Goal: Information Seeking & Learning: Compare options

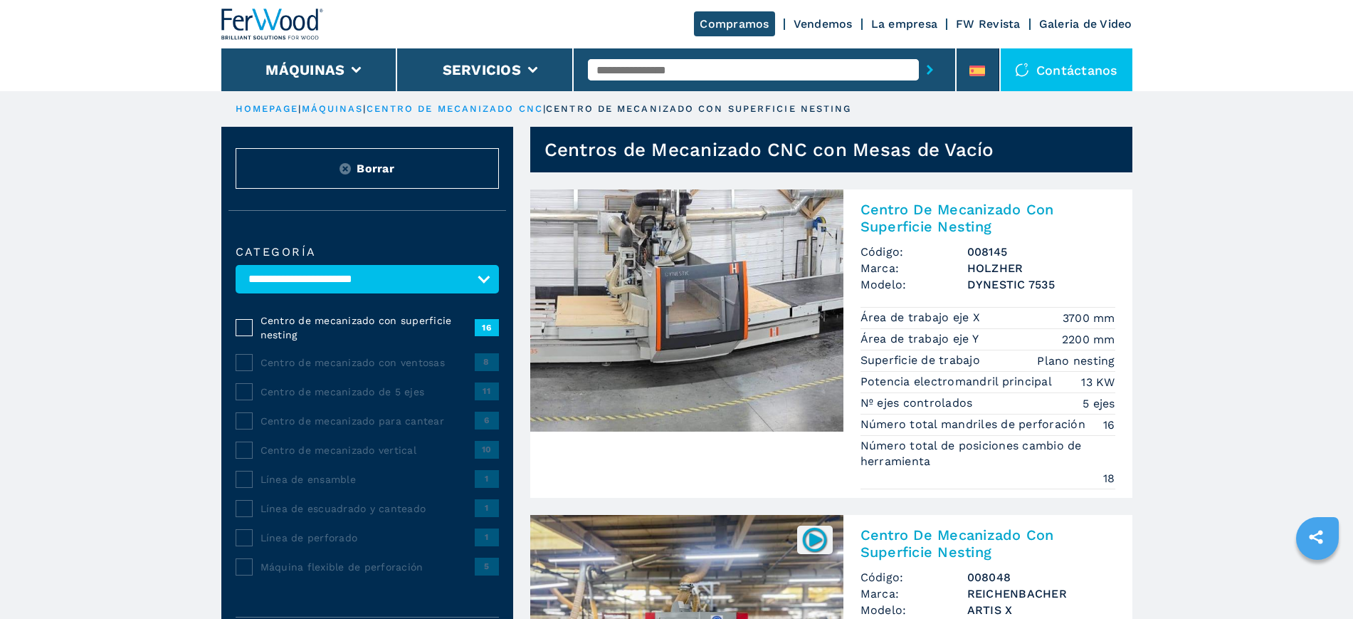
select select "**********"
click at [666, 70] on input "text" at bounding box center [753, 69] width 331 height 21
click at [750, 72] on input "text" at bounding box center [753, 69] width 331 height 21
type input "****"
click at [919, 53] on button "submit-button" at bounding box center [930, 69] width 22 height 33
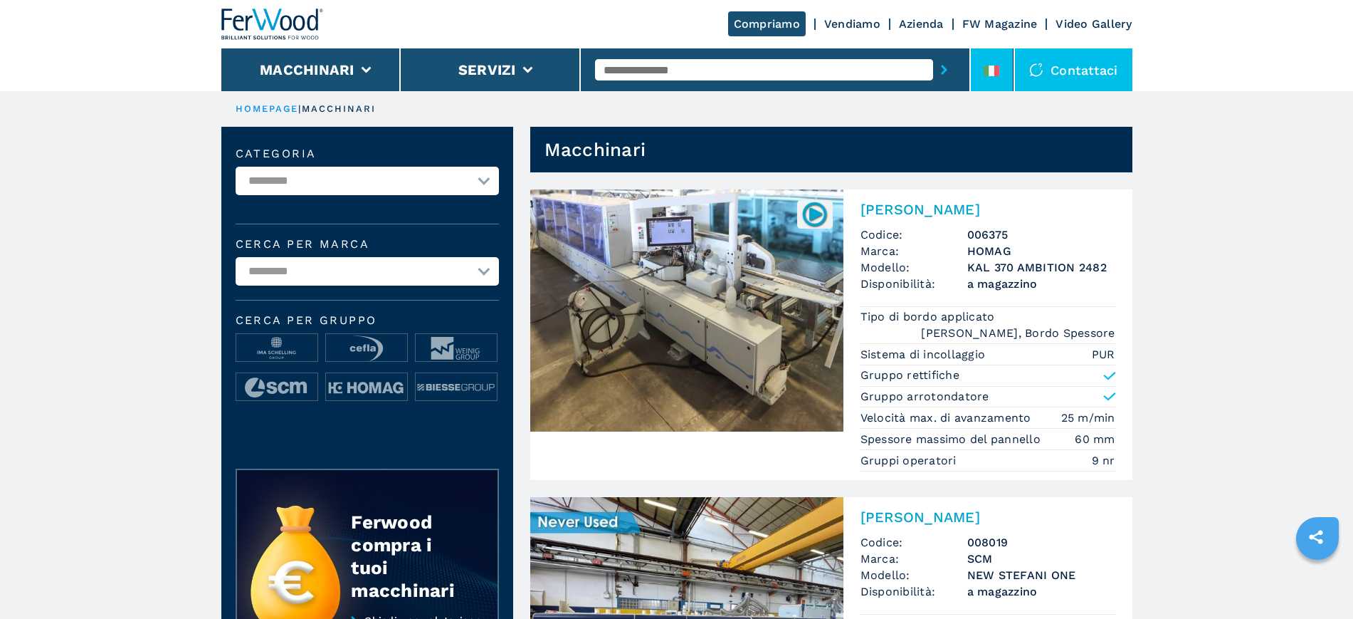
click at [982, 78] on li at bounding box center [992, 69] width 43 height 43
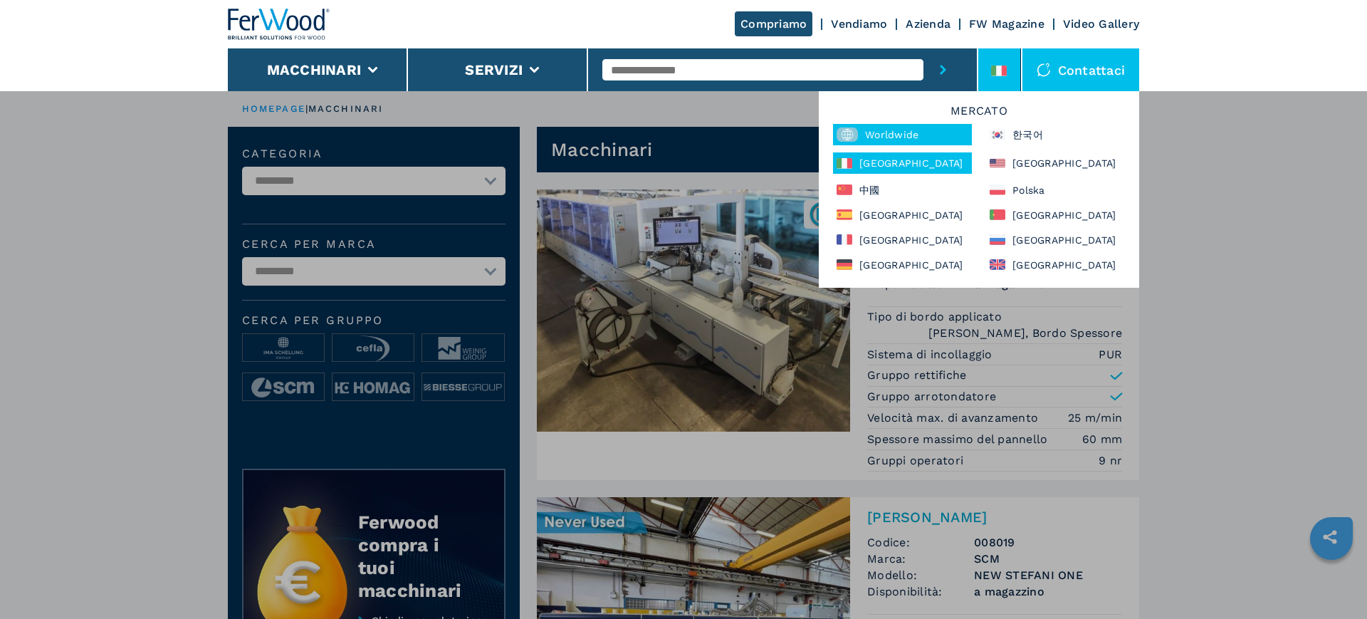
click at [883, 128] on div "Worldwide" at bounding box center [902, 134] width 139 height 21
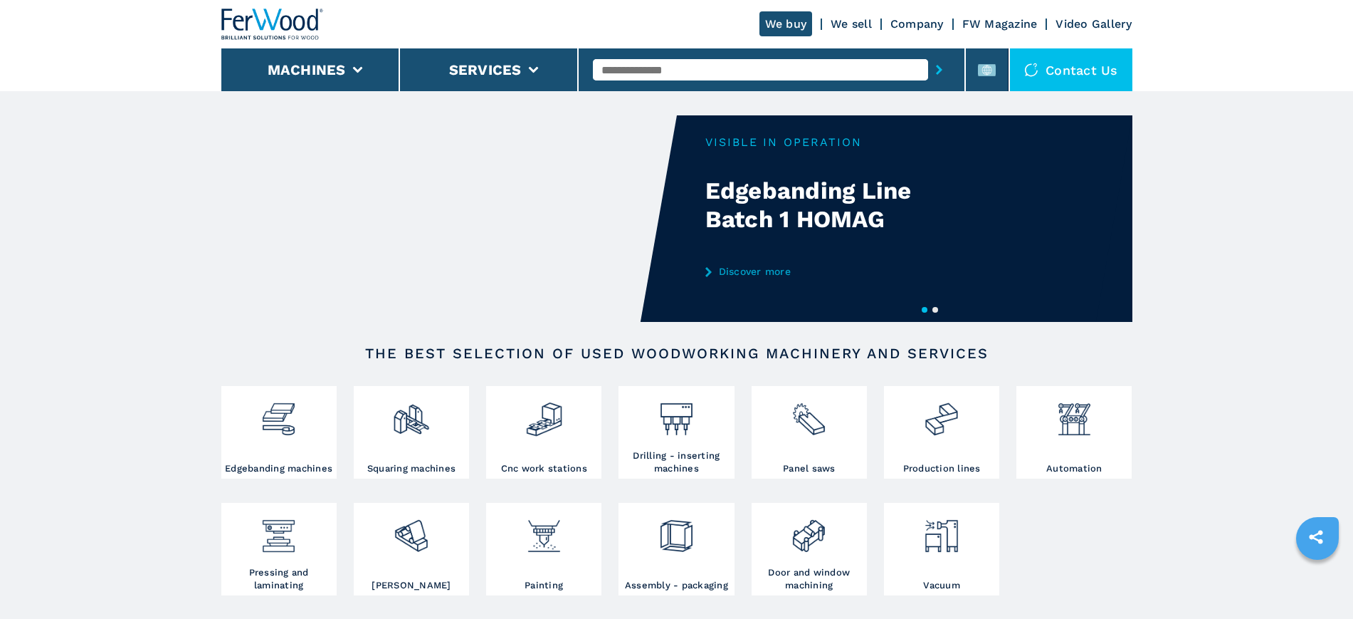
click at [644, 61] on input "text" at bounding box center [760, 69] width 335 height 21
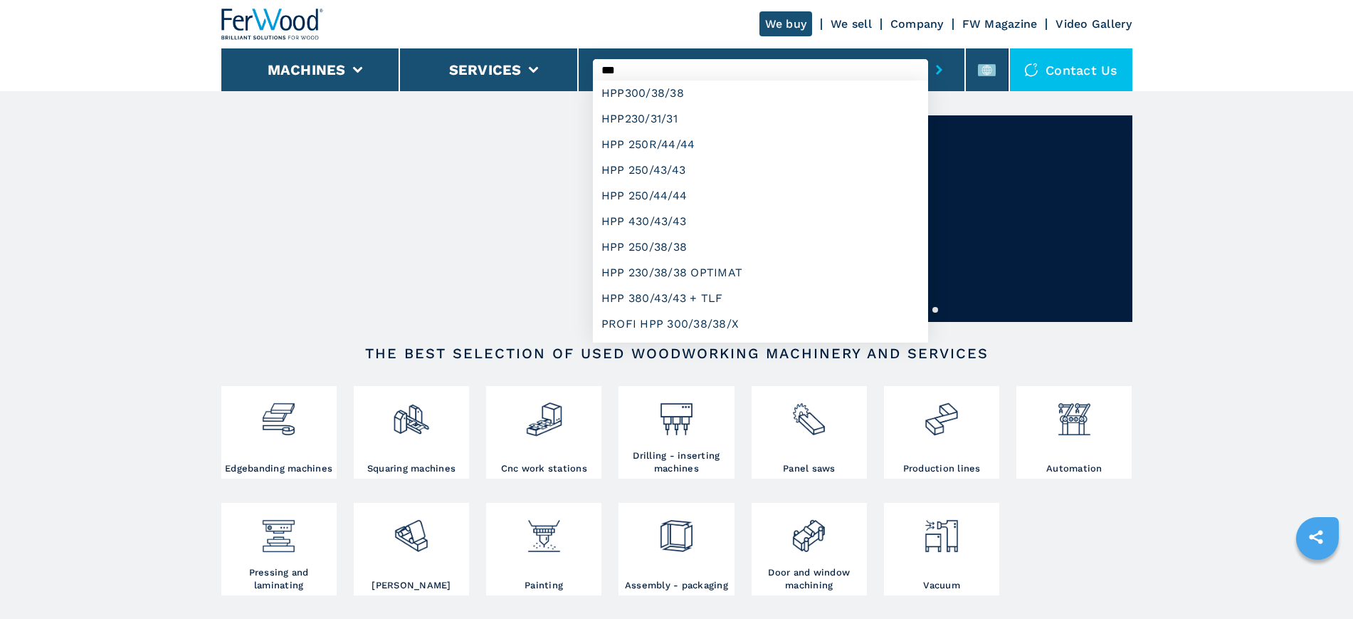
type input "***"
click at [928, 53] on button "submit-button" at bounding box center [939, 69] width 22 height 33
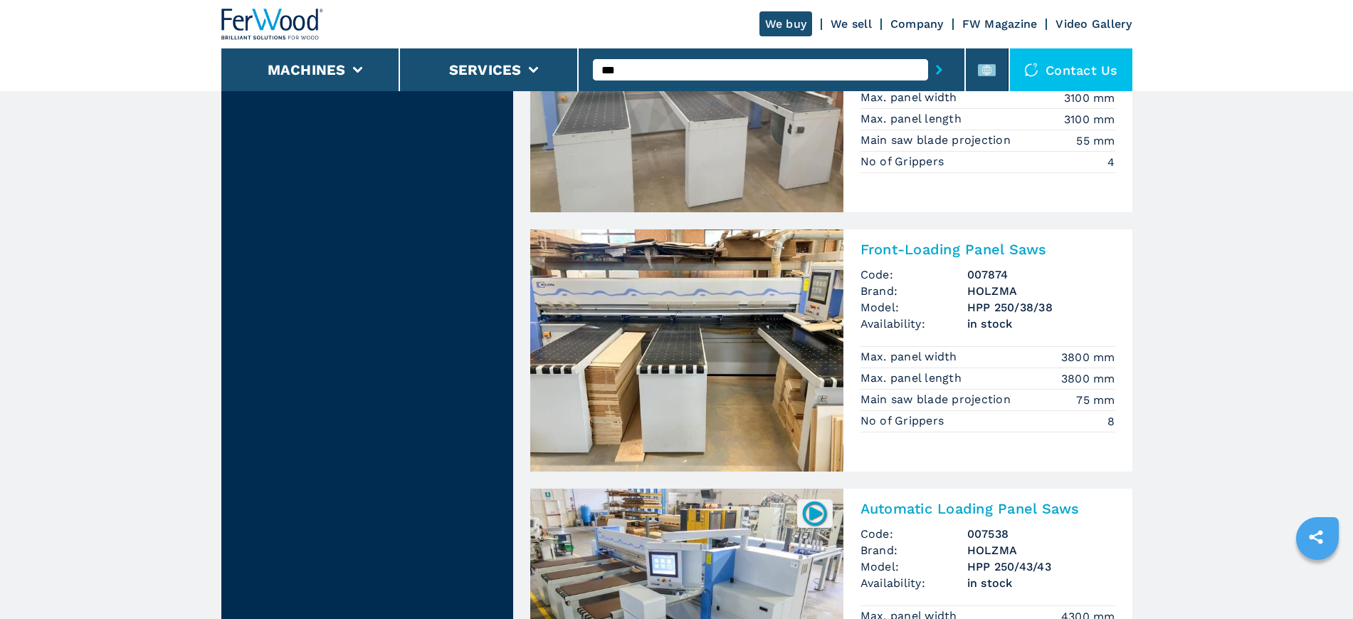
scroll to position [1335, 0]
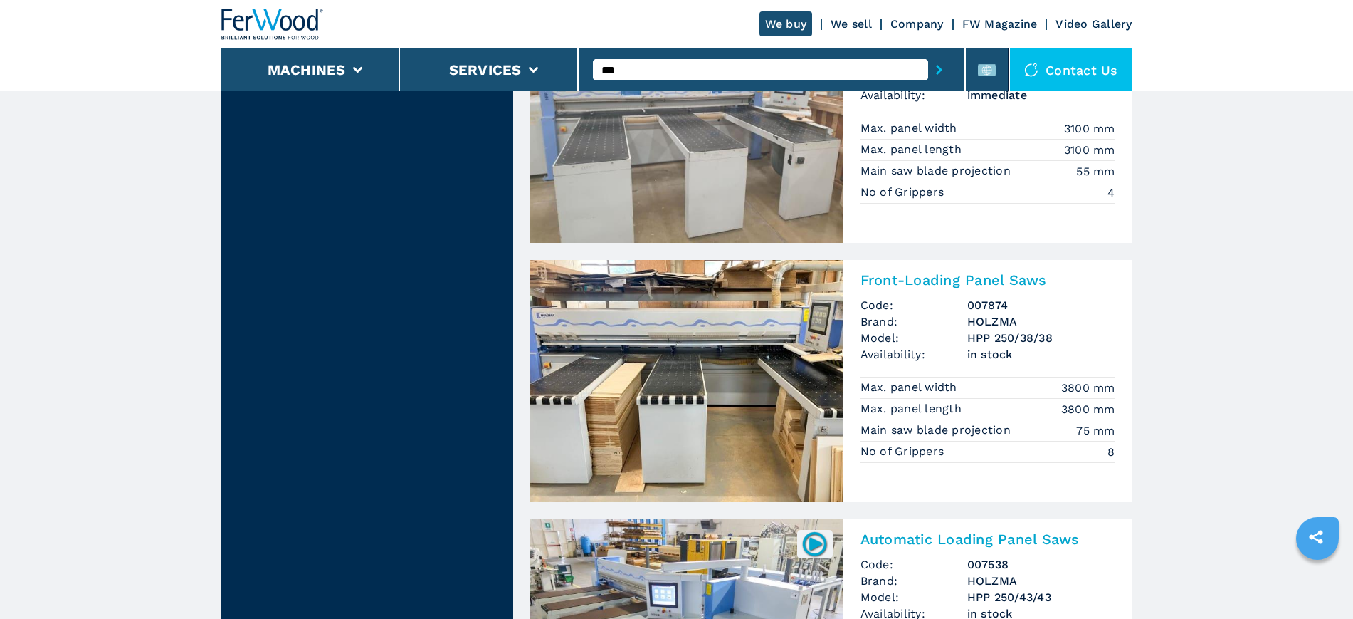
click at [691, 310] on img at bounding box center [686, 381] width 313 height 242
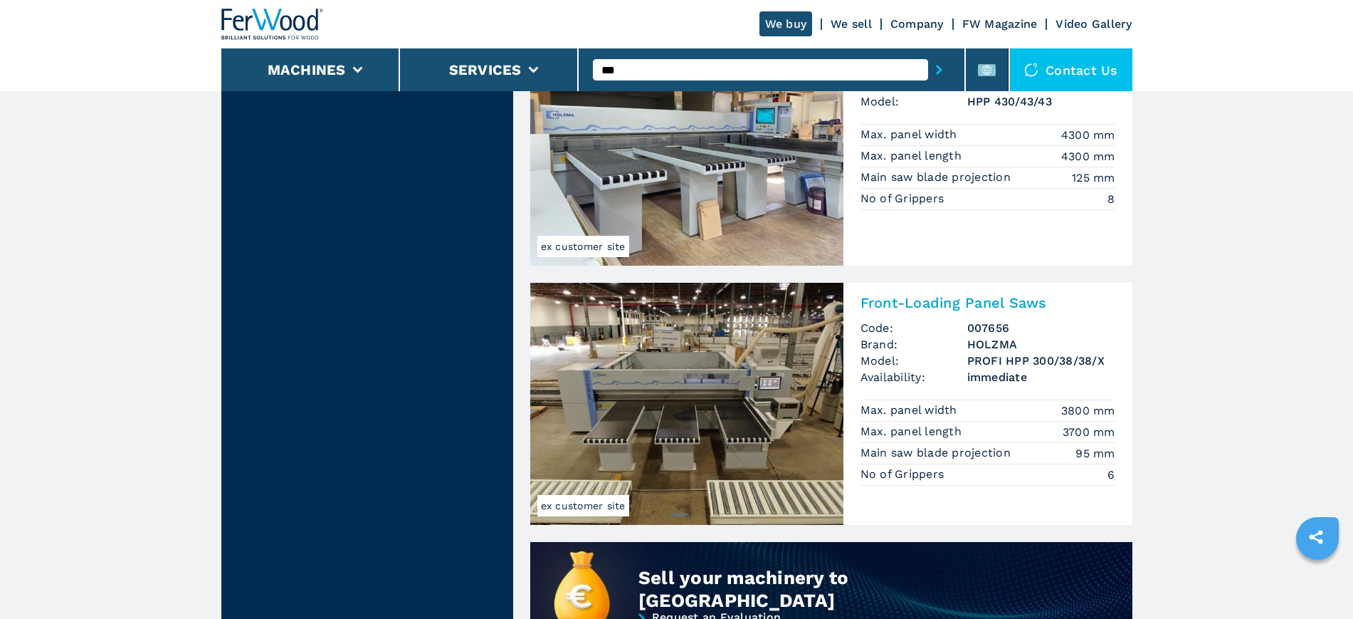
scroll to position [712, 0]
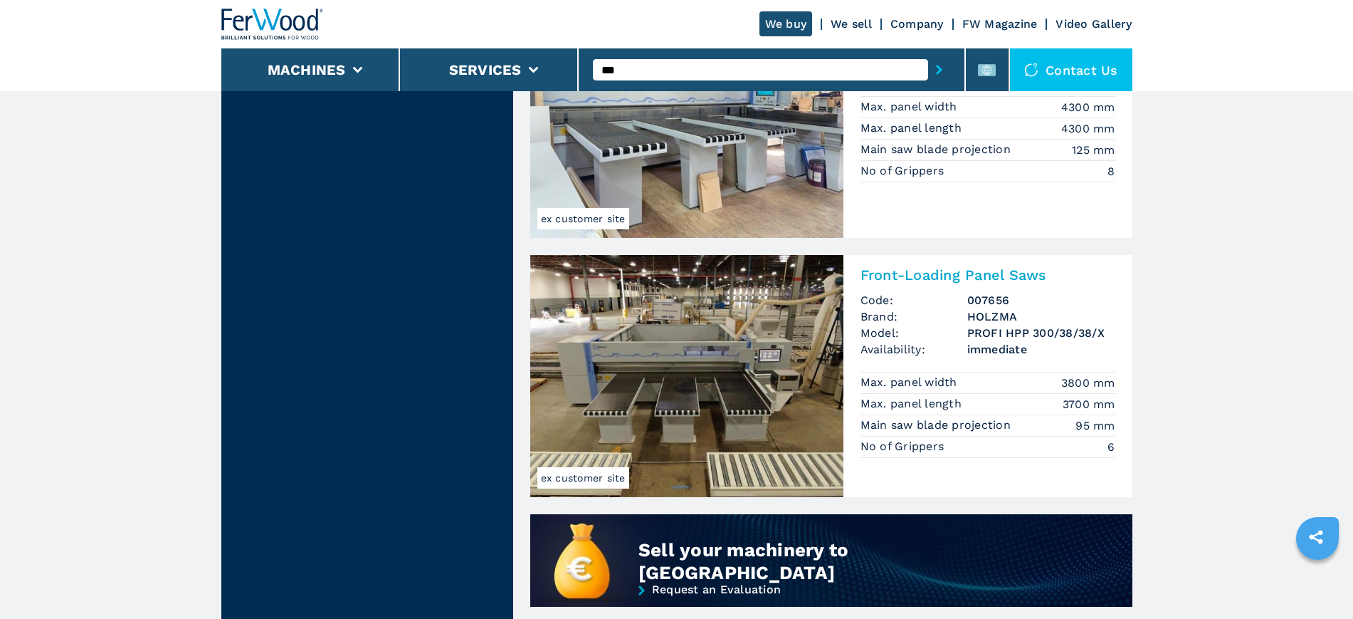
click at [755, 346] on img at bounding box center [686, 376] width 313 height 242
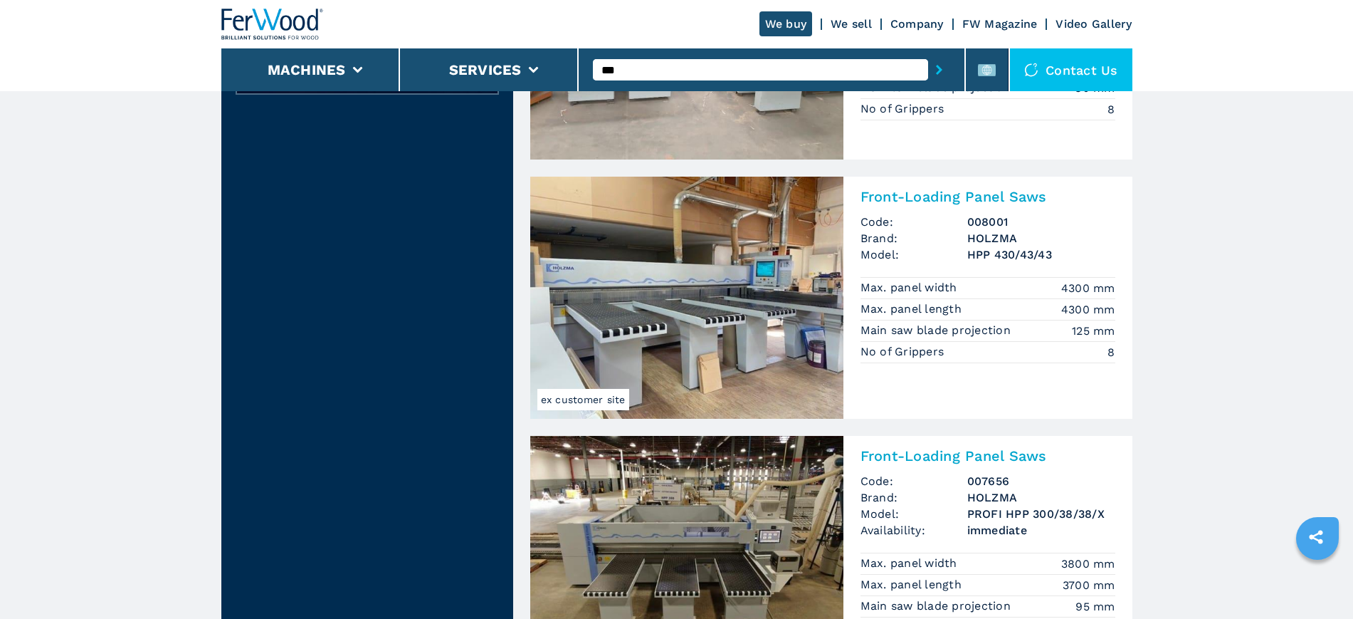
scroll to position [534, 0]
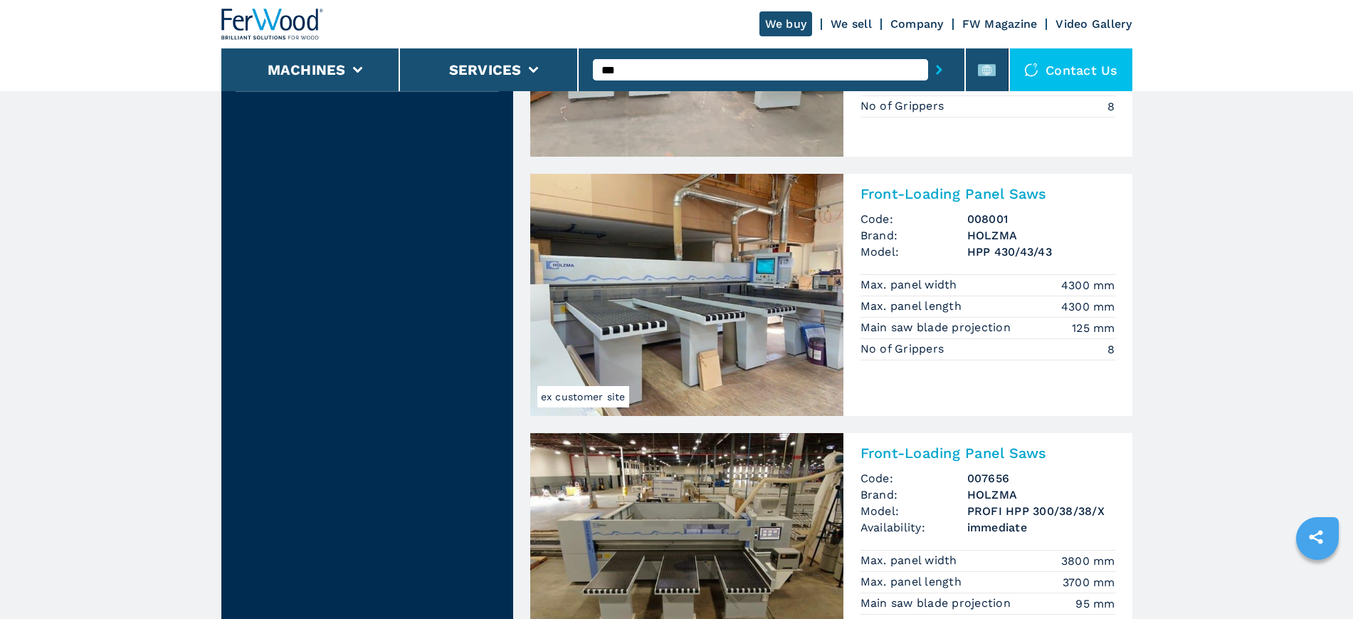
click at [688, 256] on img at bounding box center [686, 295] width 313 height 242
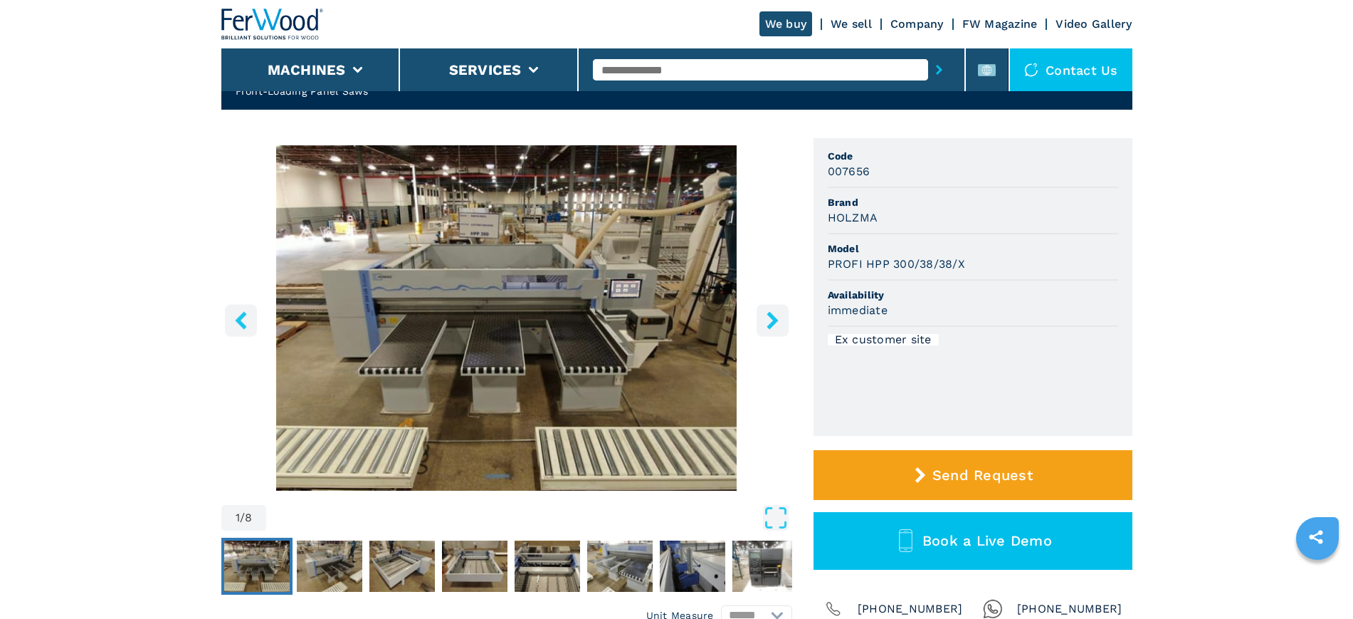
scroll to position [356, 0]
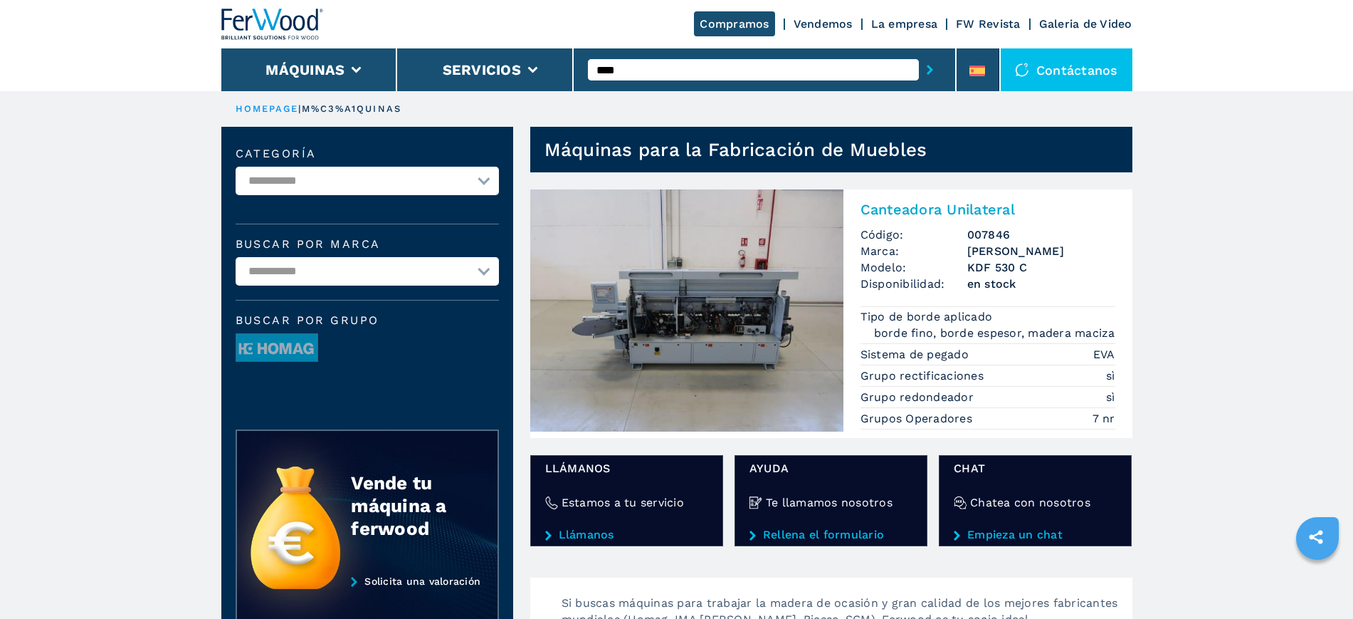
click at [825, 218] on img at bounding box center [686, 310] width 313 height 242
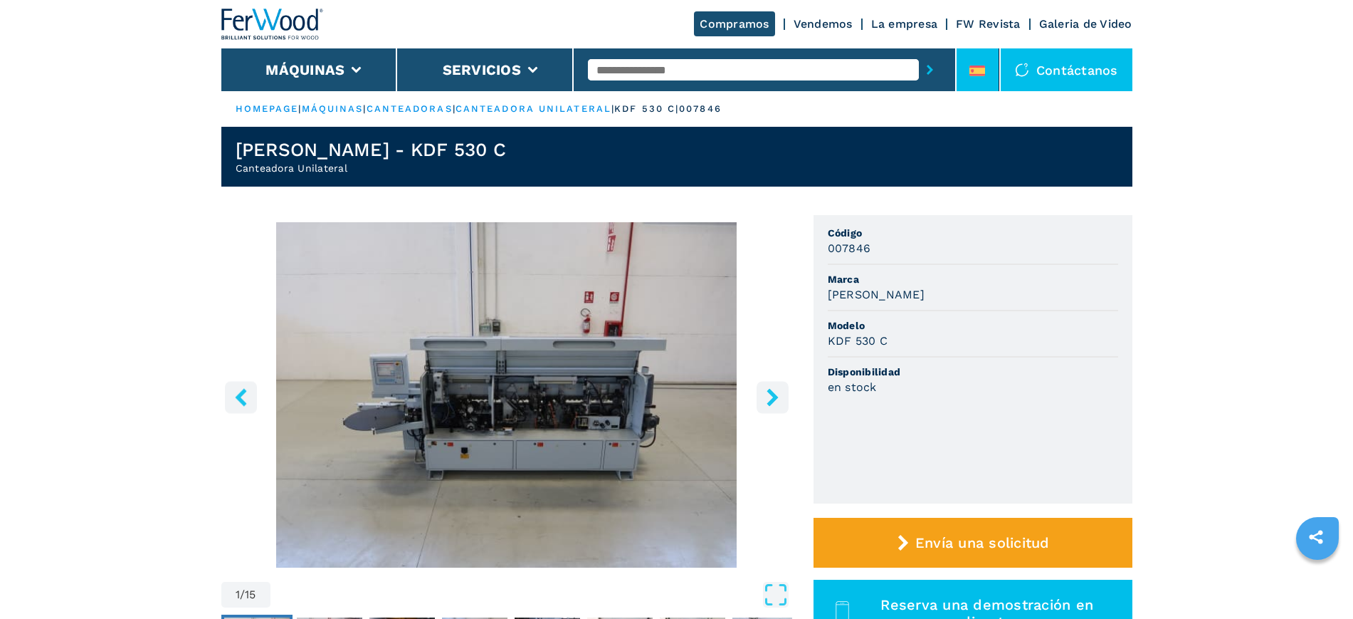
click at [982, 68] on icon at bounding box center [978, 70] width 16 height 11
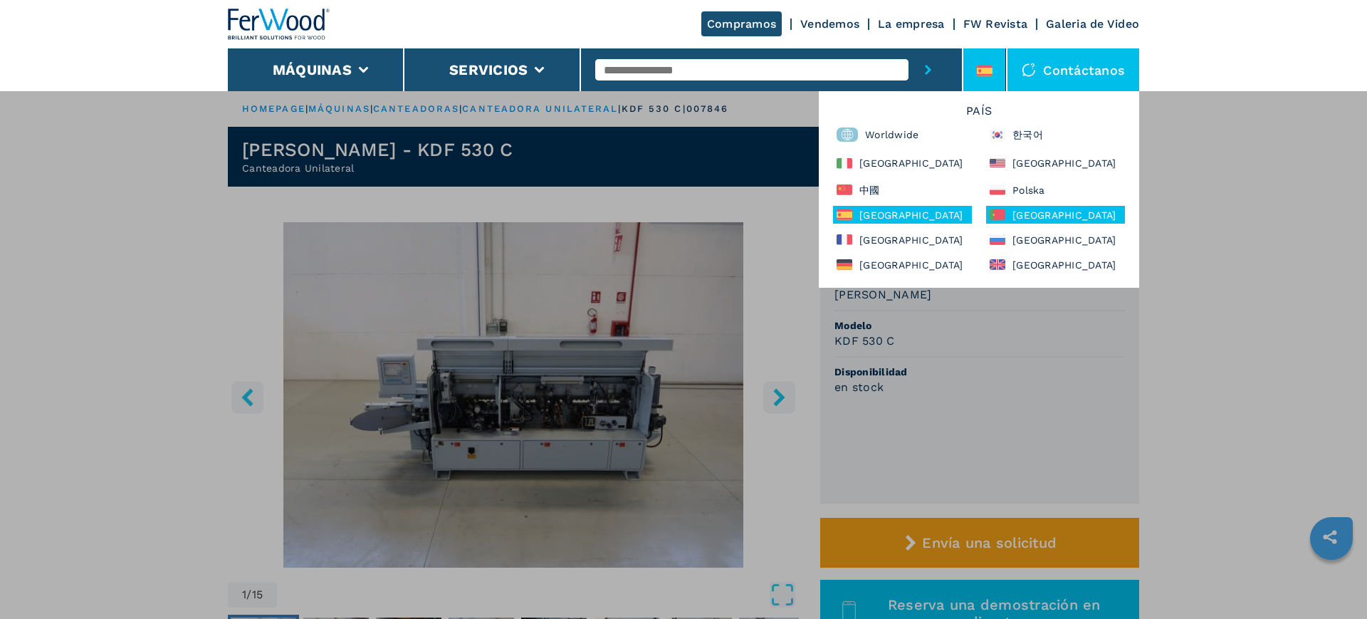
click at [1026, 207] on div "Portugal" at bounding box center [1055, 215] width 139 height 18
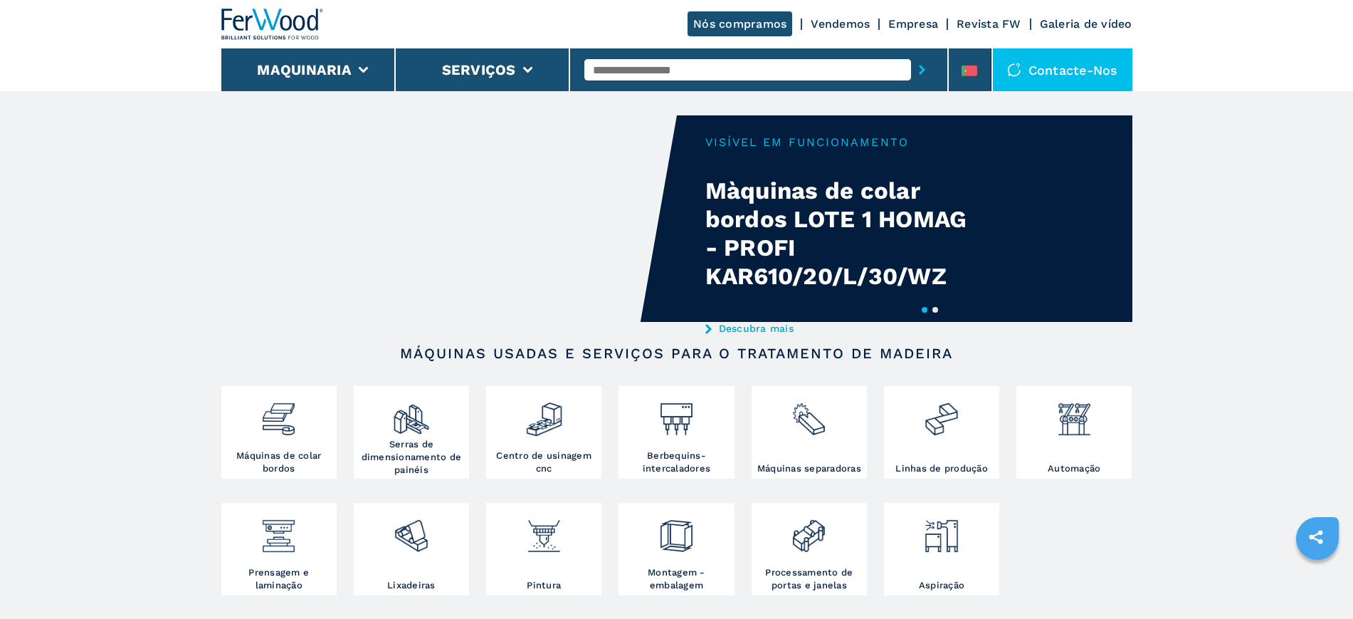
click at [632, 67] on input "text" at bounding box center [747, 69] width 327 height 21
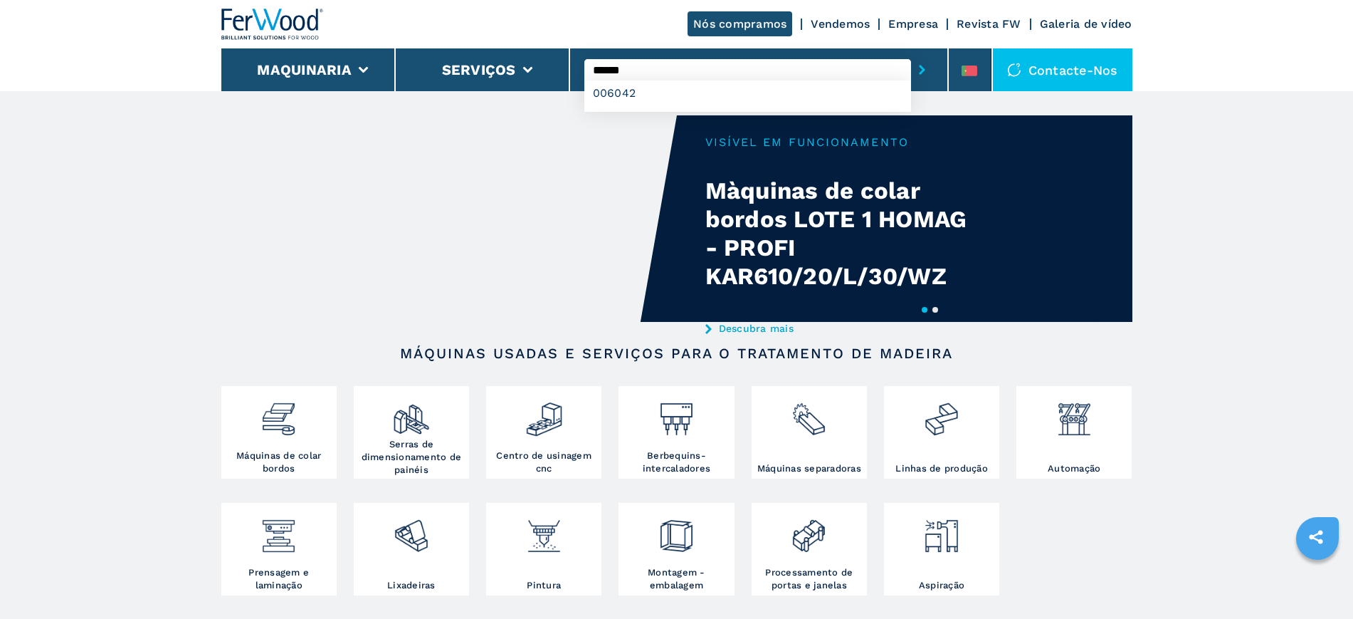
type input "******"
click at [911, 53] on button "submit-button" at bounding box center [922, 69] width 22 height 33
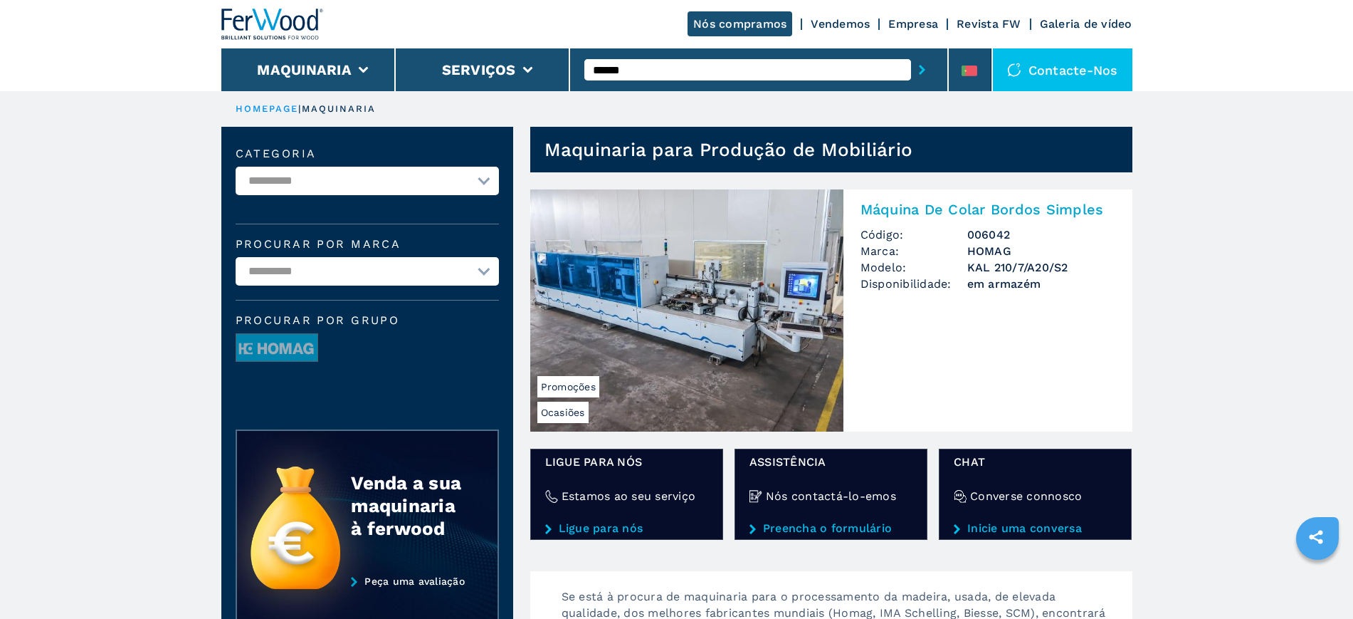
click at [740, 328] on img at bounding box center [686, 310] width 313 height 242
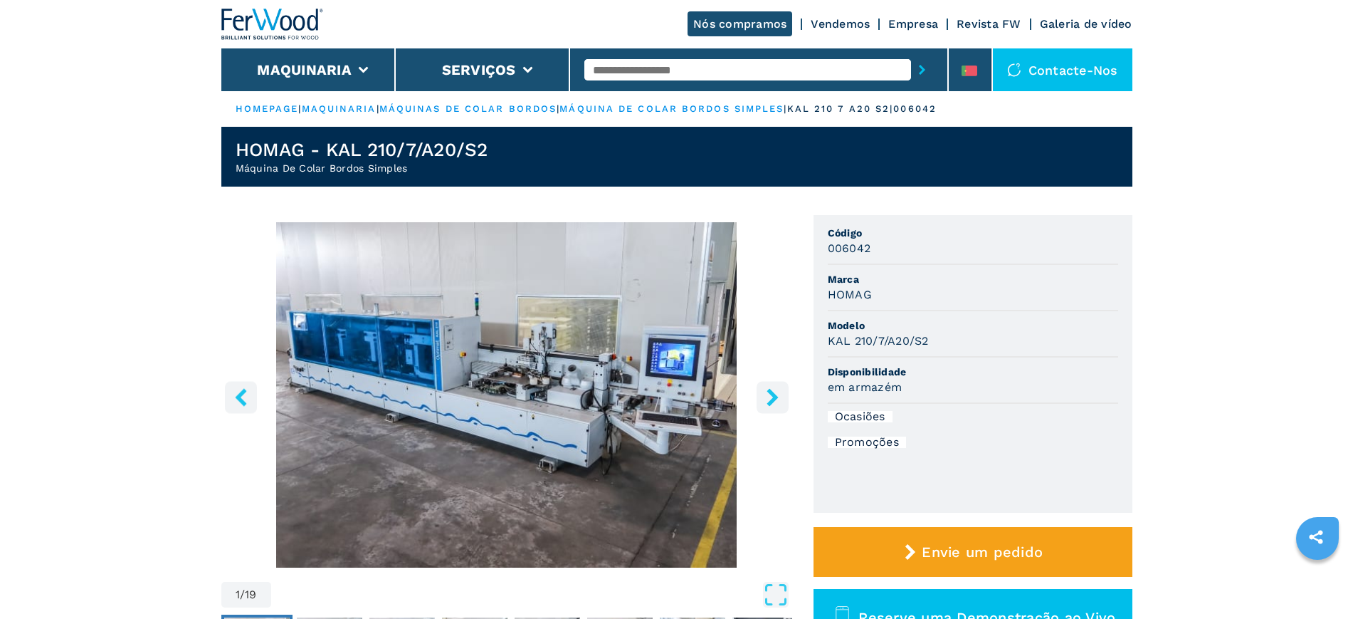
click at [639, 355] on img "Go to Slide 1" at bounding box center [506, 394] width 571 height 345
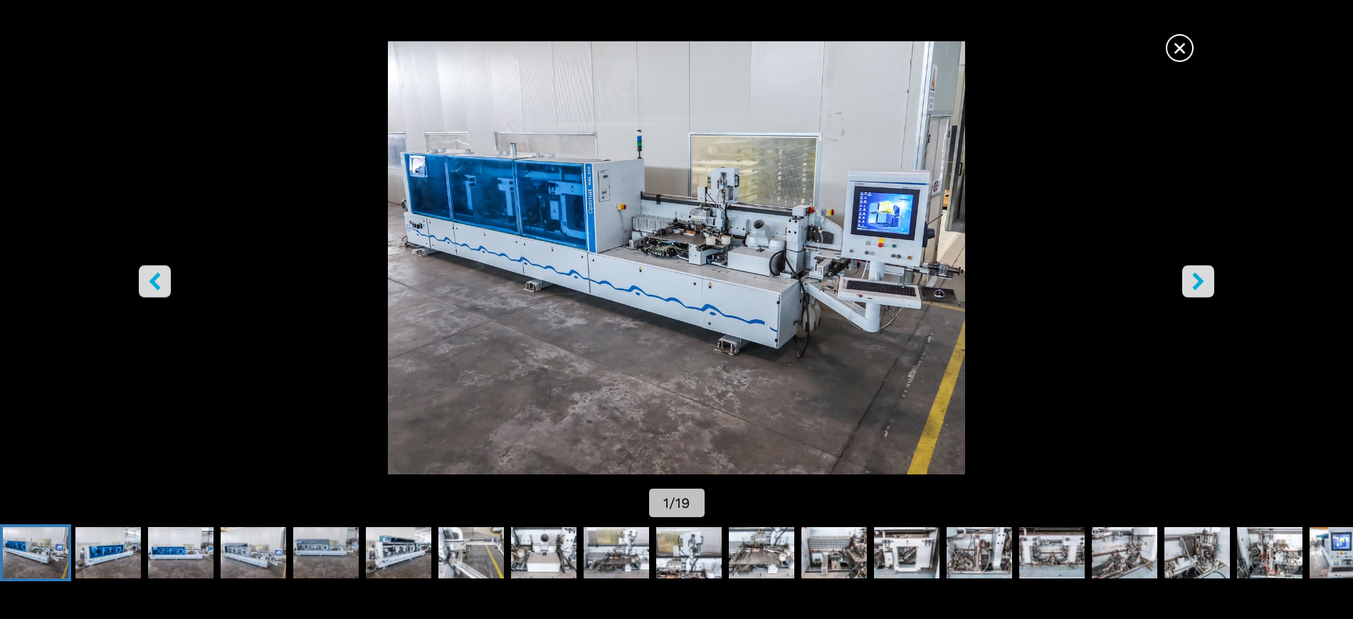
click at [1177, 38] on span "×" at bounding box center [1179, 45] width 25 height 25
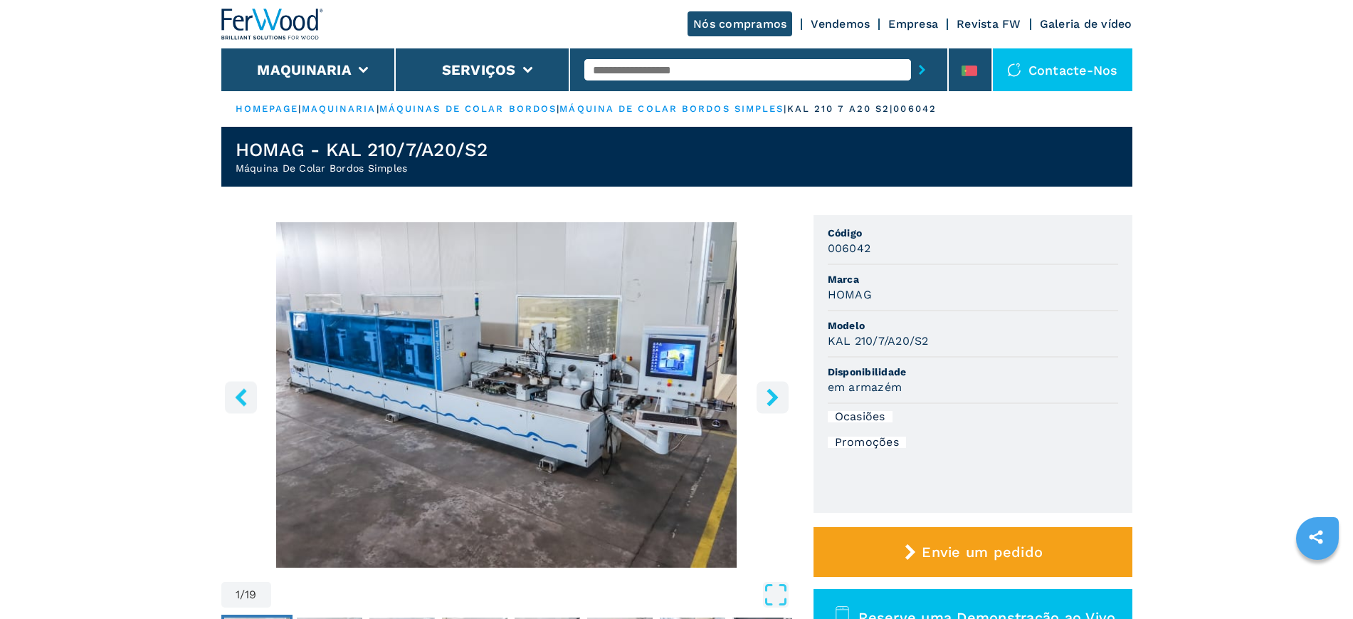
click at [762, 105] on link "máquina de colar bordos simples" at bounding box center [671, 108] width 224 height 11
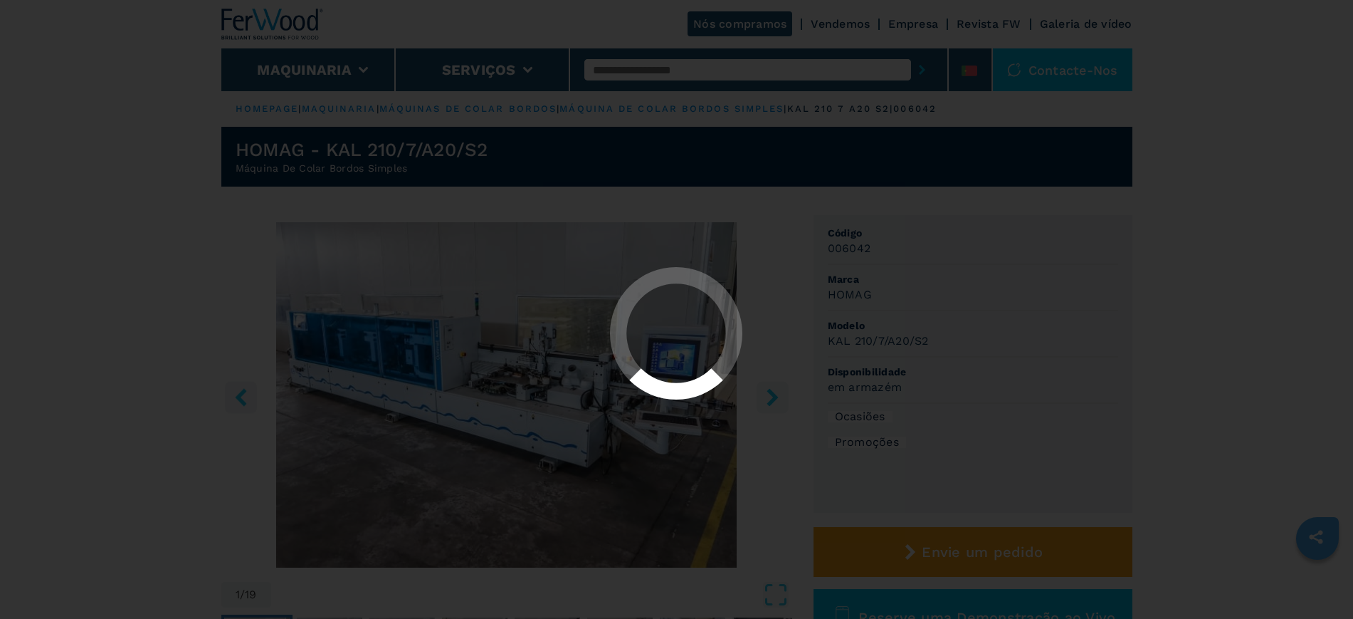
select select "**********"
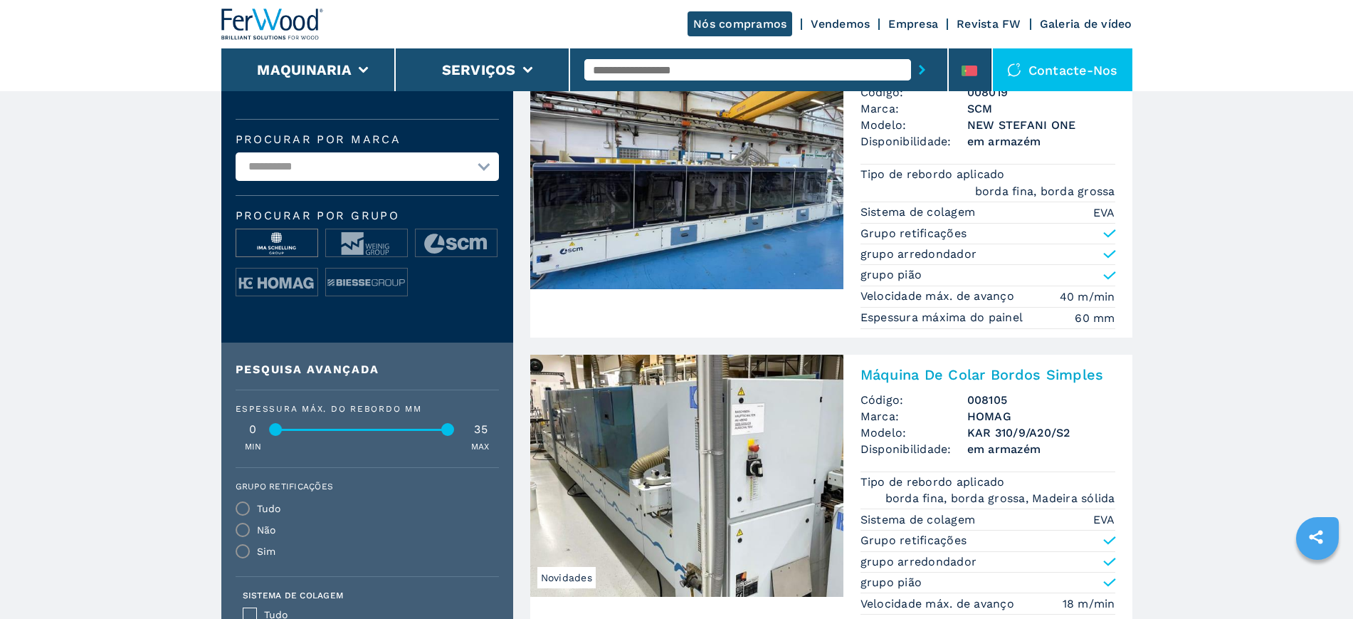
scroll to position [445, 0]
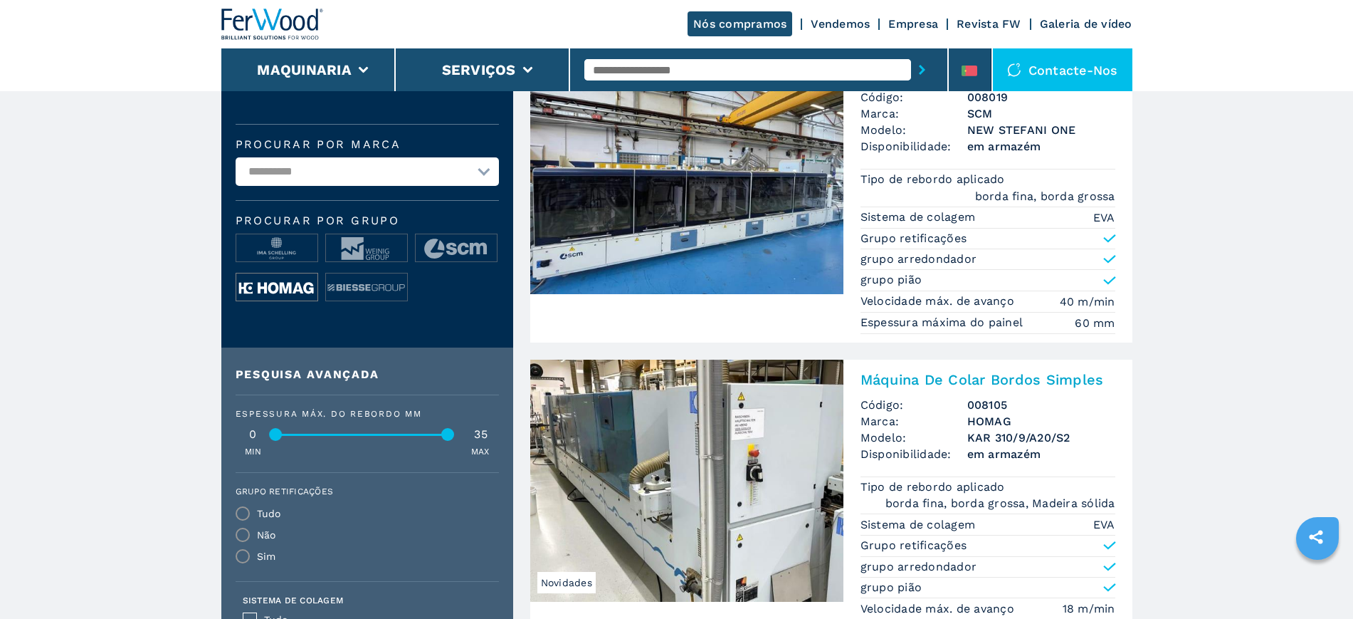
drag, startPoint x: 291, startPoint y: 294, endPoint x: 314, endPoint y: 308, distance: 26.9
click at [291, 295] on img at bounding box center [276, 287] width 81 height 28
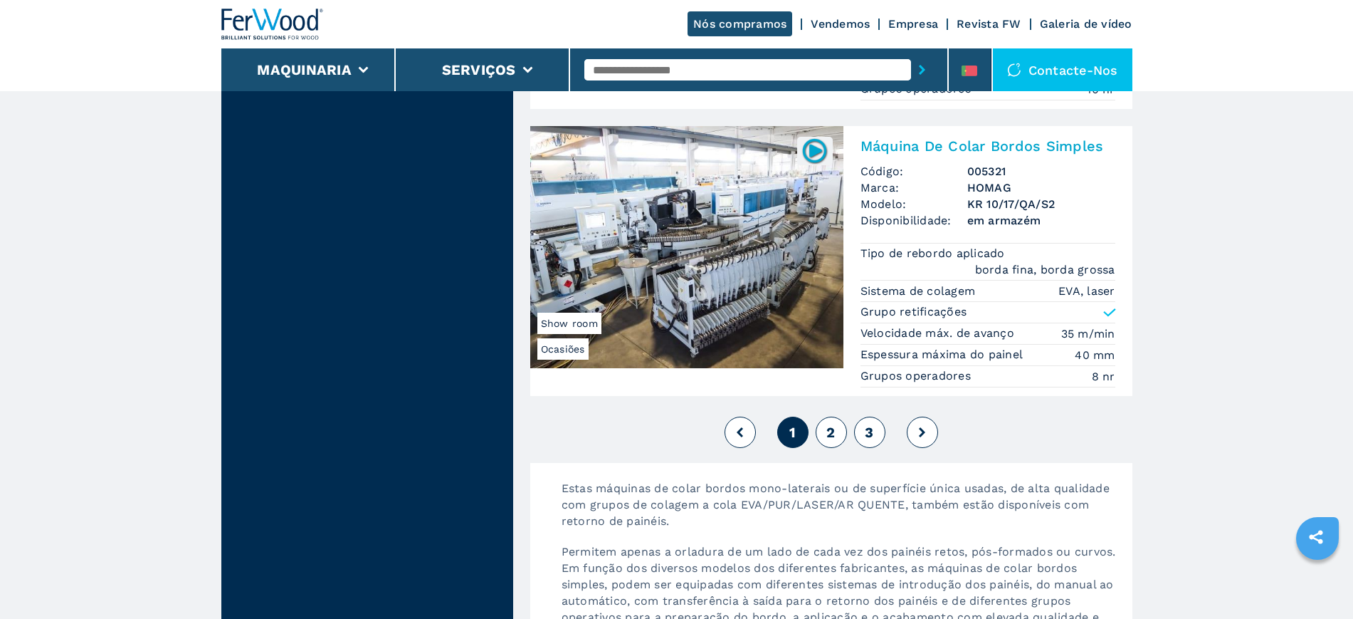
scroll to position [3915, 0]
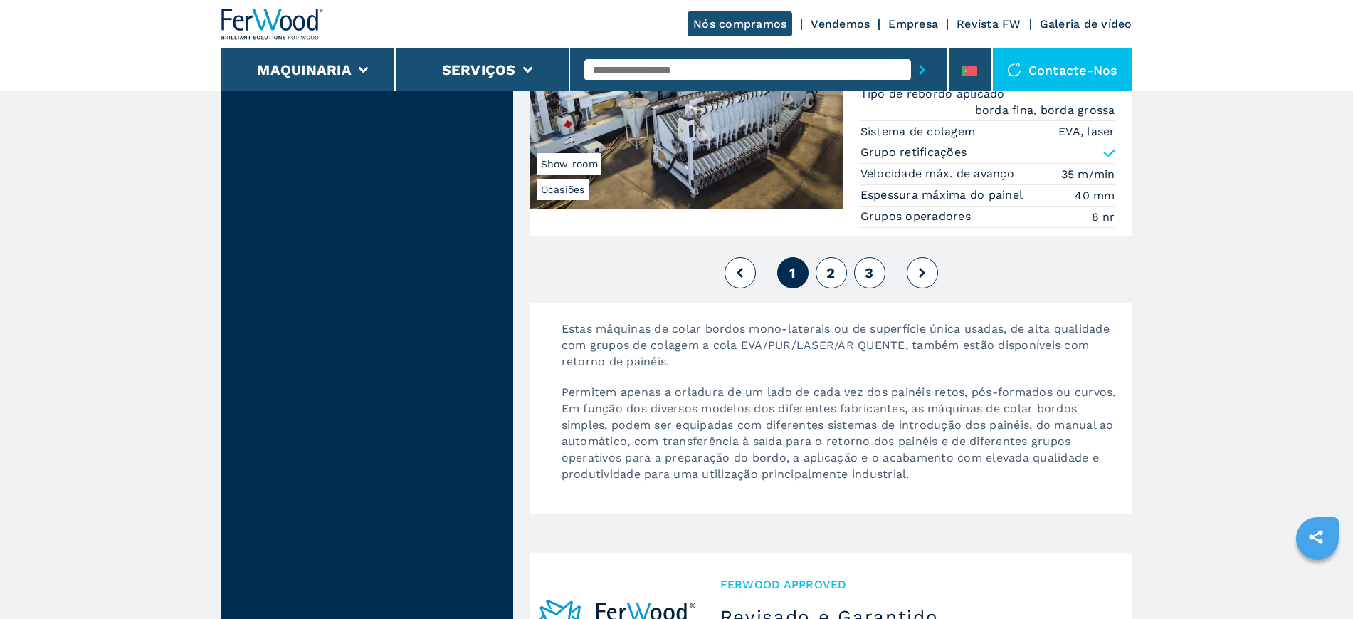
click at [821, 271] on button "2" at bounding box center [831, 272] width 31 height 31
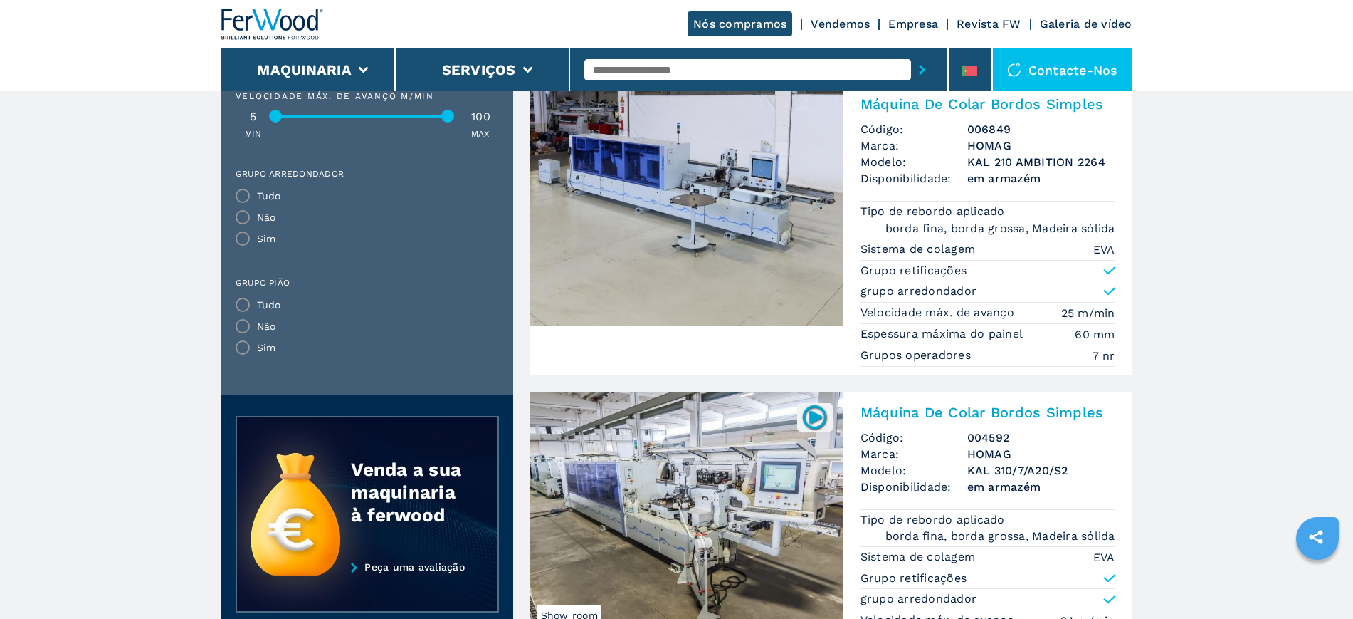
scroll to position [1513, 0]
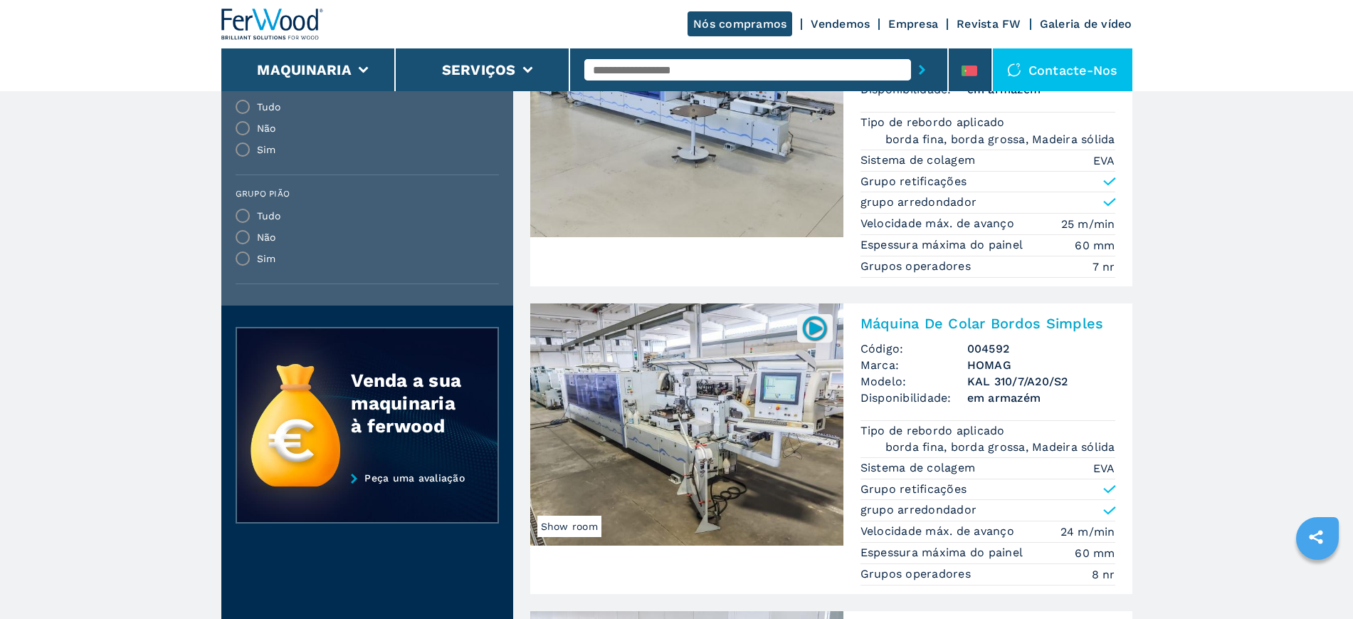
click at [716, 414] on img at bounding box center [686, 424] width 313 height 242
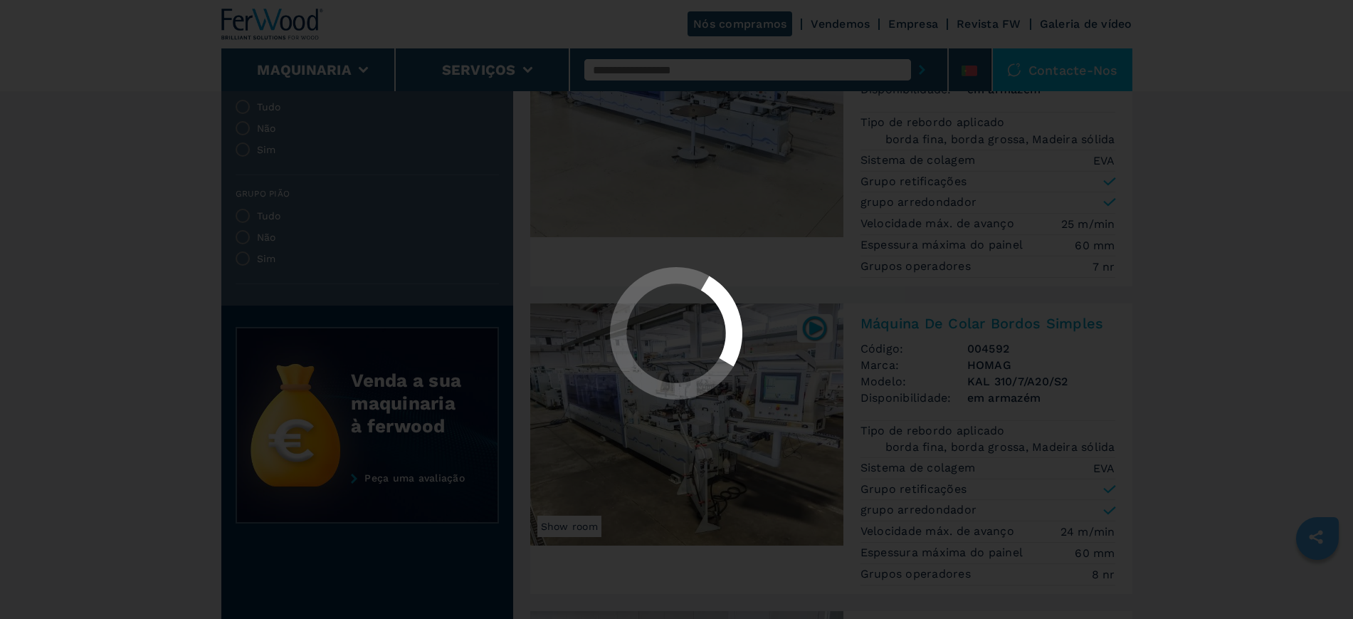
scroll to position [0, 0]
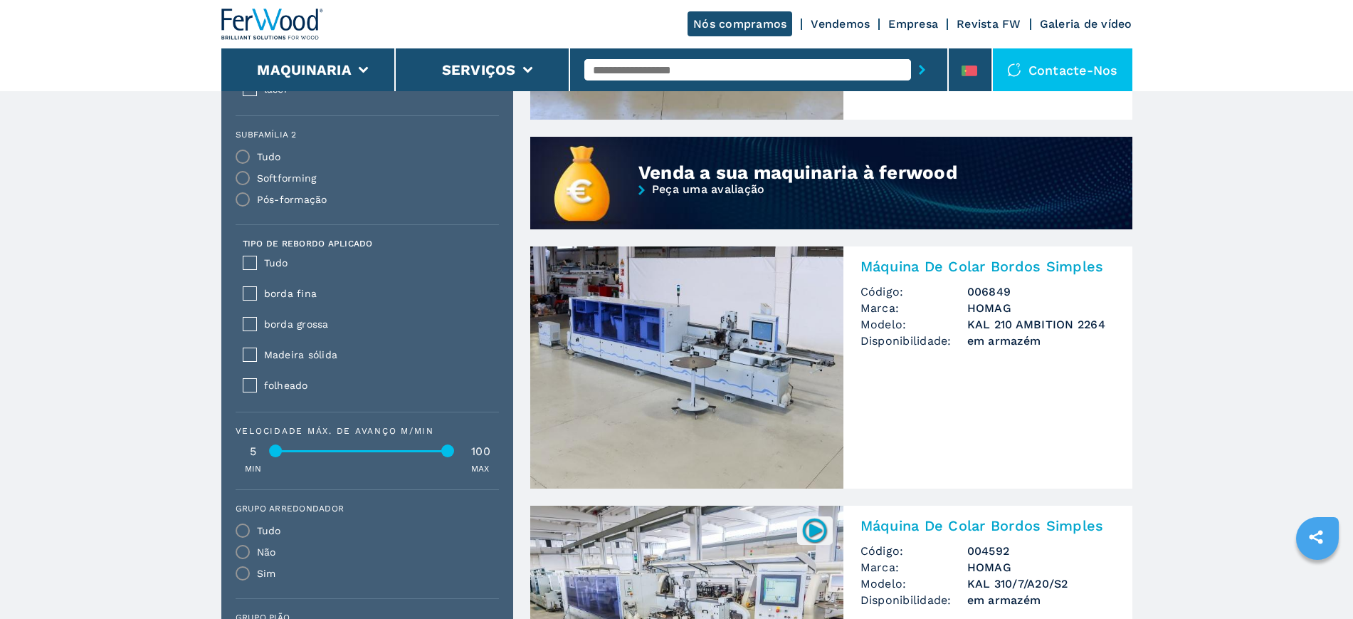
scroll to position [1068, 0]
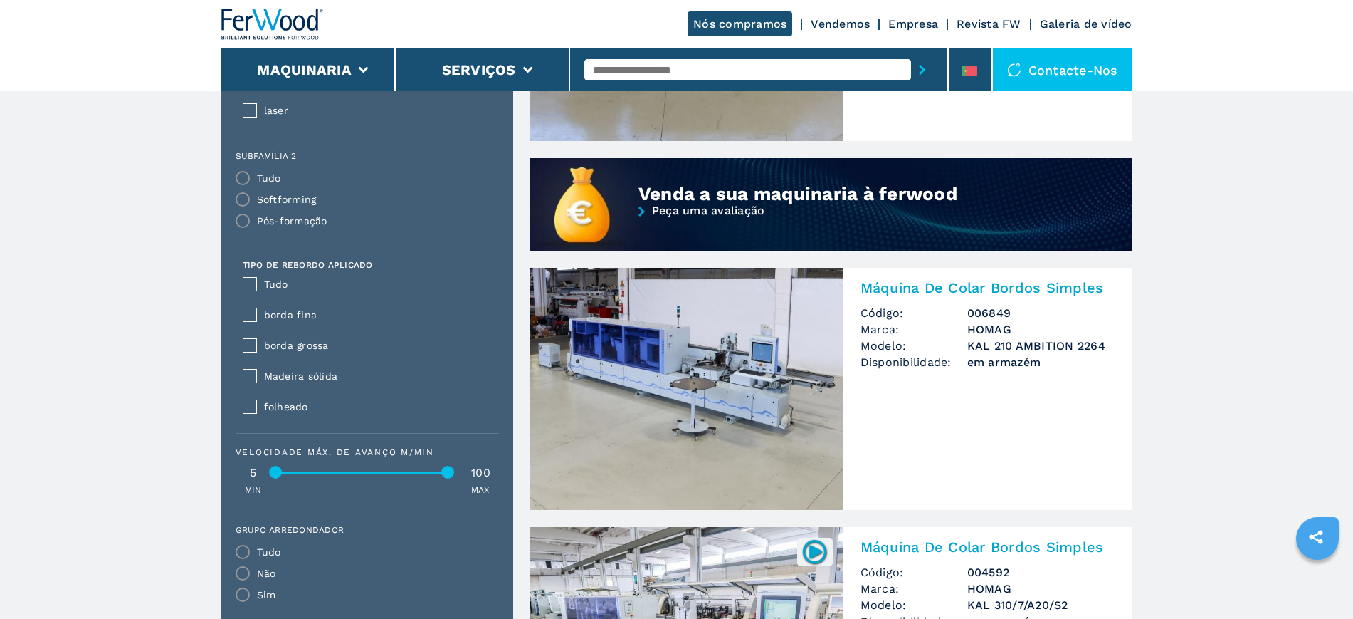
click at [749, 372] on img at bounding box center [686, 389] width 313 height 242
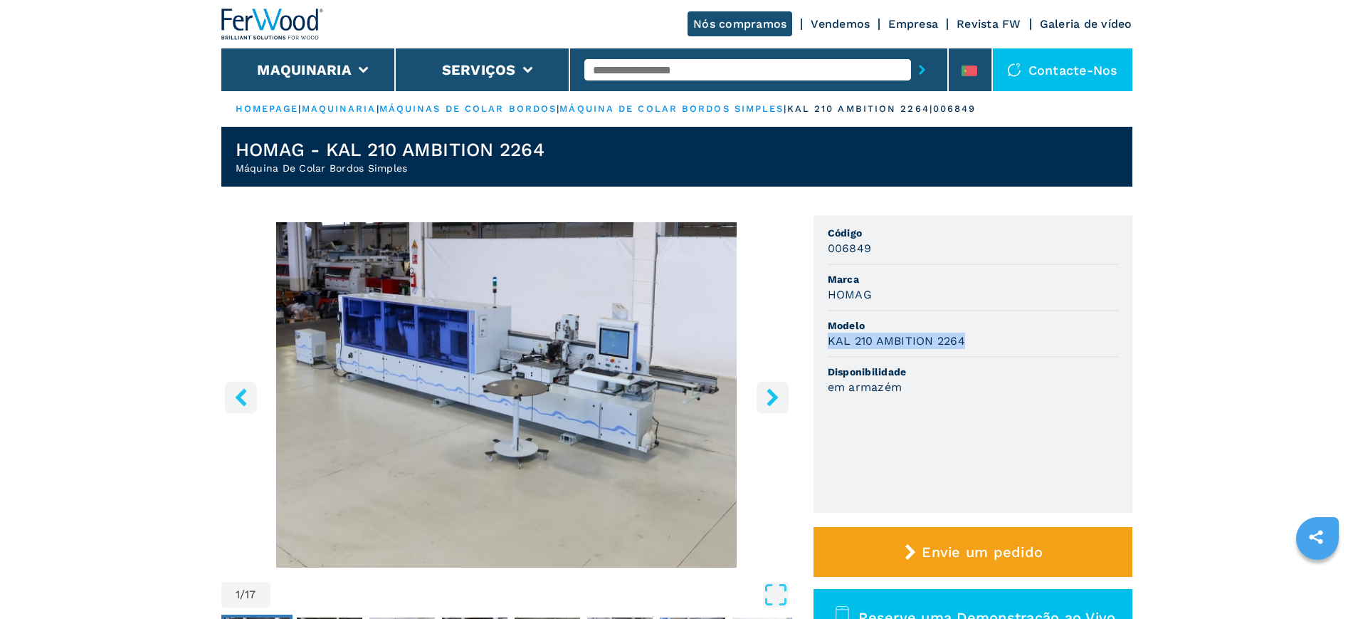
drag, startPoint x: 965, startPoint y: 337, endPoint x: 826, endPoint y: 335, distance: 138.8
click at [826, 335] on ul "Código 006849 Marca HOMAG Modelo KAL 210 AMBITION 2264 Disponibilidade em armaz…" at bounding box center [973, 364] width 319 height 298
copy h3 "KAL 210 AMBITION 2264"
click at [876, 241] on div "006849" at bounding box center [973, 248] width 290 height 16
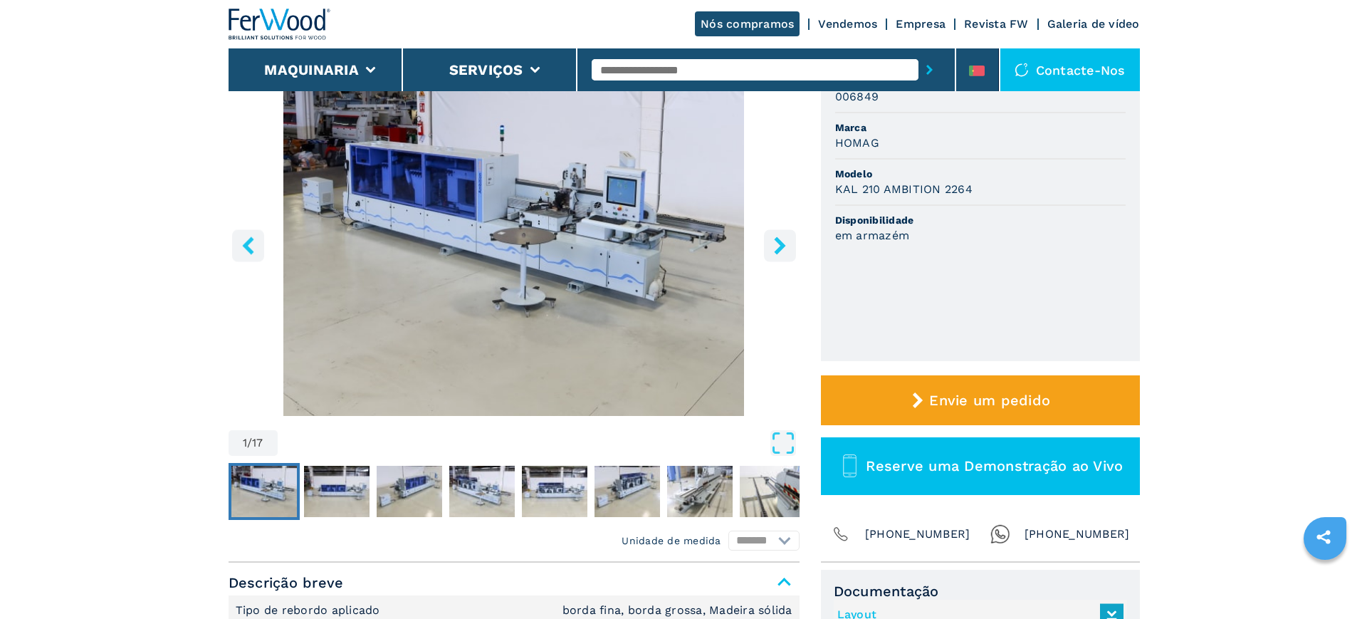
scroll to position [89, 0]
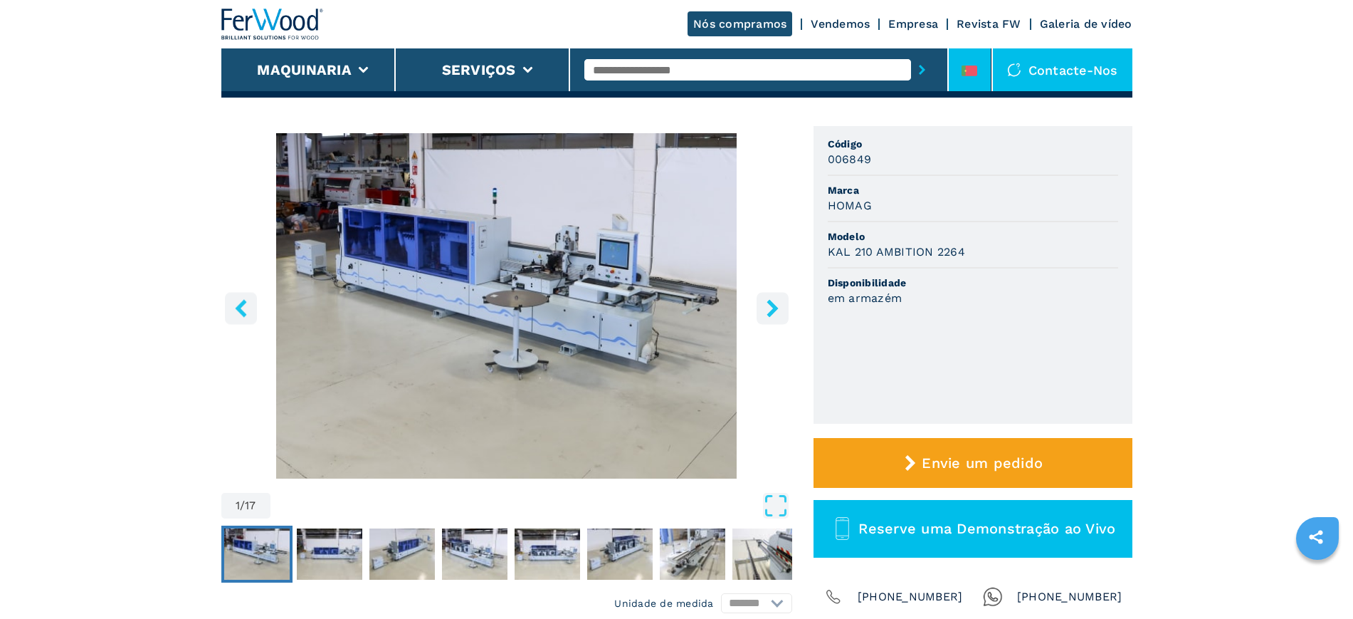
click at [970, 70] on icon at bounding box center [970, 70] width 16 height 11
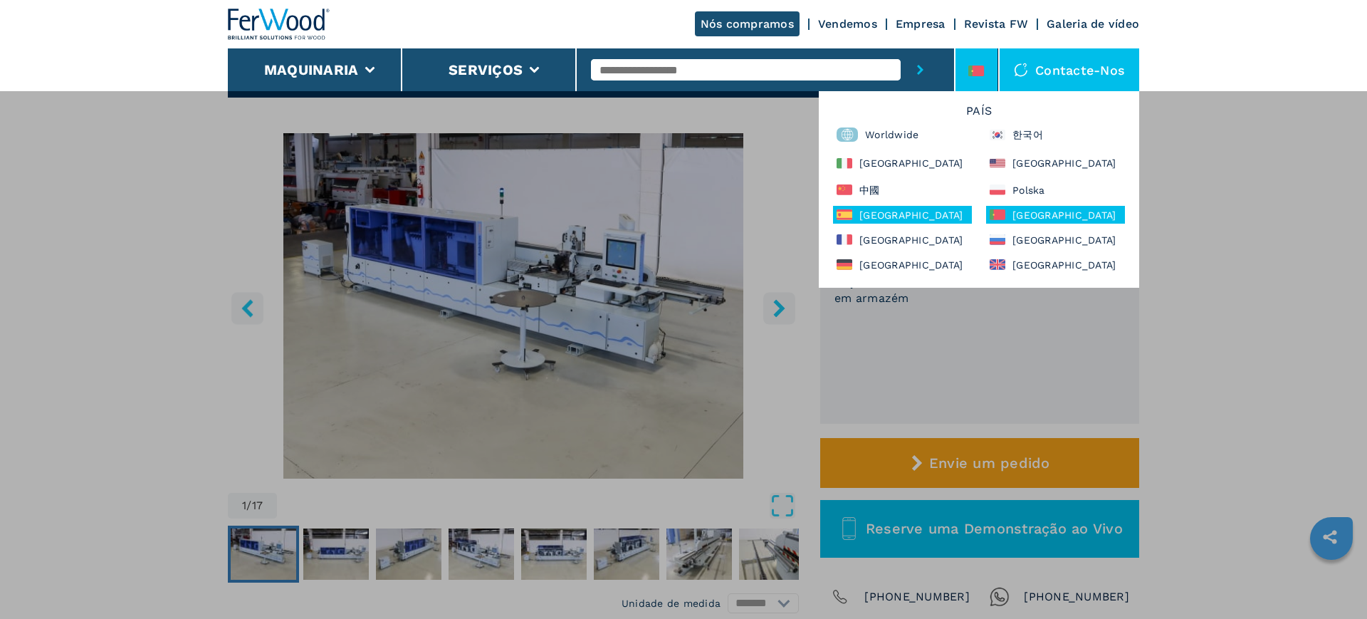
click at [886, 206] on div "España" at bounding box center [902, 215] width 139 height 18
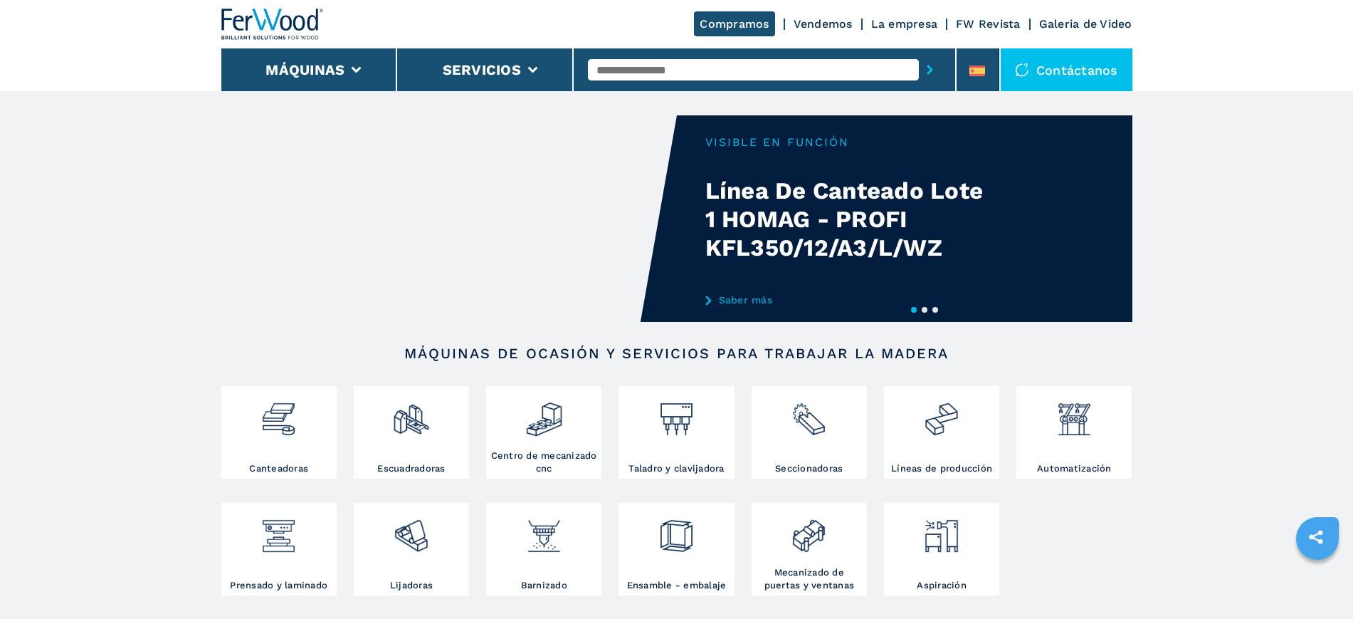
click at [667, 68] on input "text" at bounding box center [753, 69] width 331 height 21
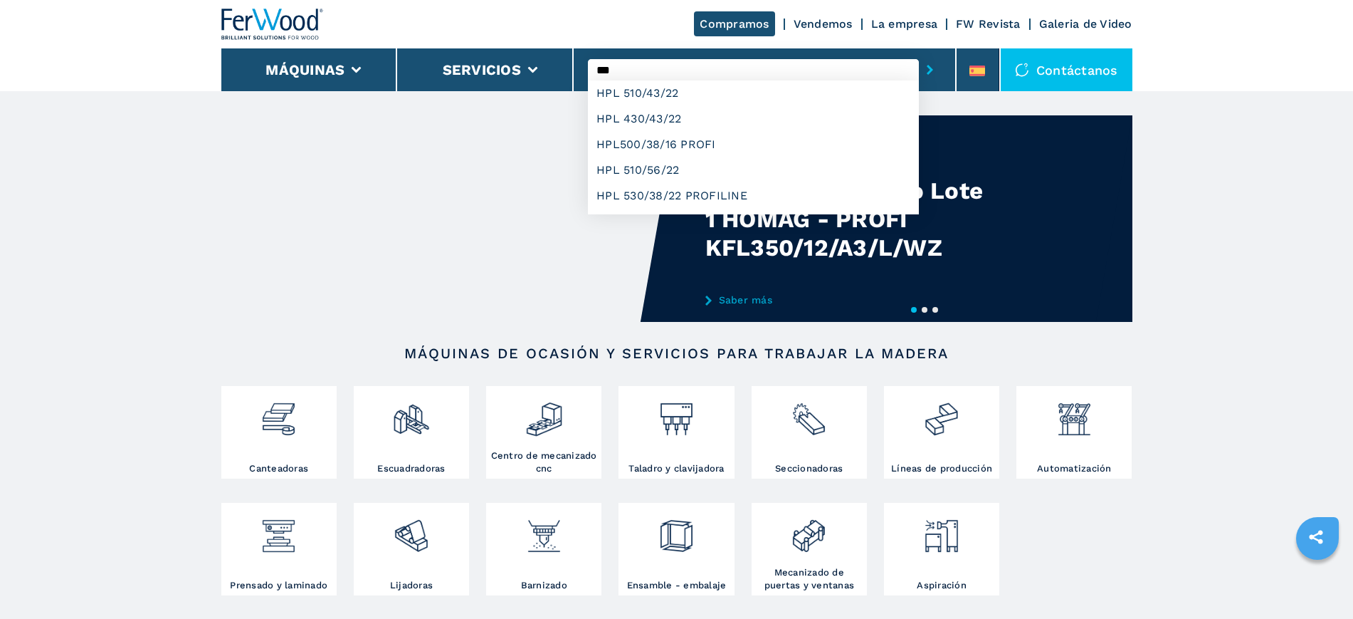
type input "***"
click at [919, 53] on button "submit-button" at bounding box center [930, 69] width 22 height 33
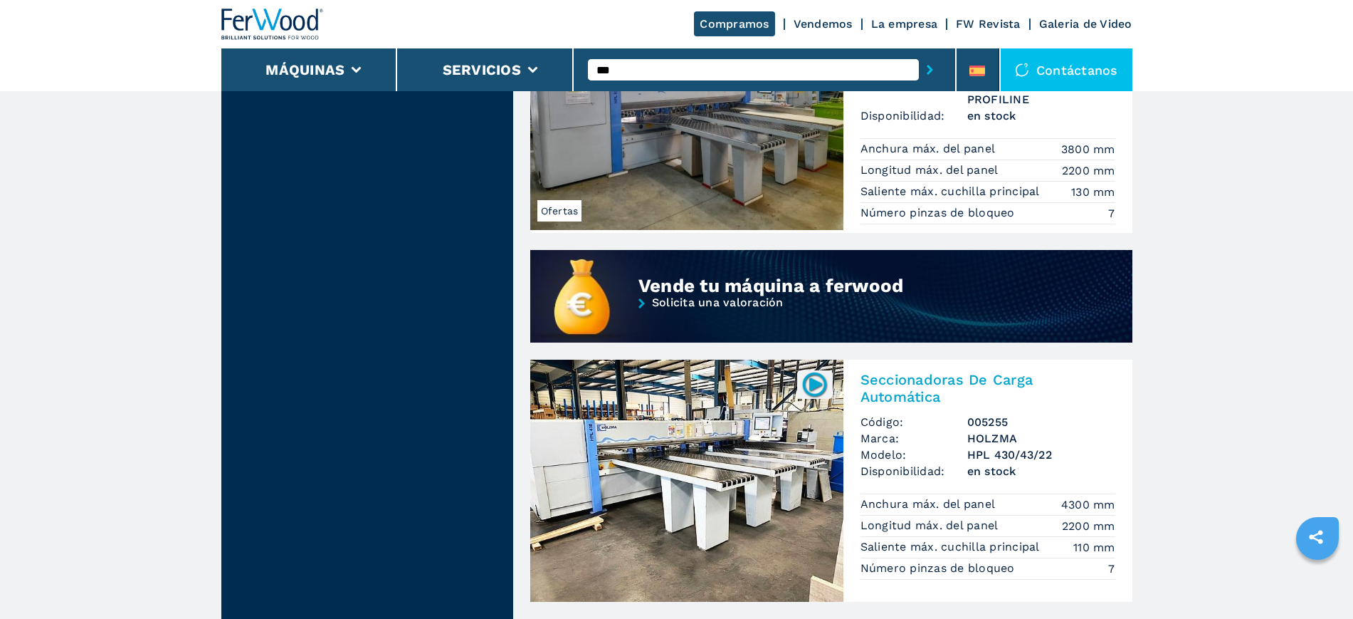
scroll to position [1157, 0]
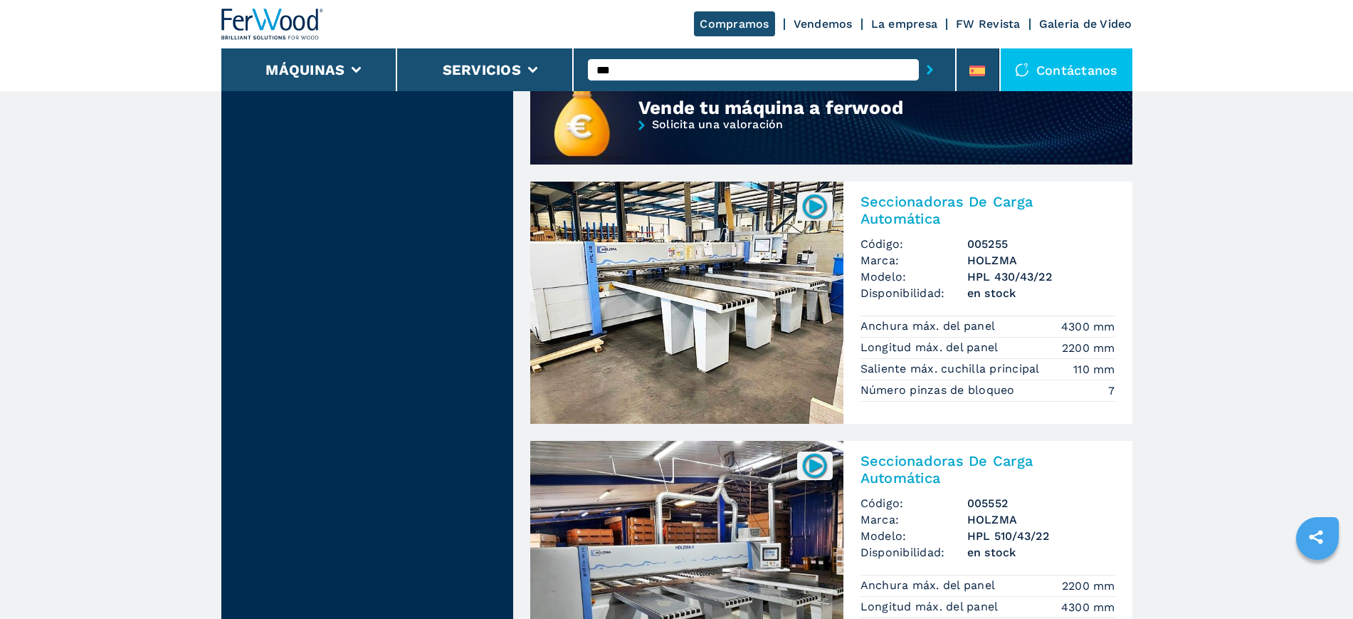
click at [698, 300] on img at bounding box center [686, 303] width 313 height 242
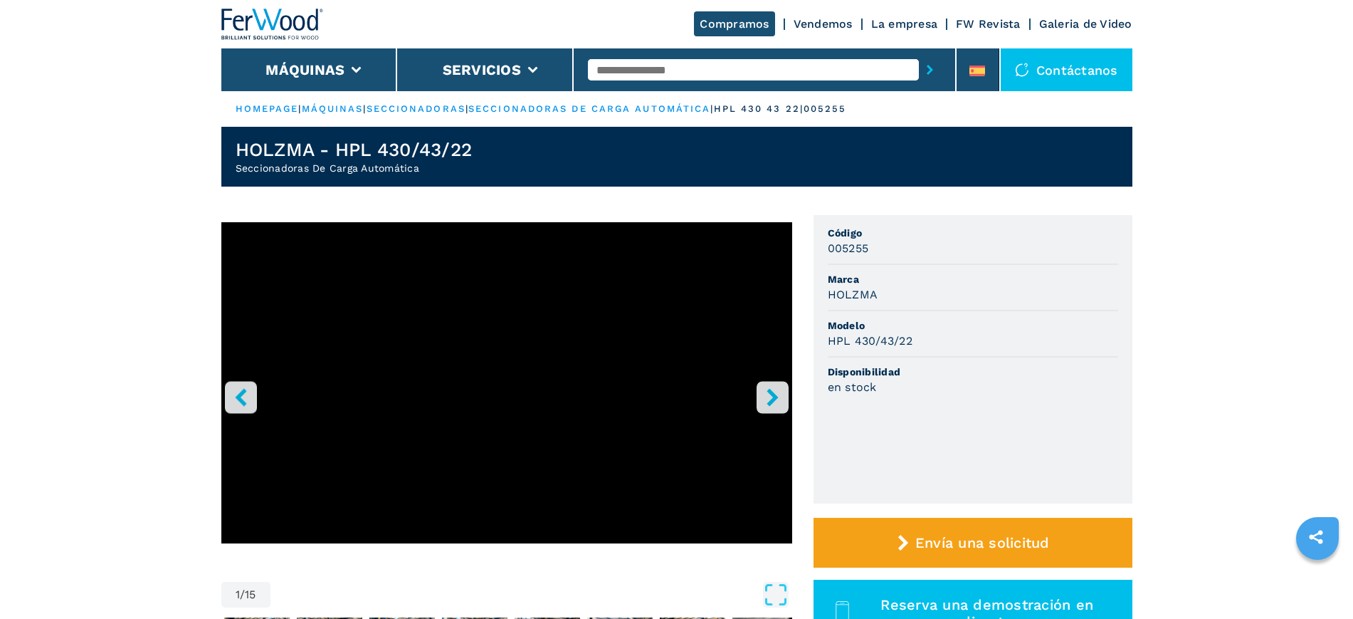
click at [680, 106] on link "seccionadoras de carga automática" at bounding box center [589, 108] width 242 height 11
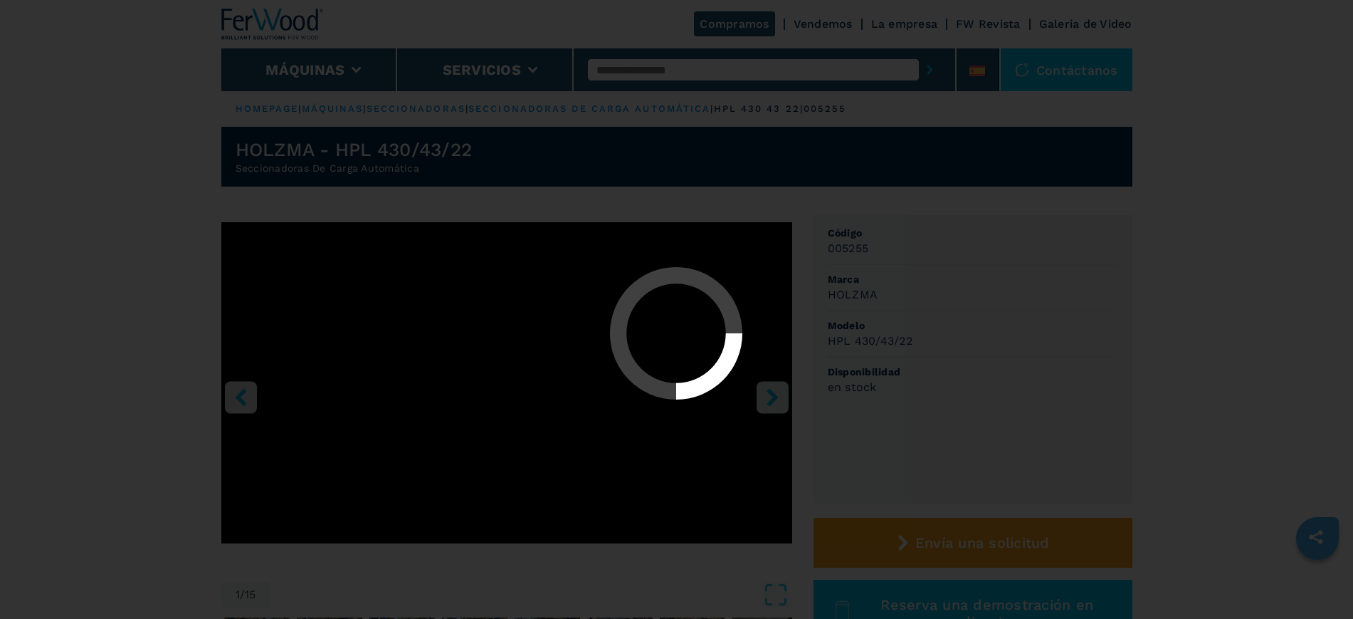
select select "**********"
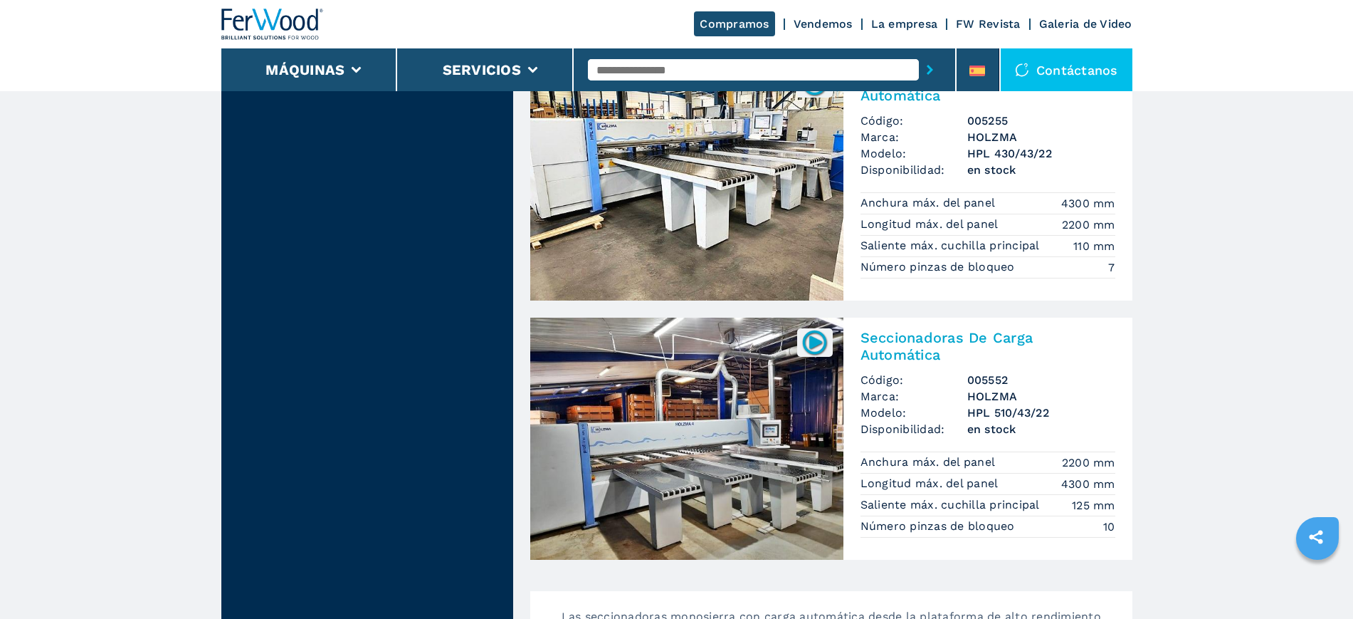
scroll to position [2758, 0]
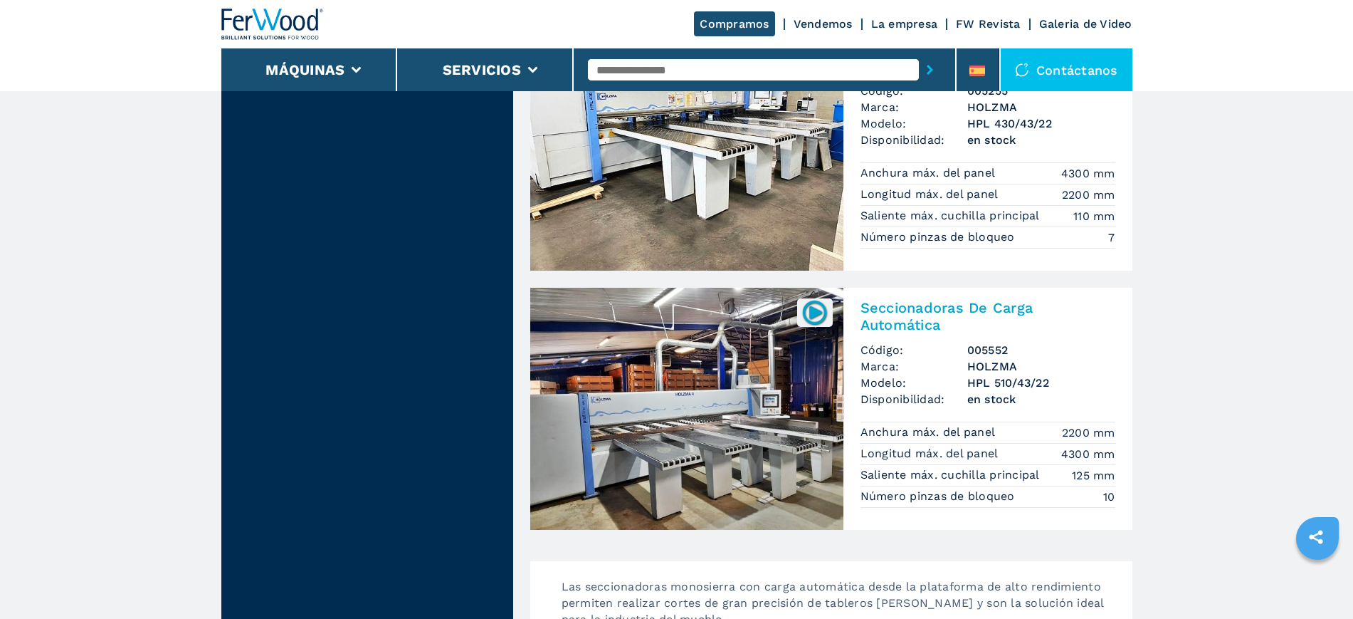
click at [746, 376] on img at bounding box center [686, 409] width 313 height 242
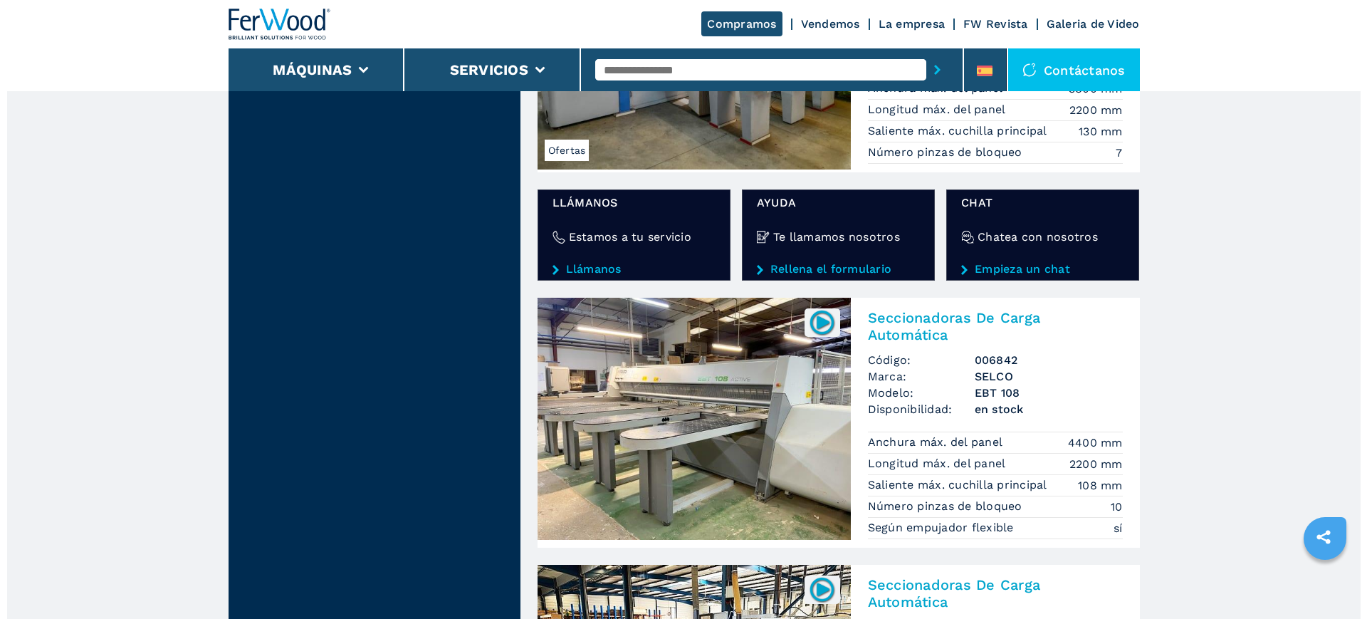
scroll to position [2222, 0]
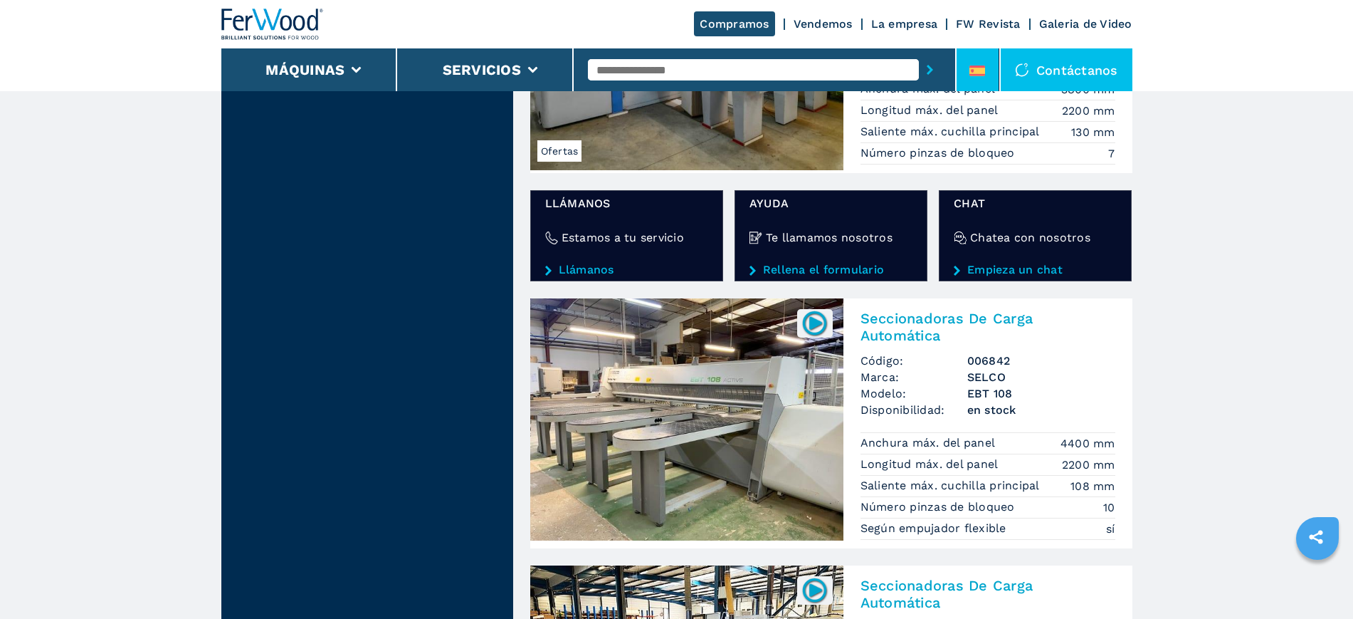
click at [978, 59] on li at bounding box center [978, 69] width 43 height 43
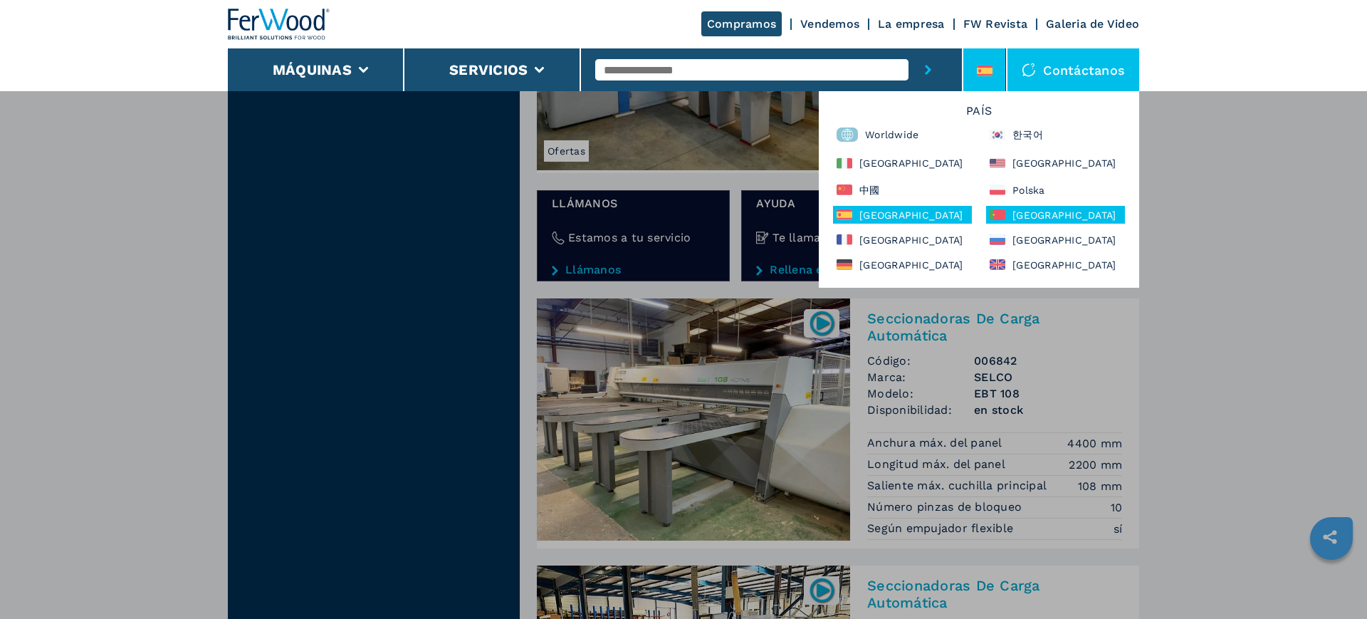
click at [1063, 218] on div "Portugal" at bounding box center [1055, 215] width 139 height 18
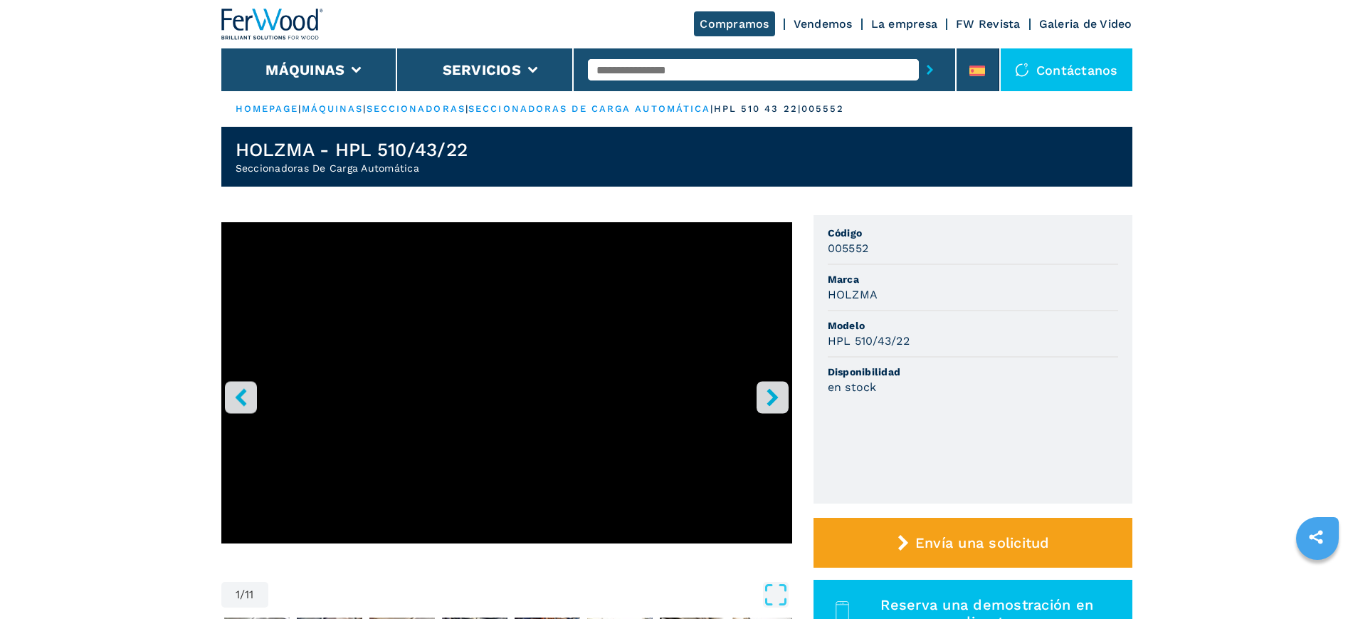
click at [773, 392] on icon "right-button" at bounding box center [772, 397] width 11 height 18
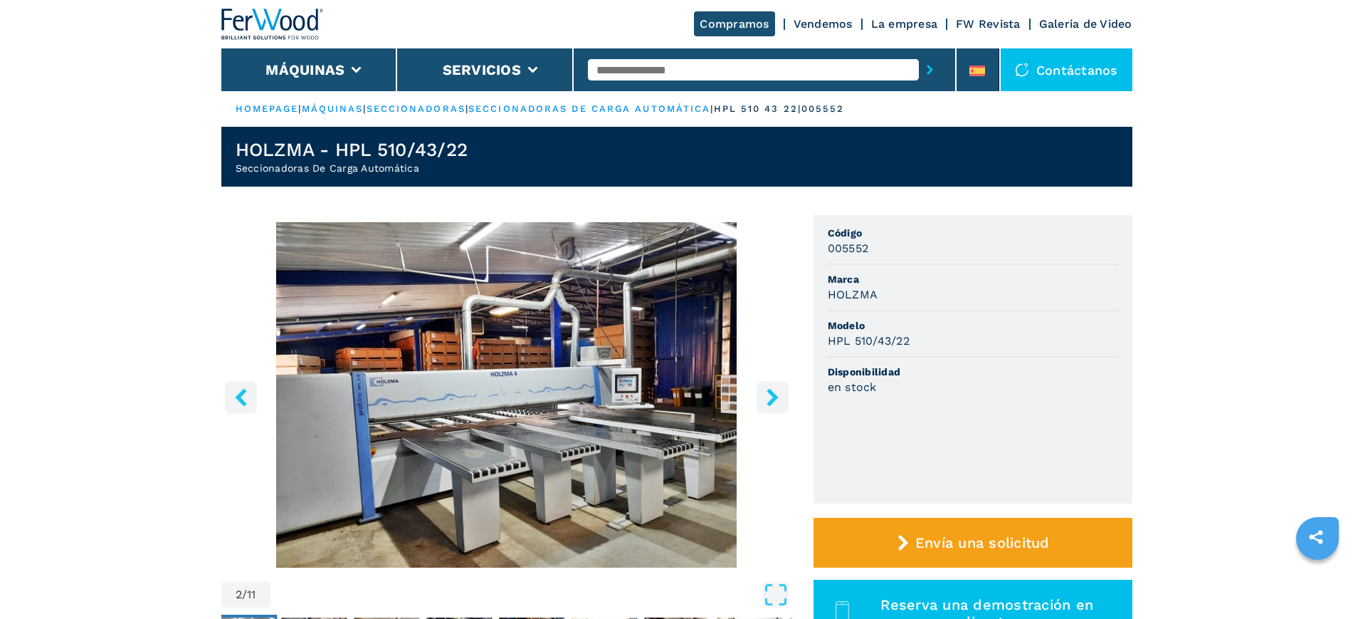
click at [773, 392] on icon "right-button" at bounding box center [772, 397] width 11 height 18
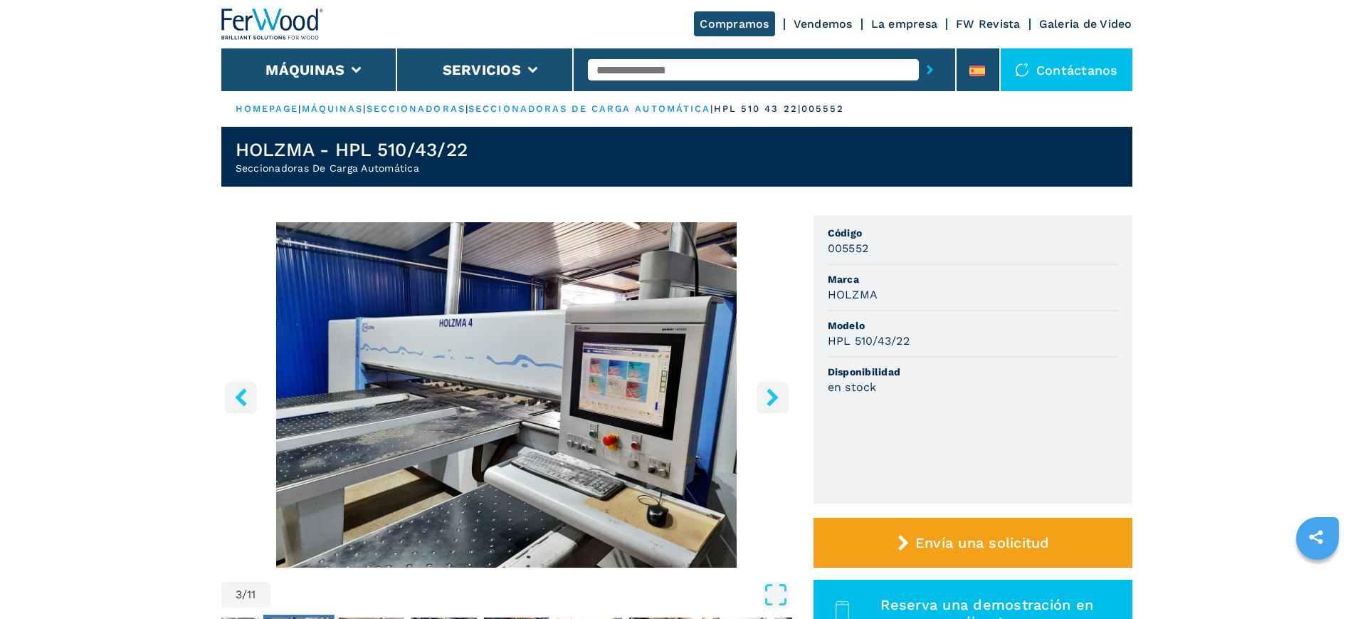
click at [773, 392] on icon "right-button" at bounding box center [772, 397] width 11 height 18
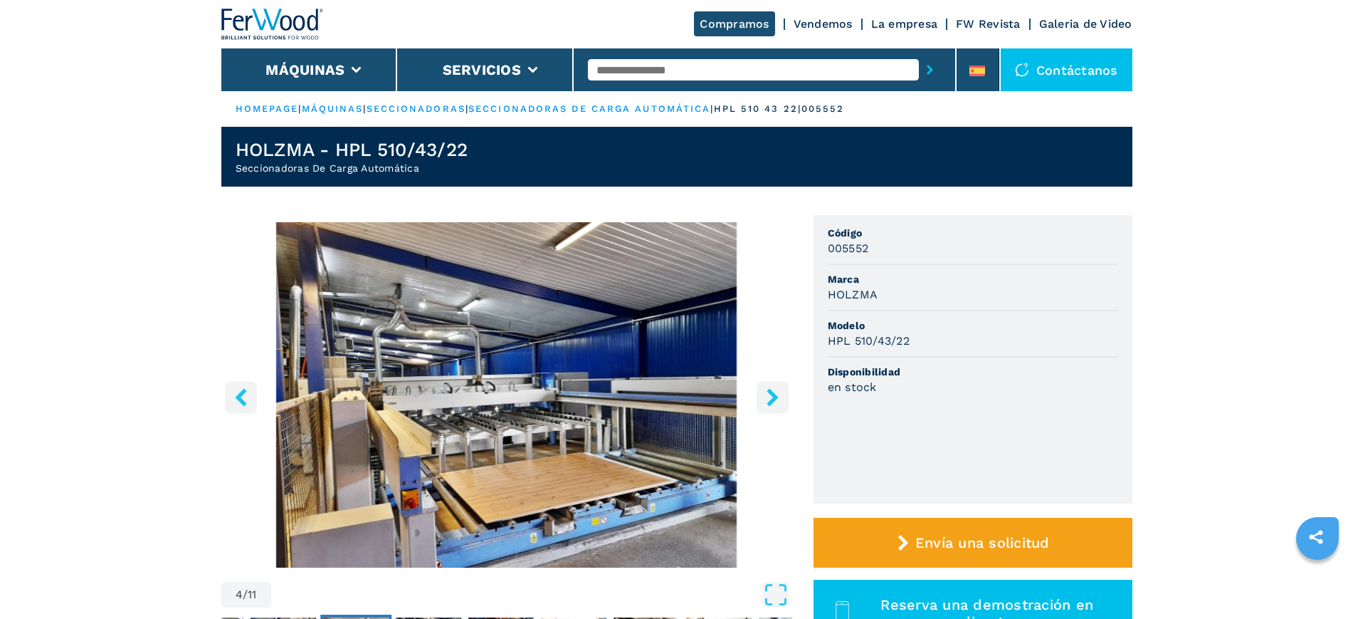
click at [773, 392] on icon "right-button" at bounding box center [772, 397] width 11 height 18
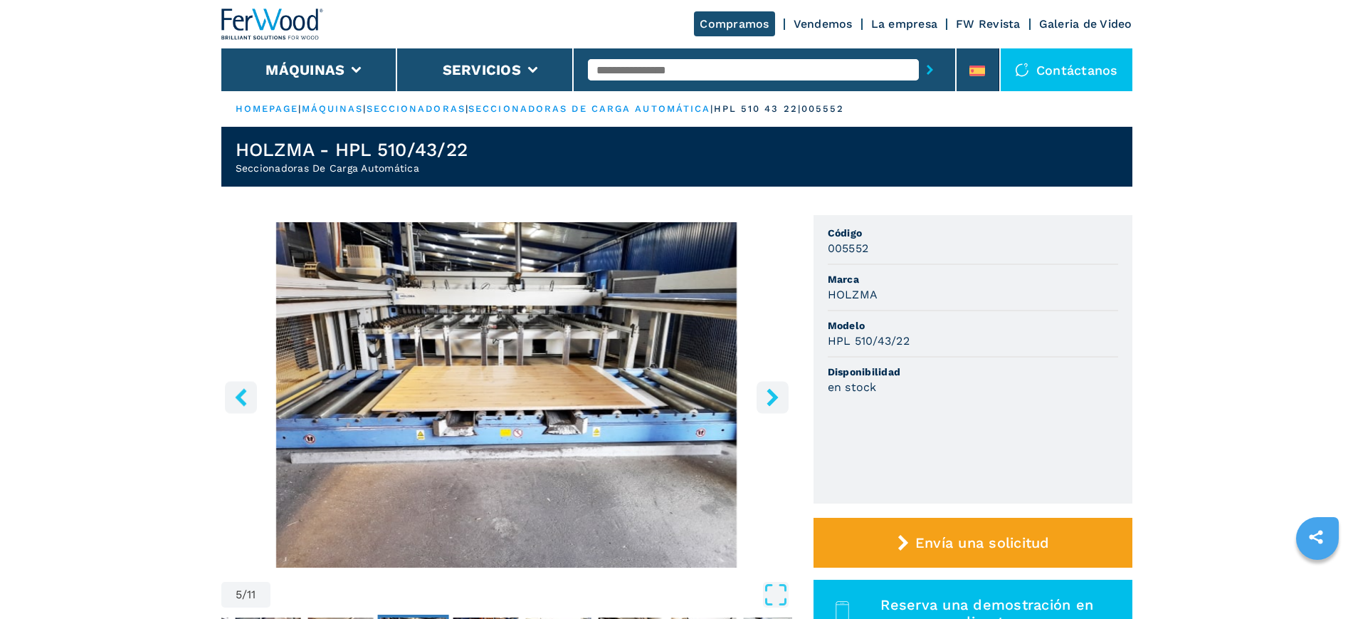
click at [773, 392] on icon "right-button" at bounding box center [772, 397] width 11 height 18
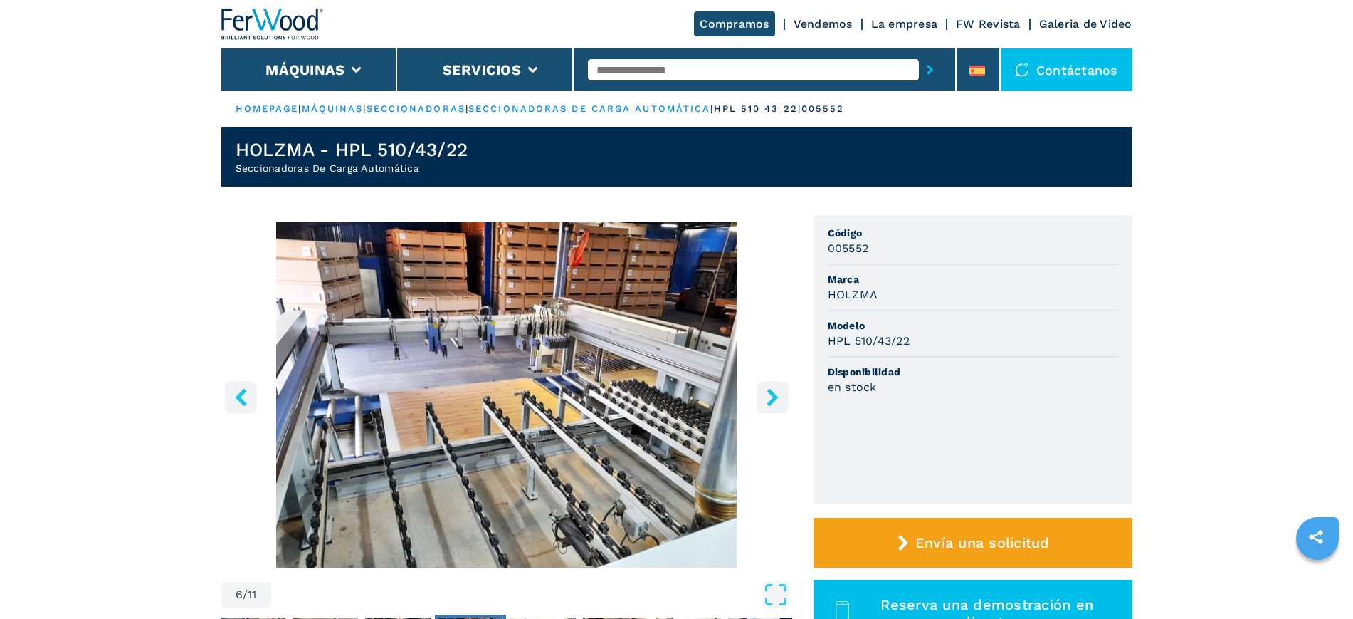
click at [773, 392] on icon "right-button" at bounding box center [772, 397] width 11 height 18
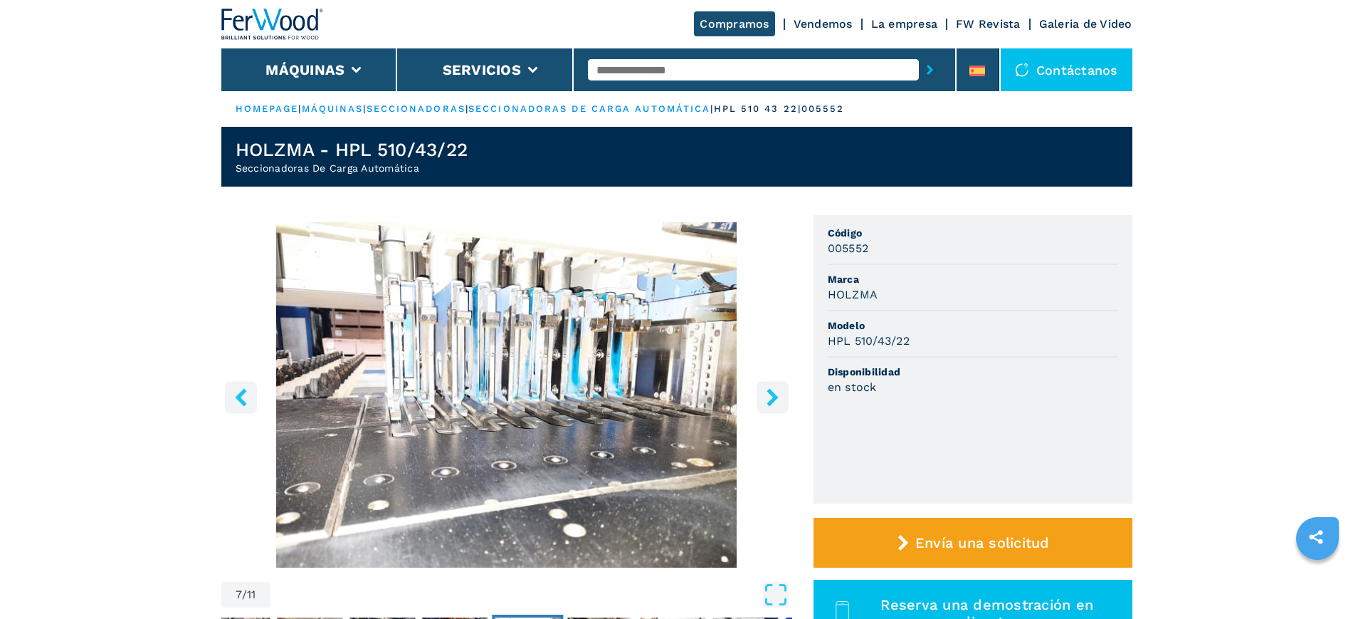
click at [773, 392] on icon "right-button" at bounding box center [772, 397] width 11 height 18
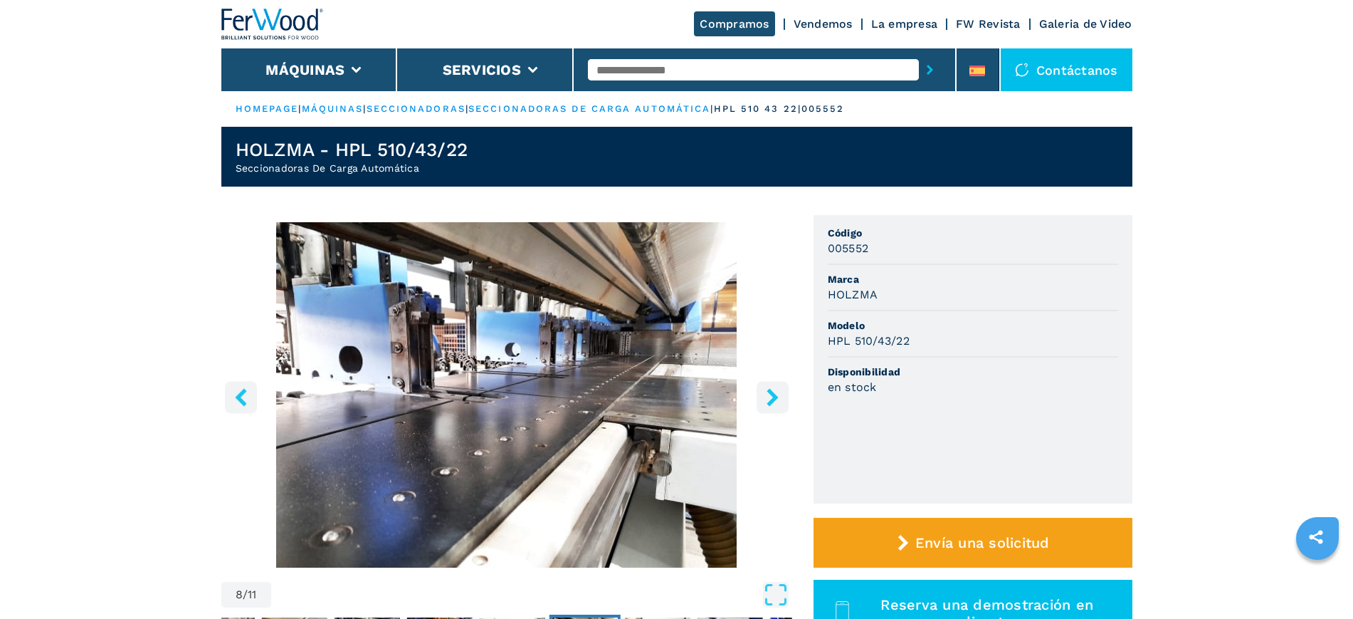
click at [773, 392] on icon "right-button" at bounding box center [772, 397] width 11 height 18
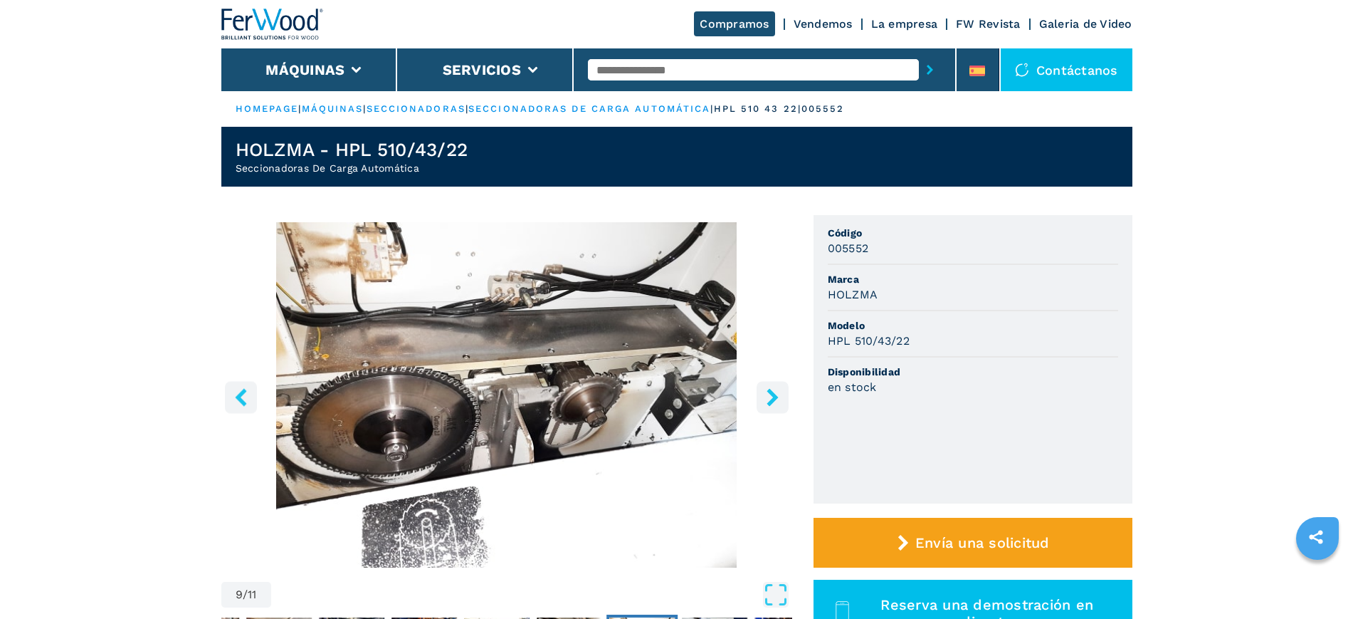
click at [773, 392] on icon "right-button" at bounding box center [772, 397] width 11 height 18
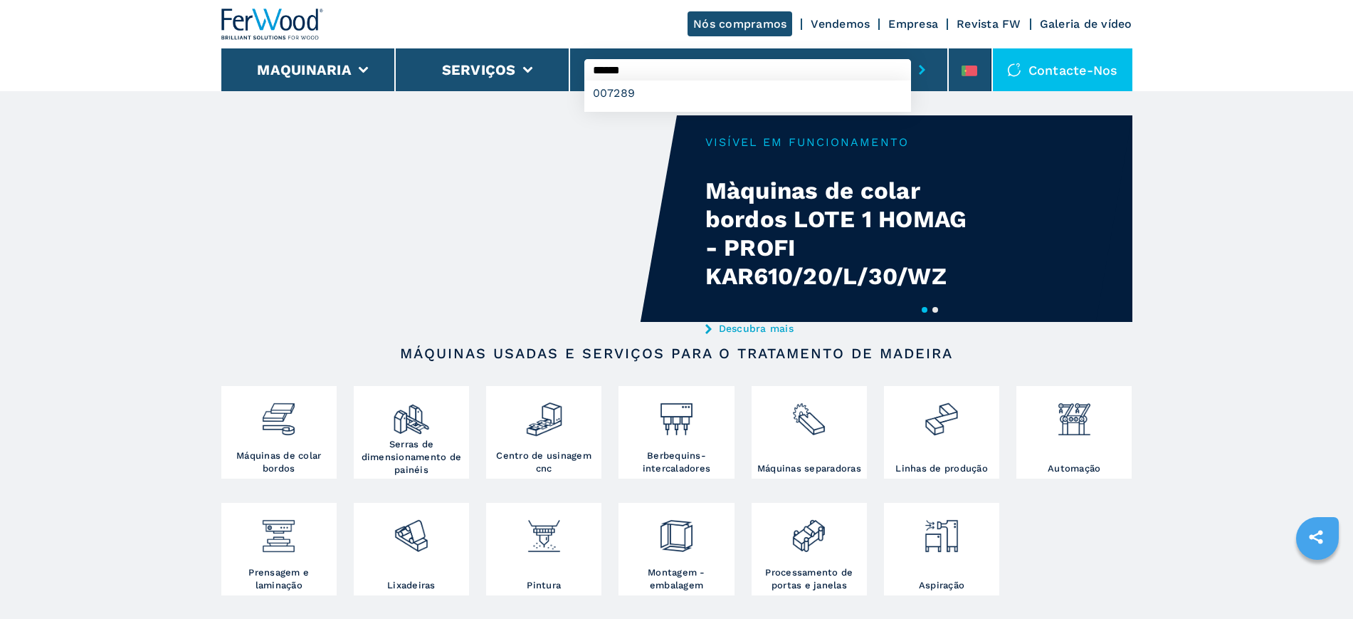
type input "******"
click at [911, 53] on button "submit-button" at bounding box center [922, 69] width 22 height 33
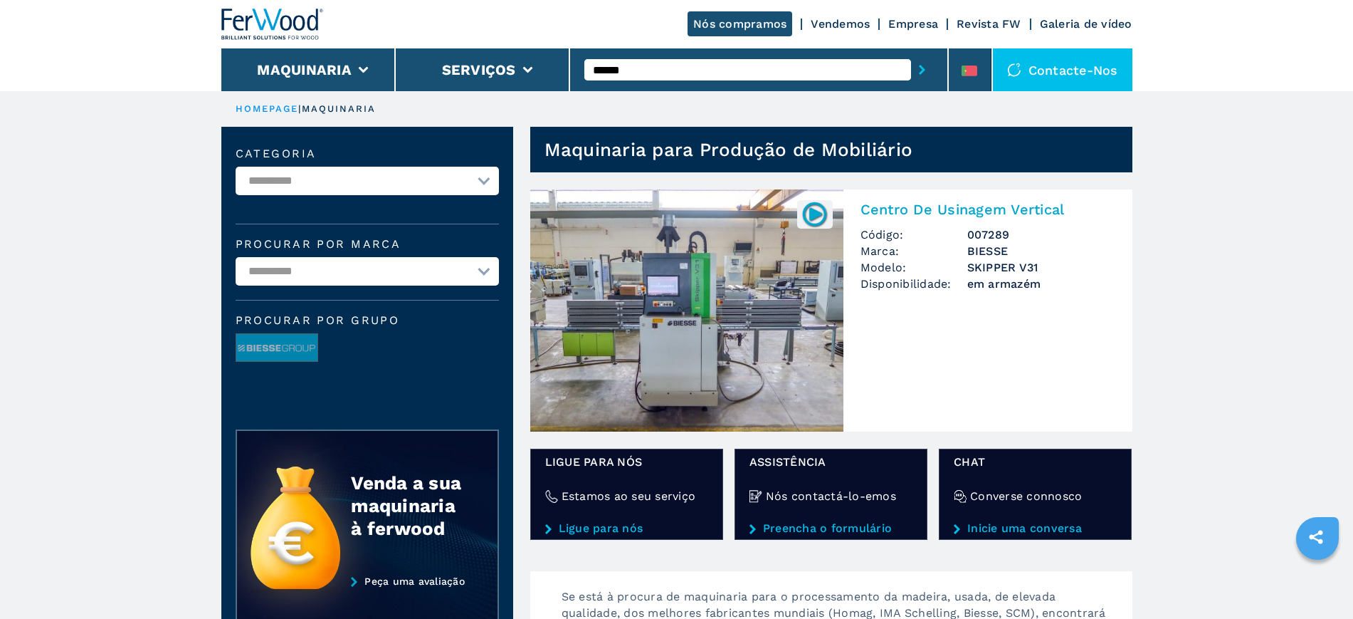
drag, startPoint x: 0, startPoint y: 0, endPoint x: 708, endPoint y: 317, distance: 775.9
click at [708, 317] on img at bounding box center [686, 310] width 313 height 242
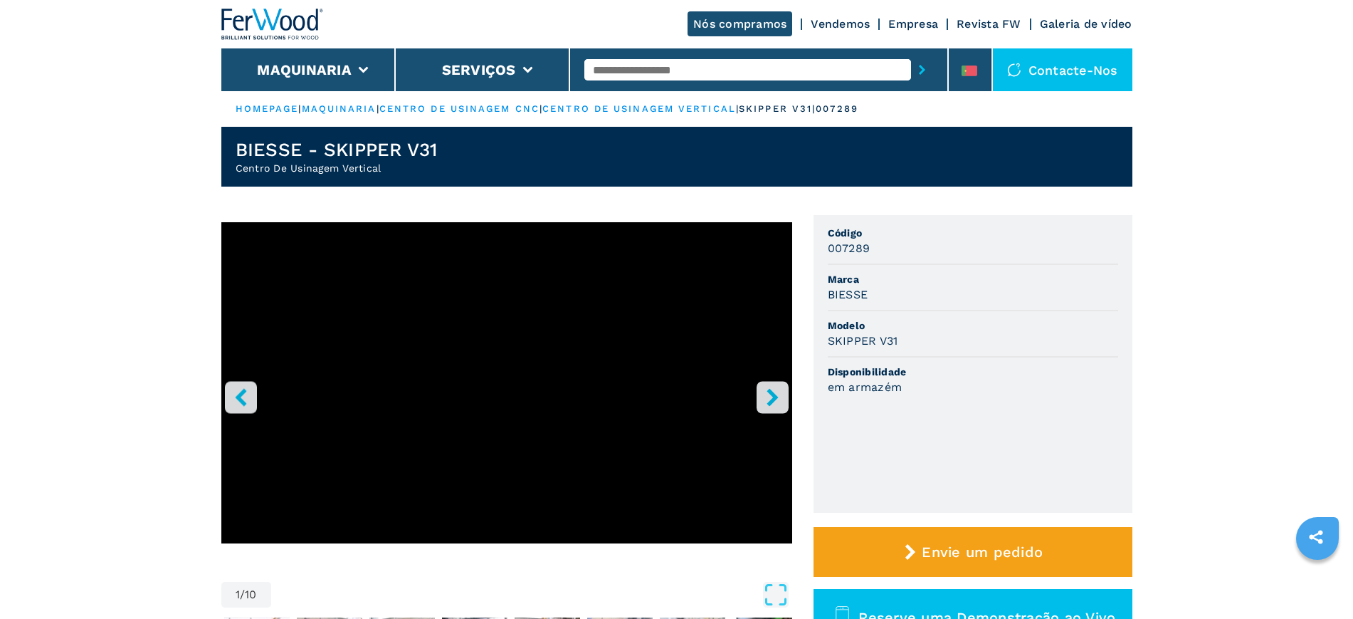
click at [747, 79] on input "text" at bounding box center [747, 69] width 327 height 21
type input "******"
click at [911, 53] on button "submit-button" at bounding box center [922, 69] width 22 height 33
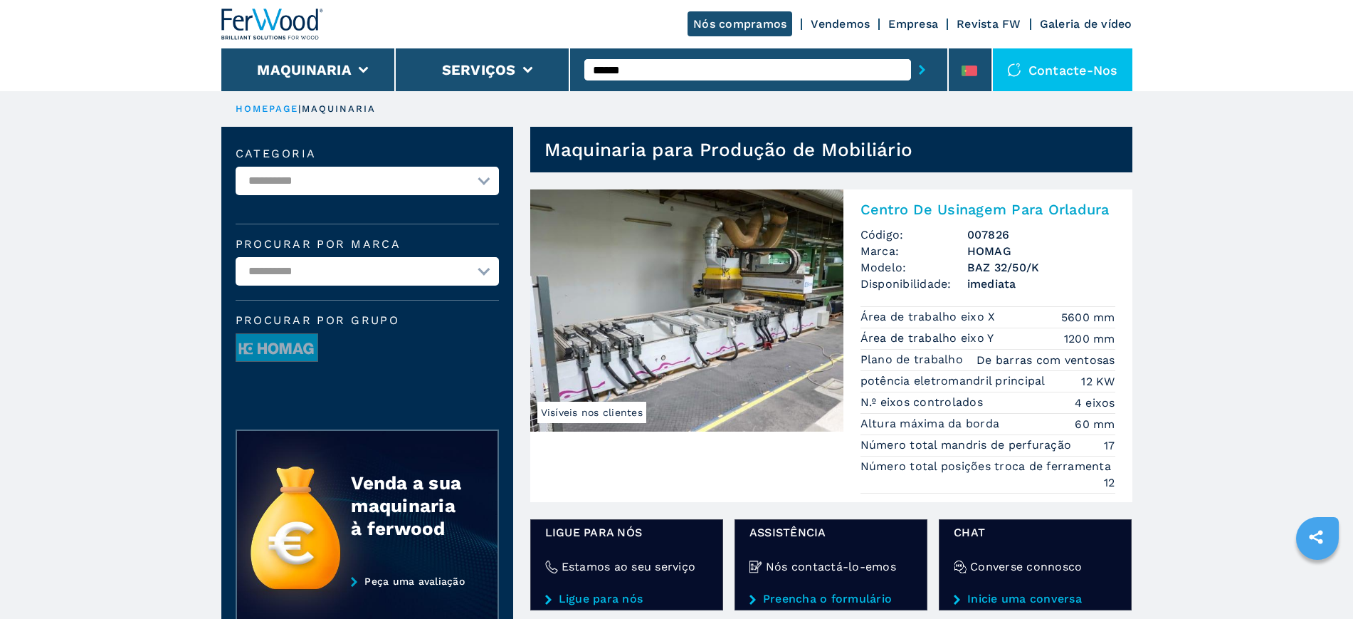
click at [732, 308] on img at bounding box center [686, 310] width 313 height 242
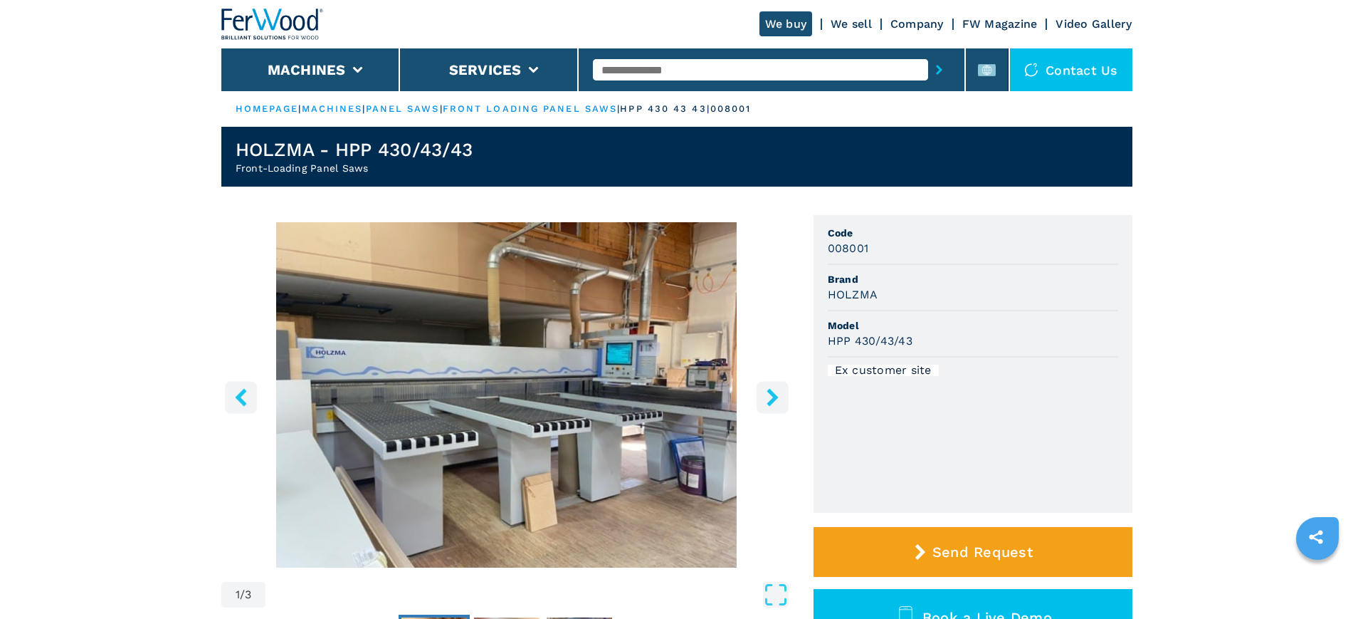
click at [634, 61] on input "text" at bounding box center [760, 69] width 335 height 21
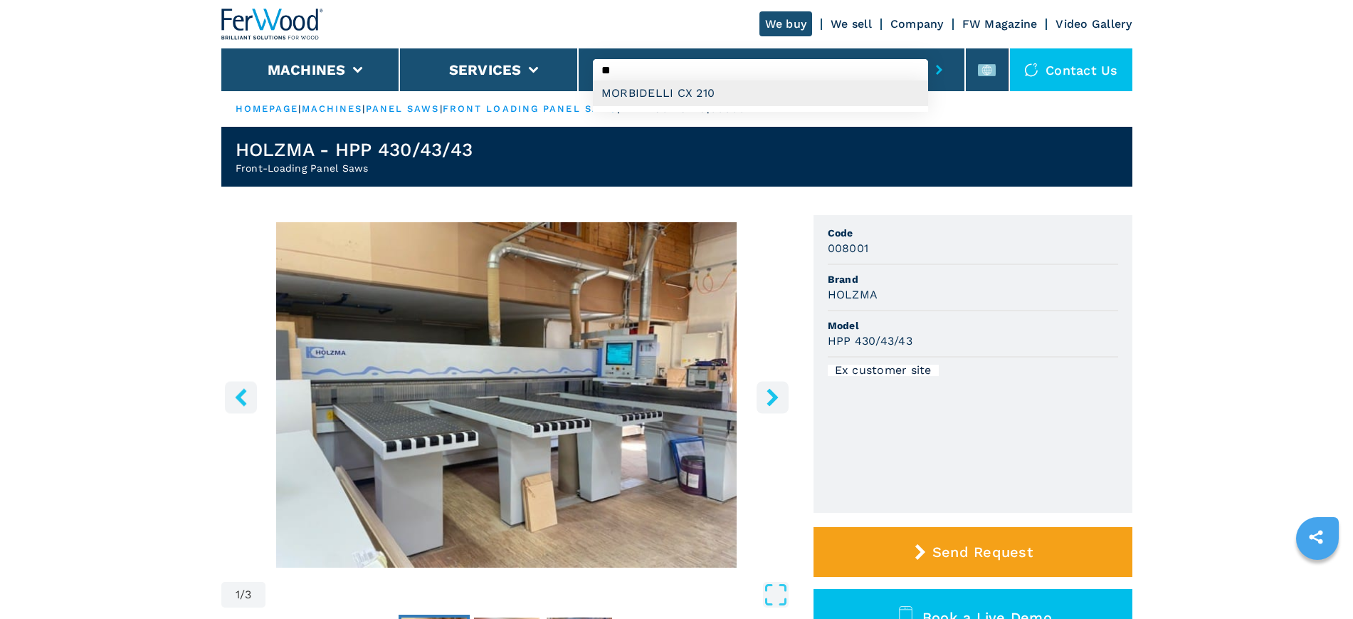
click at [646, 93] on div "MORBIDELLI CX 210" at bounding box center [760, 93] width 335 height 26
type input "**********"
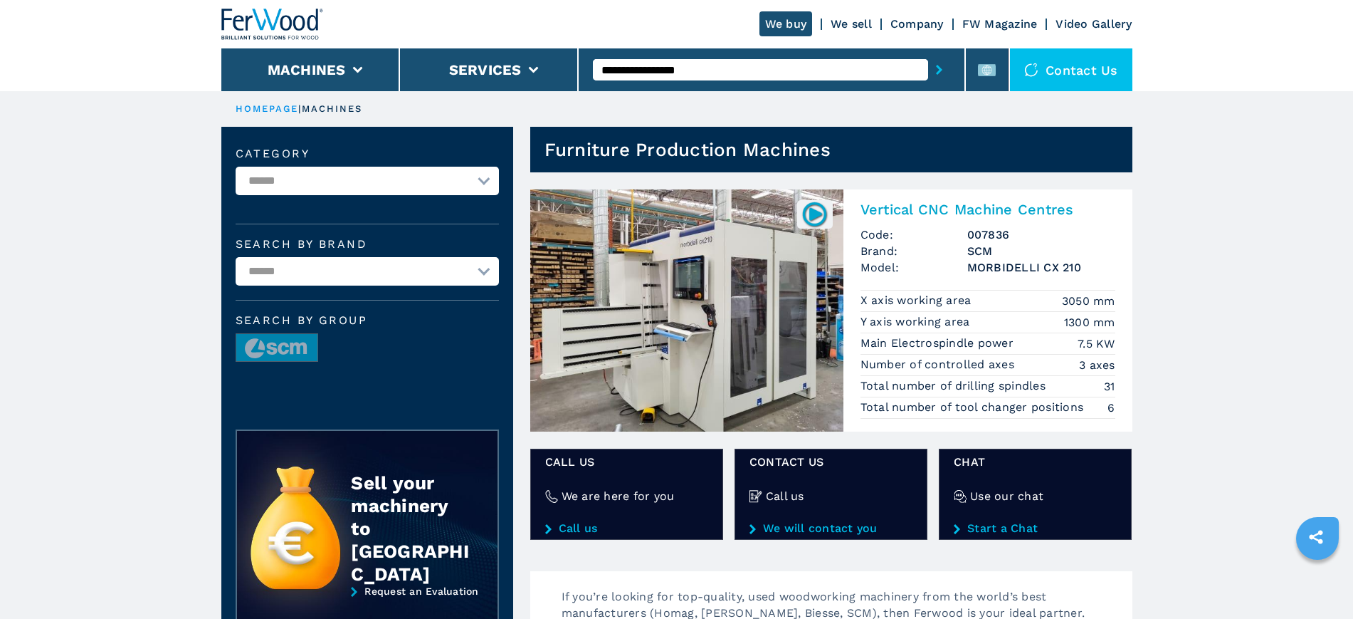
click at [953, 236] on span "Code:" at bounding box center [914, 234] width 107 height 16
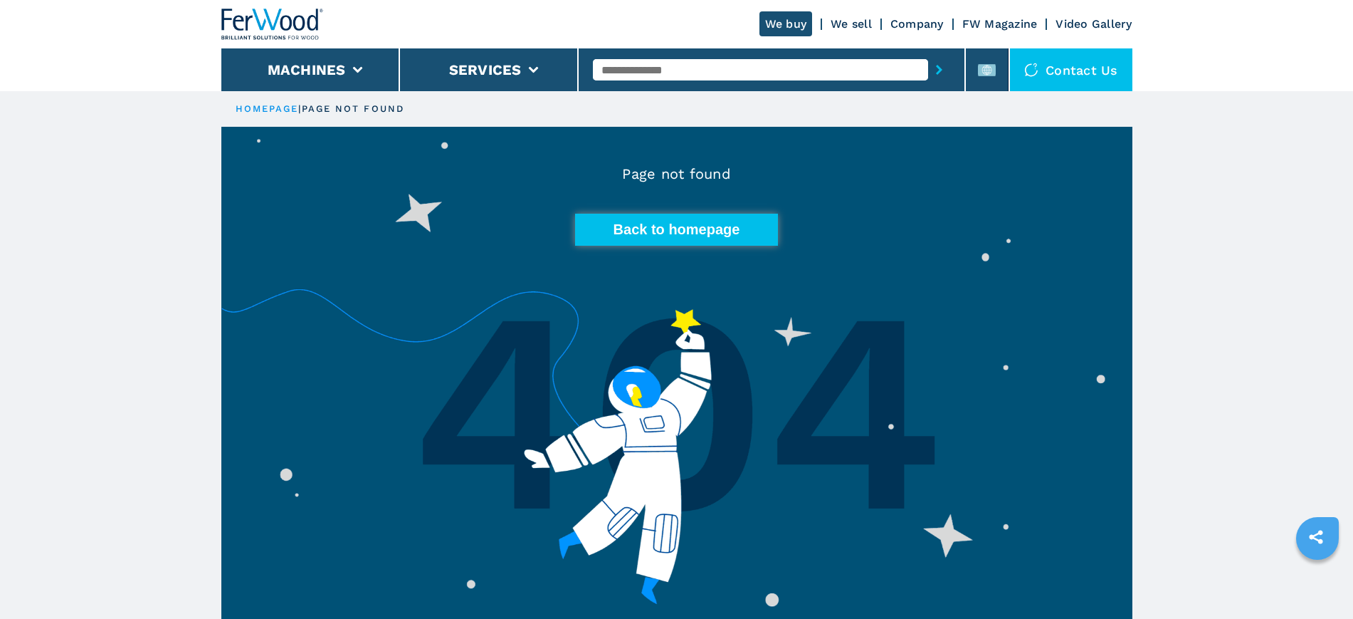
click at [675, 220] on button "Back to homepage" at bounding box center [676, 230] width 203 height 32
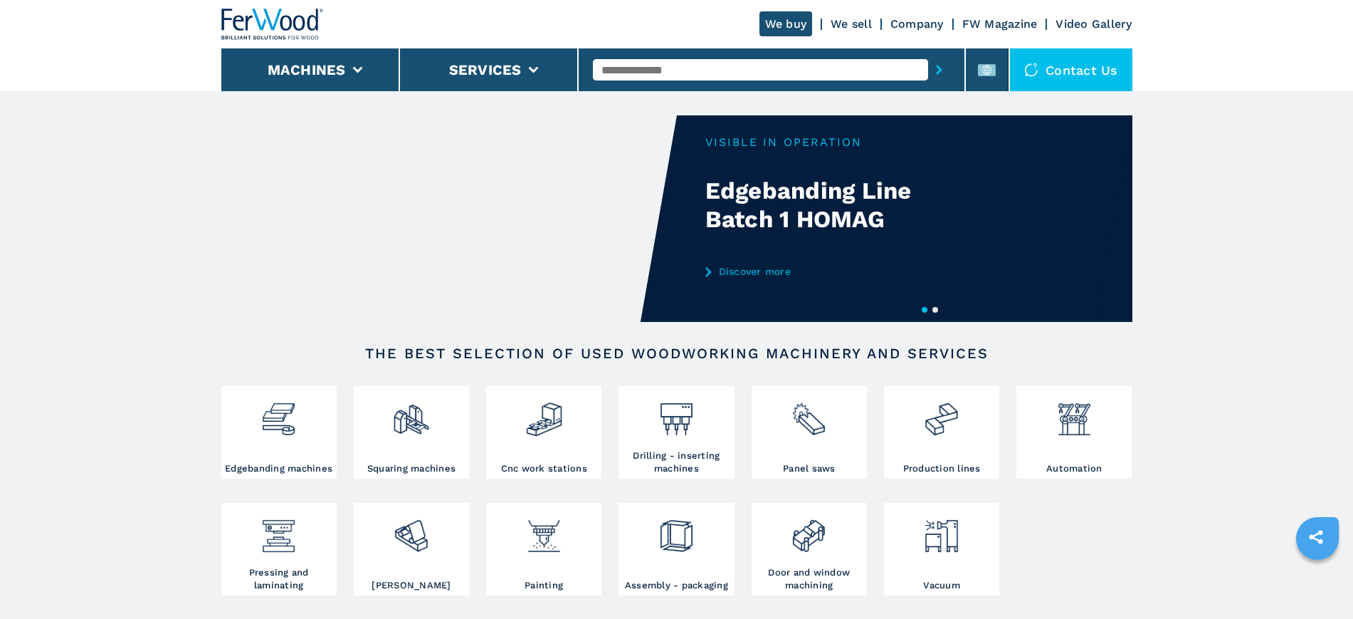
click at [631, 65] on input "text" at bounding box center [760, 69] width 335 height 21
type input "******"
click at [928, 53] on button "submit-button" at bounding box center [939, 69] width 22 height 33
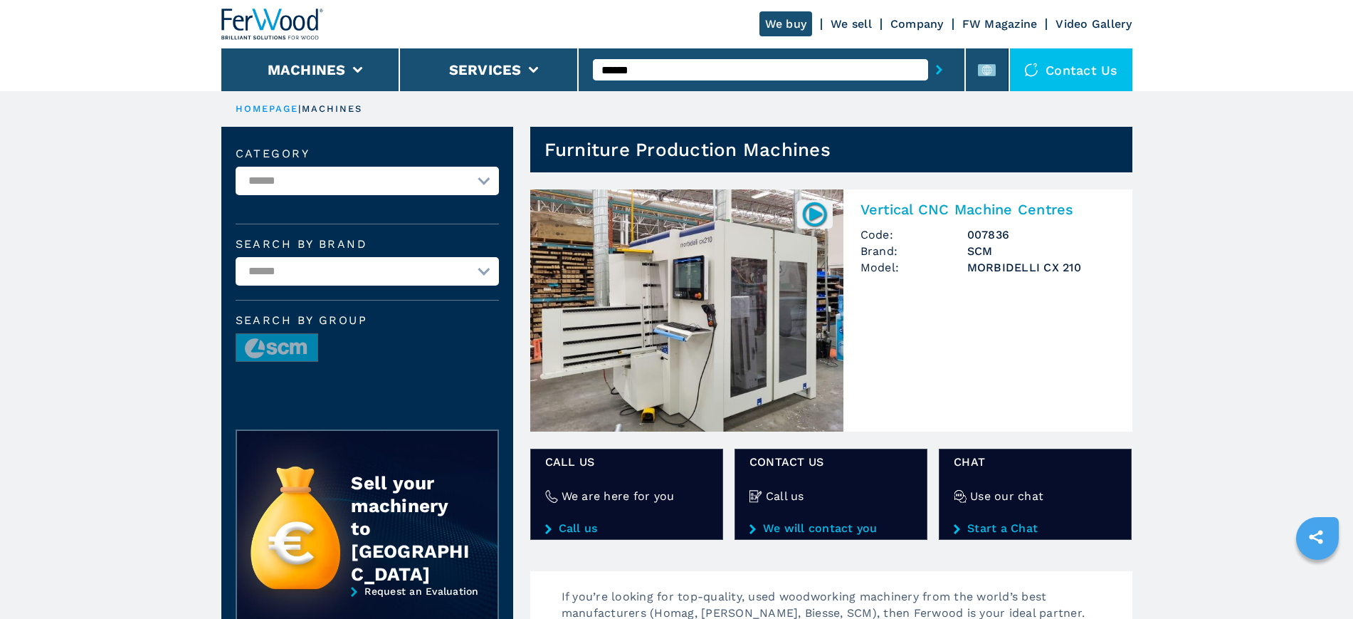
click at [689, 293] on img at bounding box center [686, 310] width 313 height 242
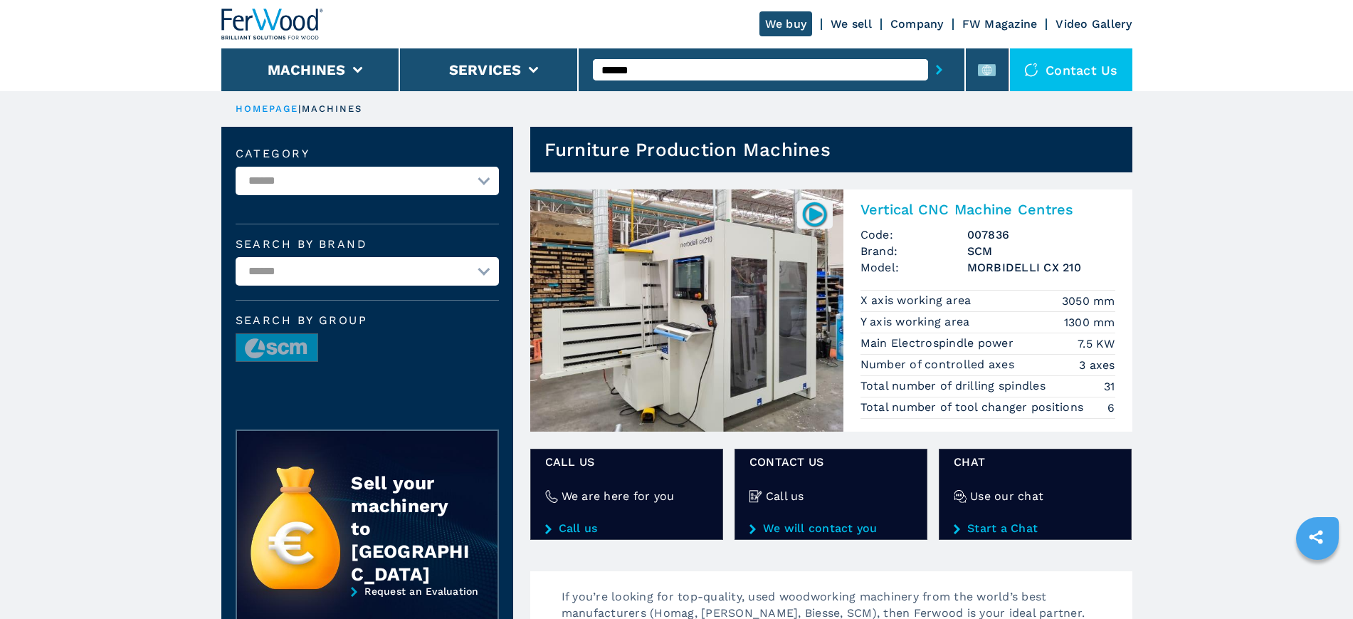
click at [1026, 206] on h2 "Vertical CNC Machine Centres" at bounding box center [988, 209] width 255 height 17
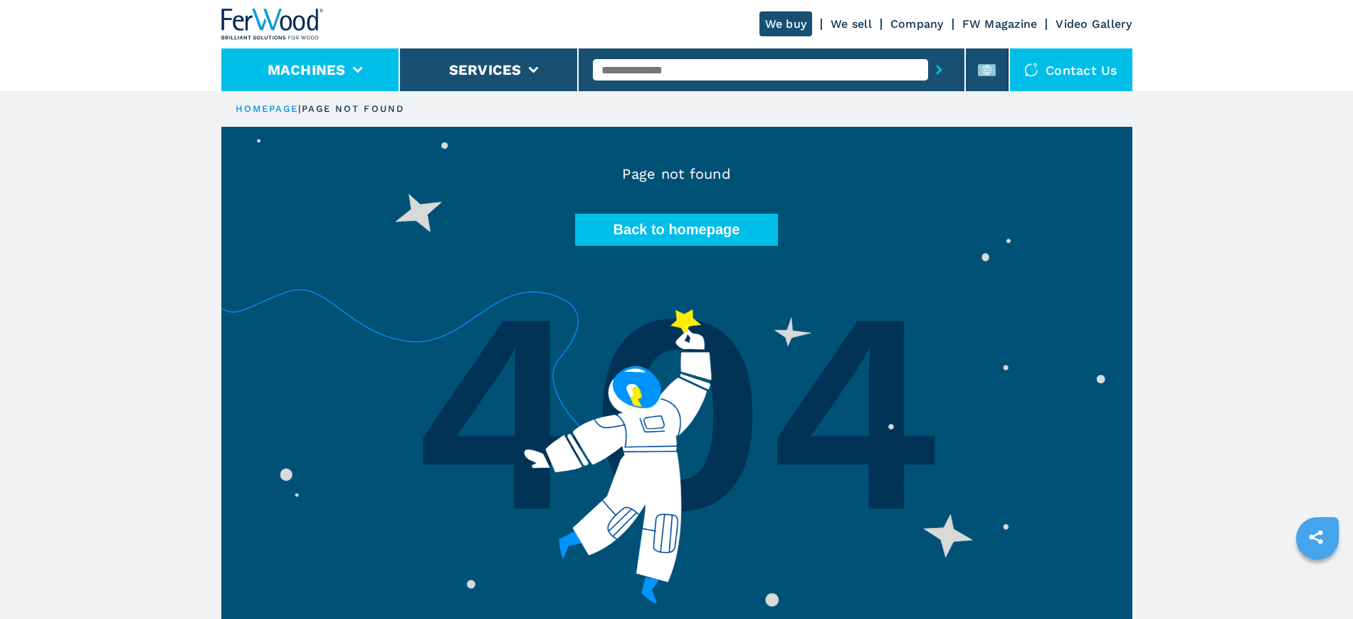
click at [304, 69] on button "Machines" at bounding box center [307, 69] width 78 height 17
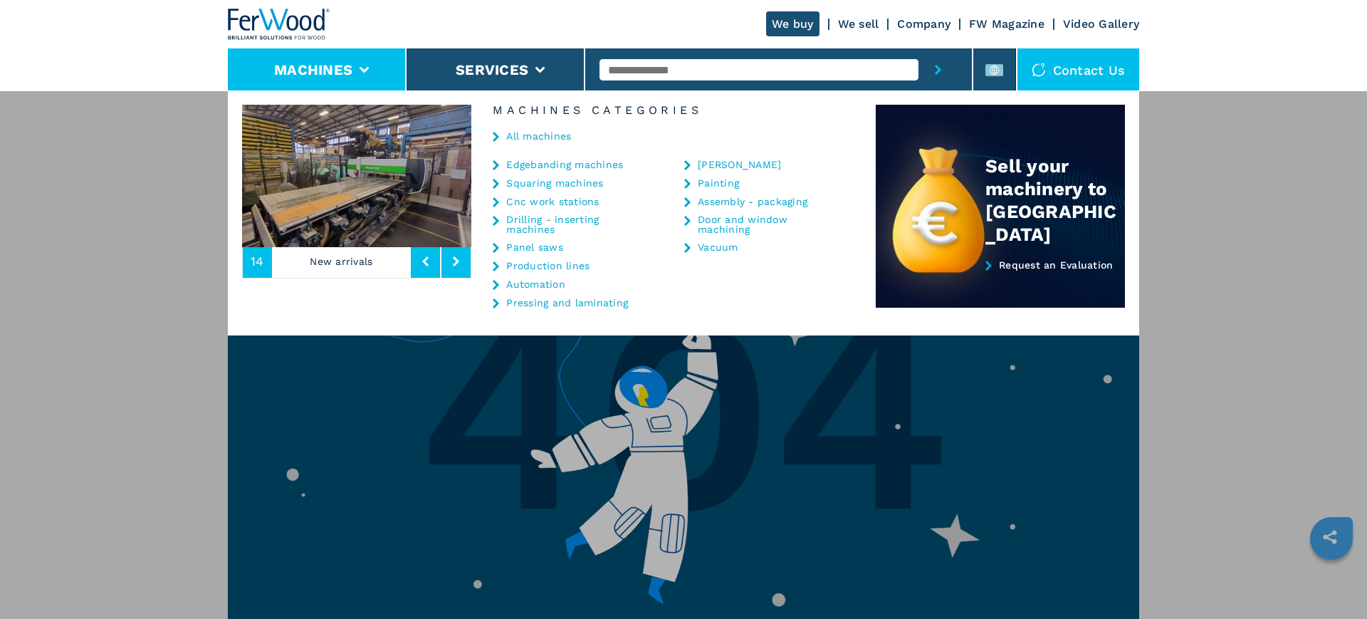
click at [536, 203] on link "Cnc work stations" at bounding box center [552, 201] width 93 height 10
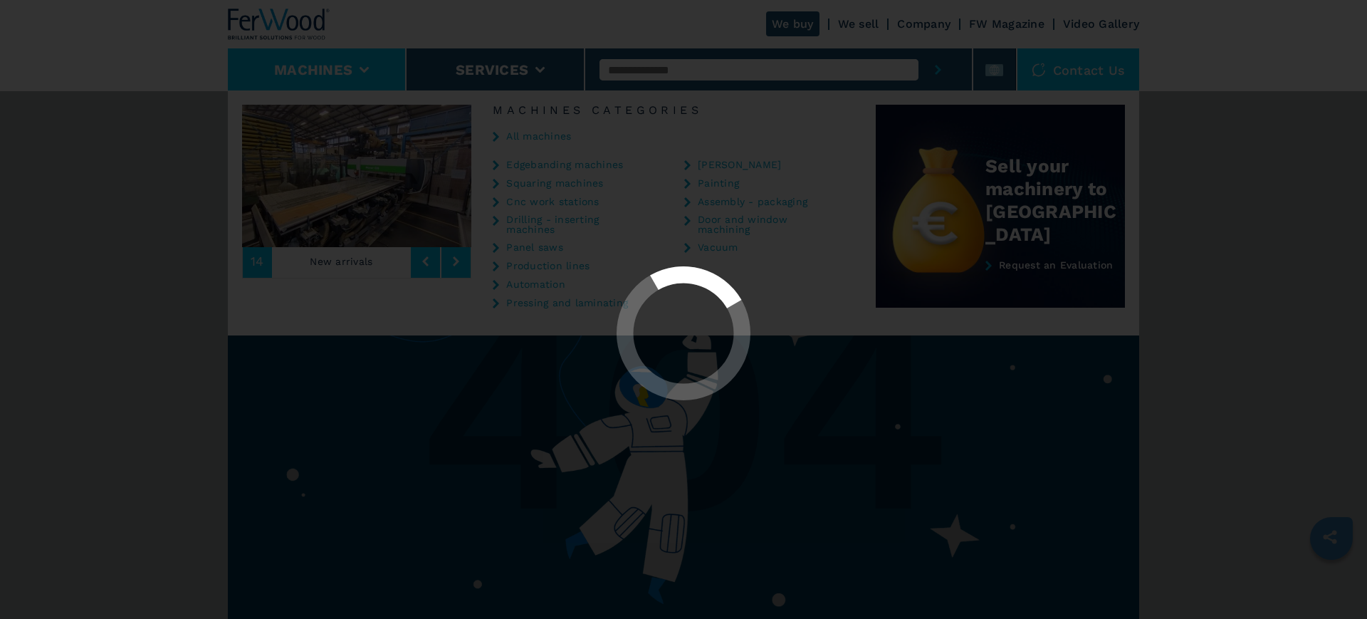
select select "**********"
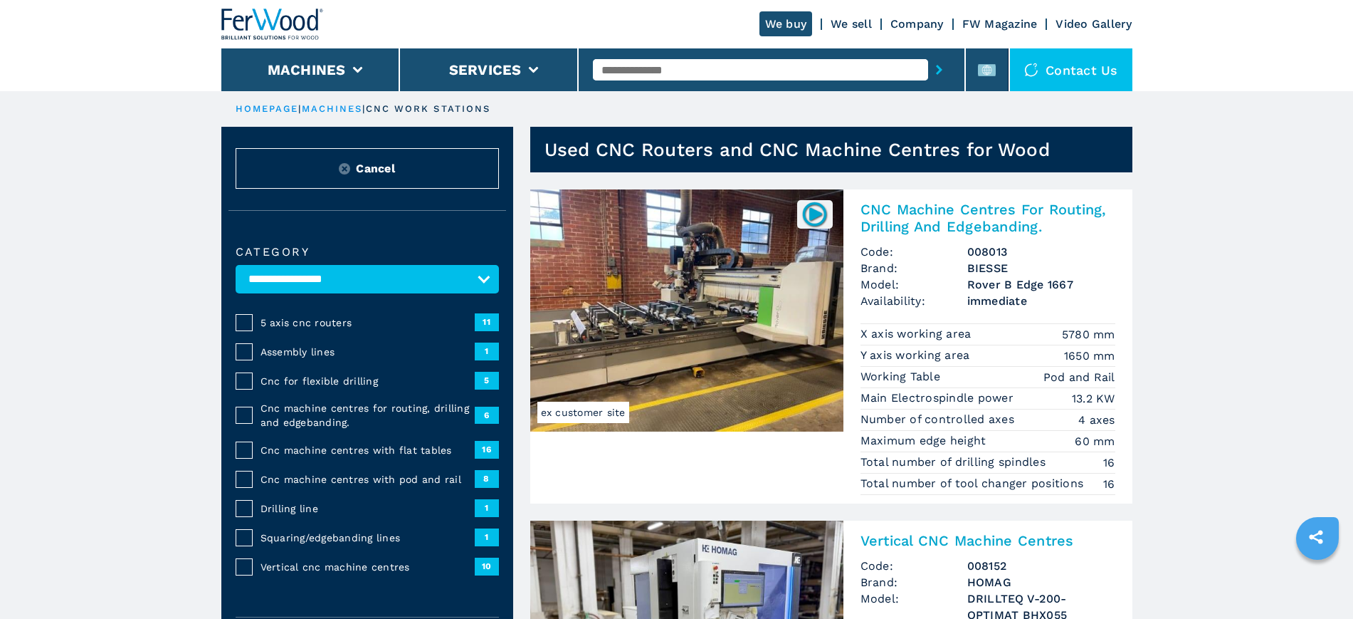
scroll to position [89, 0]
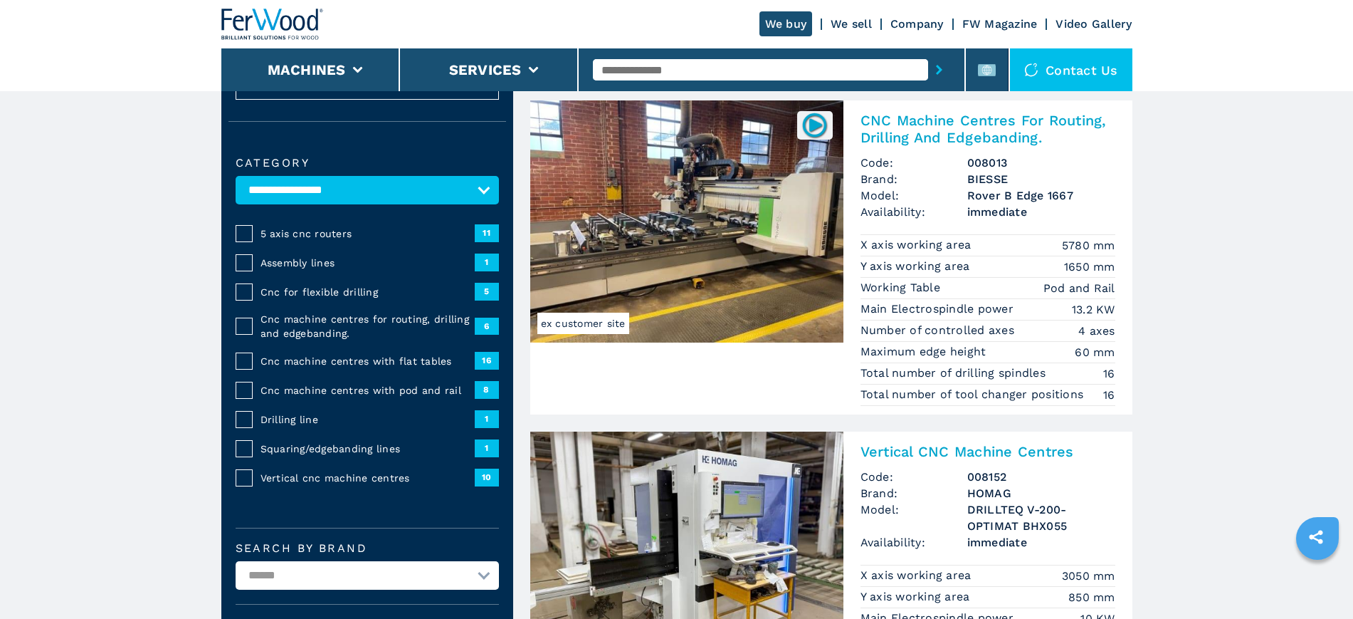
click at [288, 484] on span "Vertical cnc machine centres" at bounding box center [368, 478] width 214 height 14
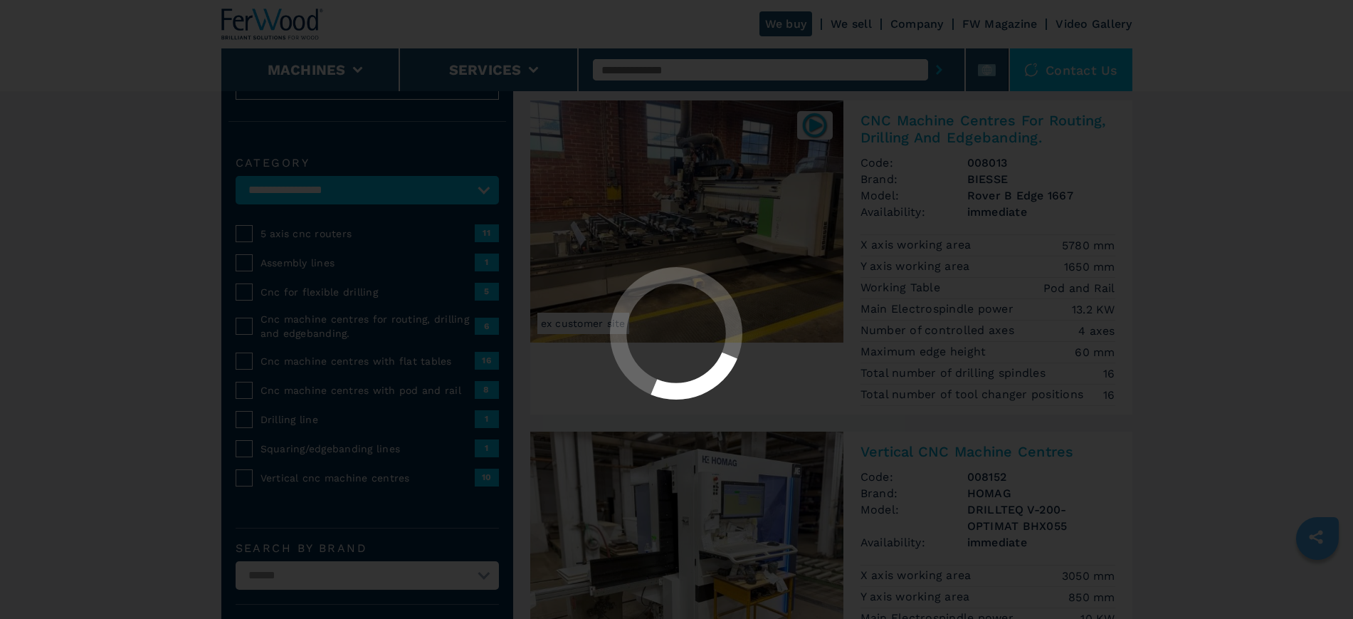
select select "**********"
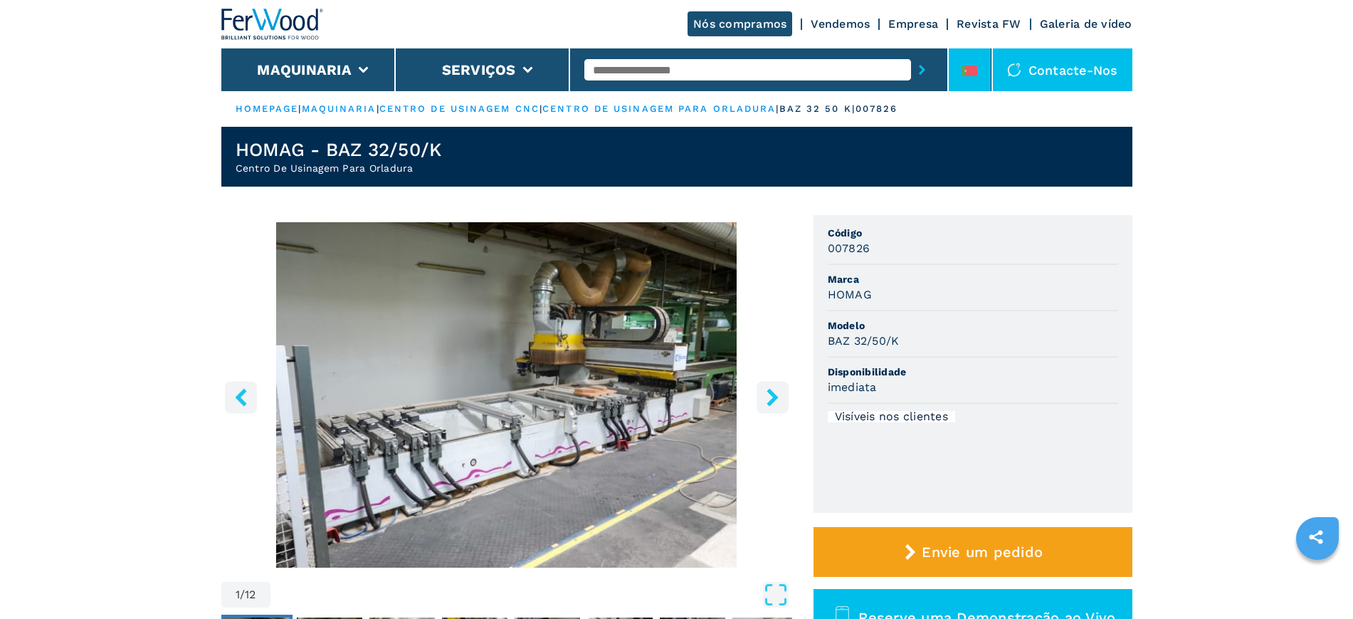
click at [959, 65] on li at bounding box center [970, 69] width 43 height 43
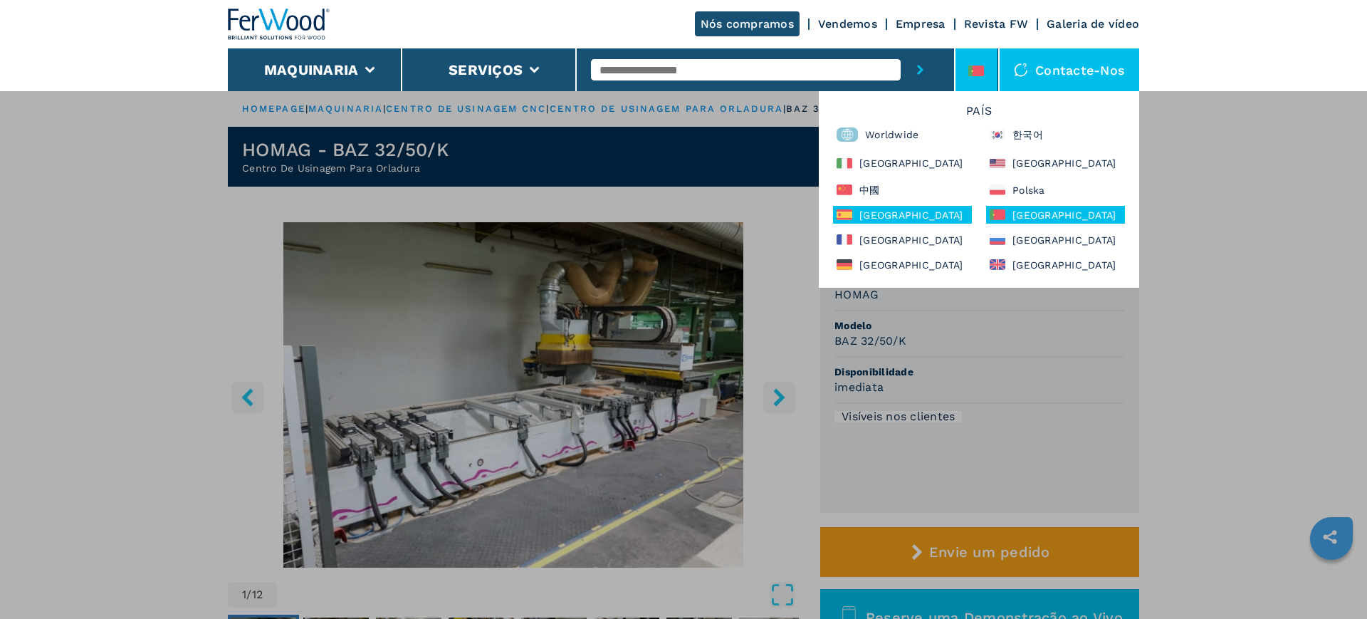
click at [892, 219] on div "[GEOGRAPHIC_DATA]" at bounding box center [902, 215] width 139 height 18
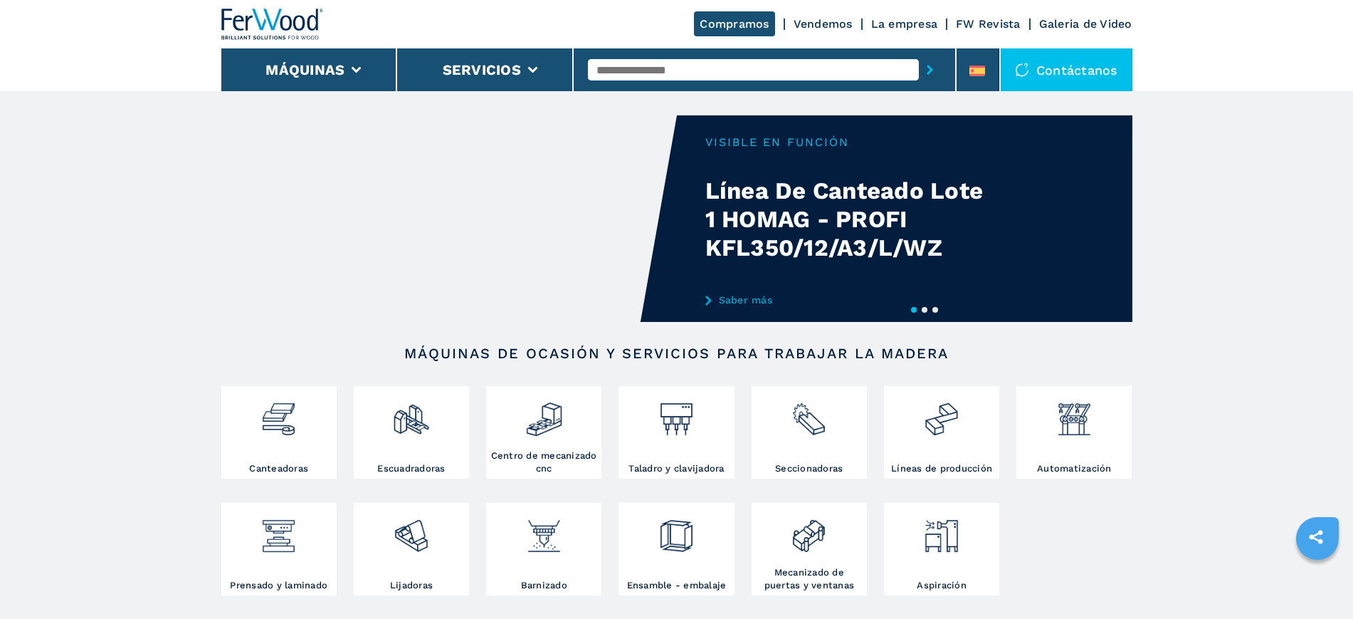
click at [679, 68] on input "text" at bounding box center [753, 69] width 331 height 21
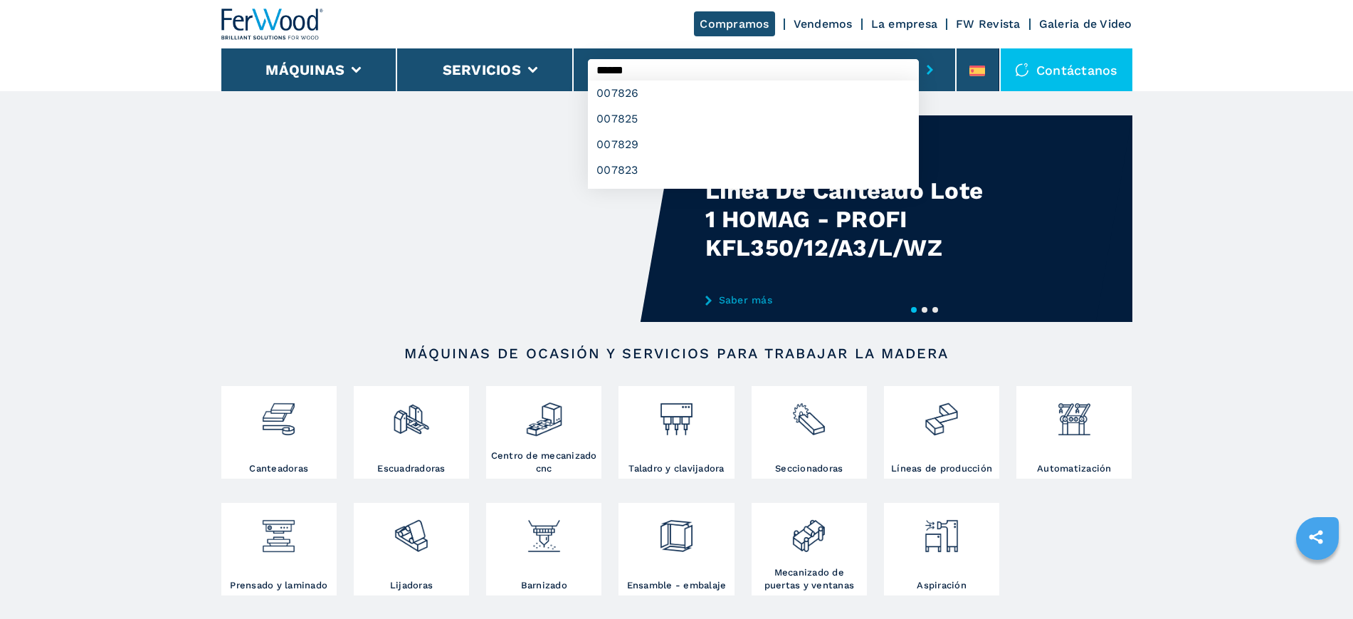
type input "******"
click at [919, 53] on button "submit-button" at bounding box center [930, 69] width 22 height 33
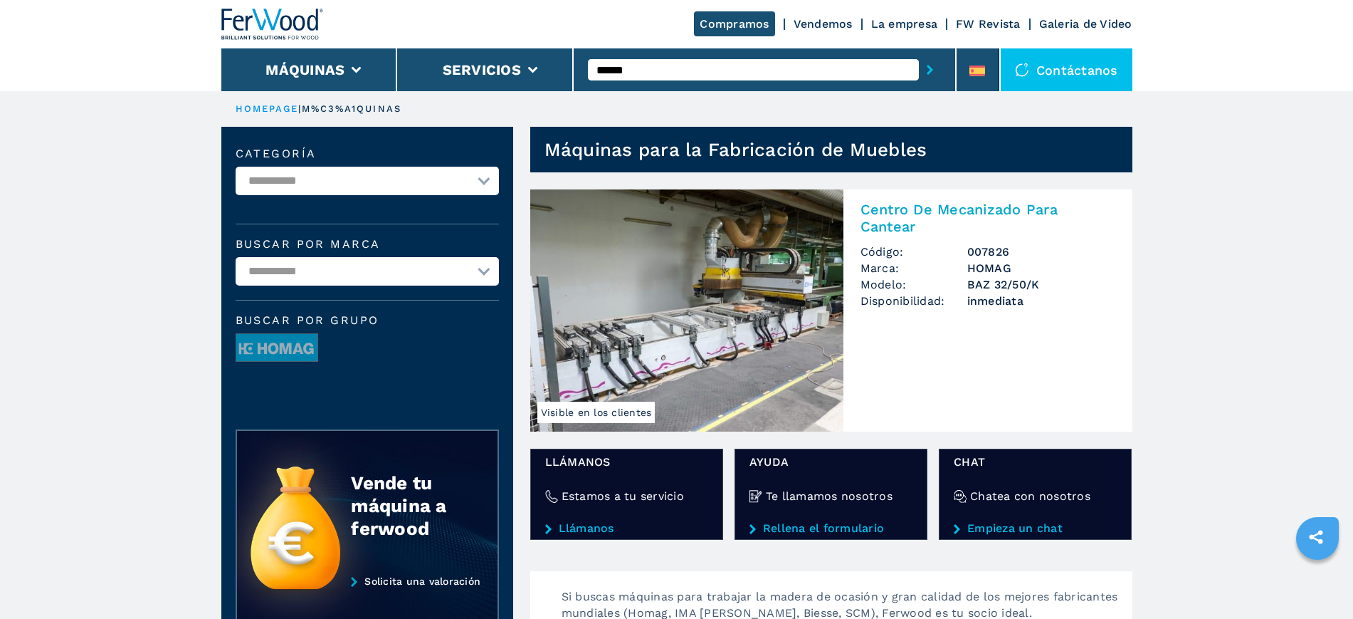
click at [596, 257] on img at bounding box center [686, 310] width 313 height 242
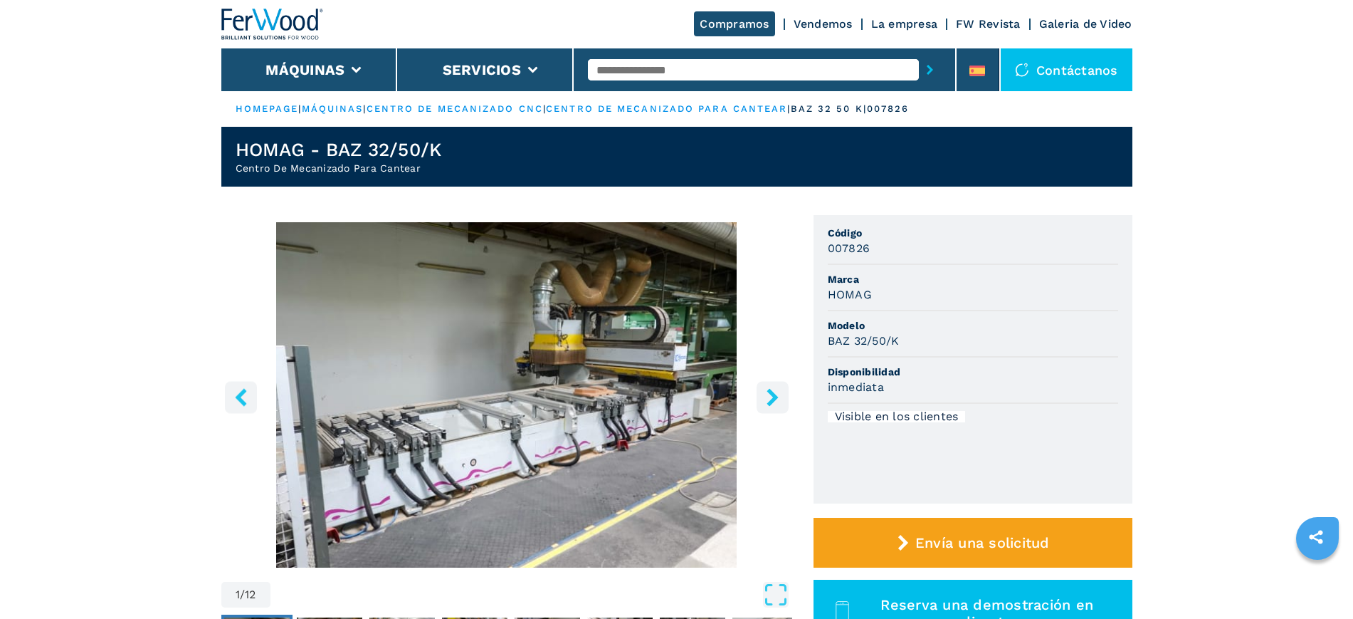
click at [765, 394] on button "right-button" at bounding box center [773, 397] width 32 height 32
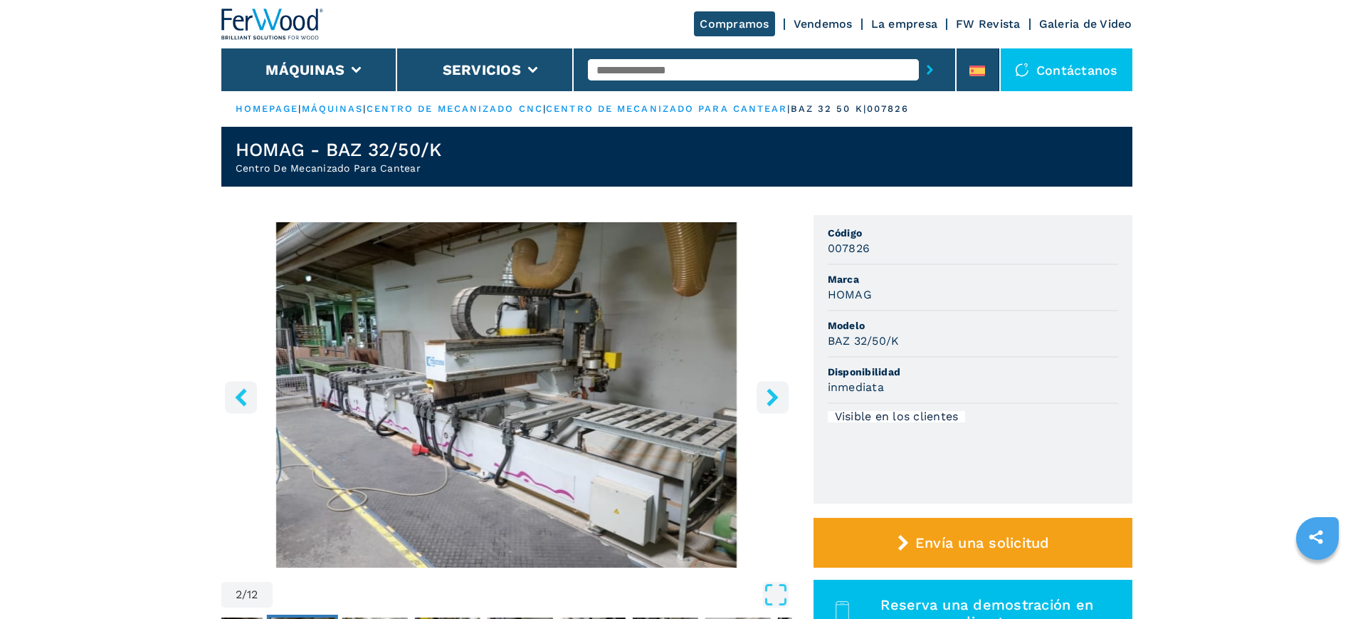
click at [765, 394] on icon "right-button" at bounding box center [773, 397] width 18 height 18
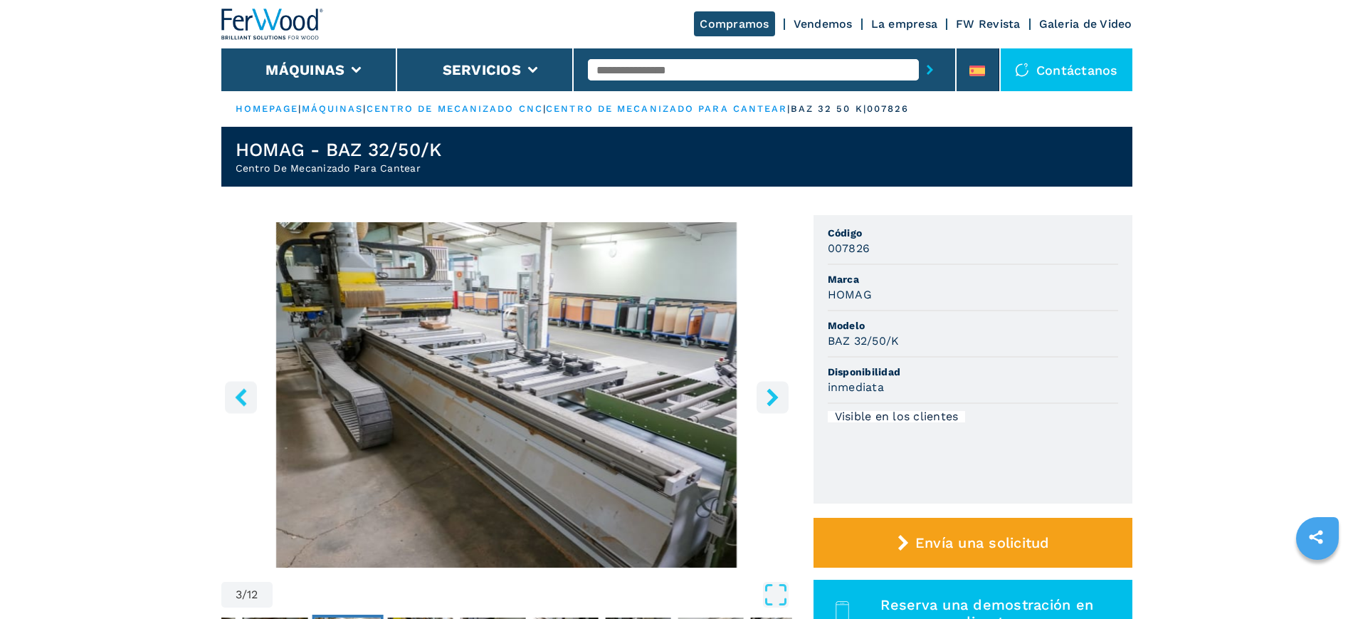
click at [765, 394] on icon "right-button" at bounding box center [773, 397] width 18 height 18
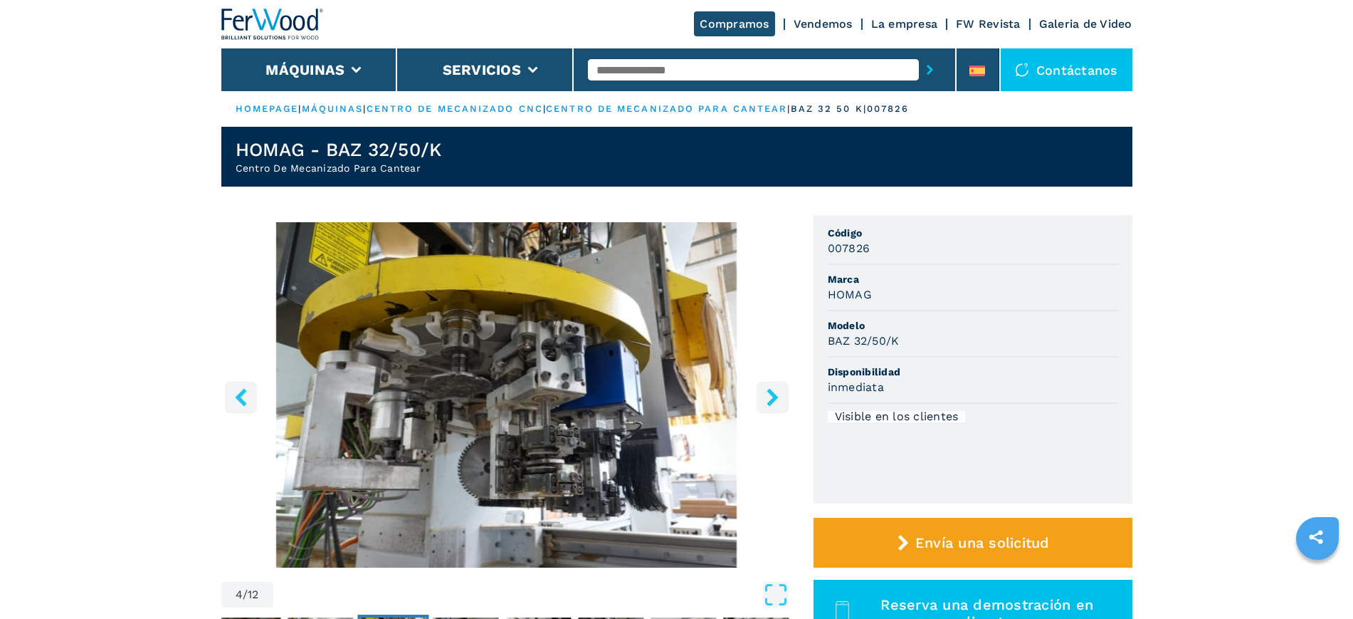
click at [765, 394] on icon "right-button" at bounding box center [773, 397] width 18 height 18
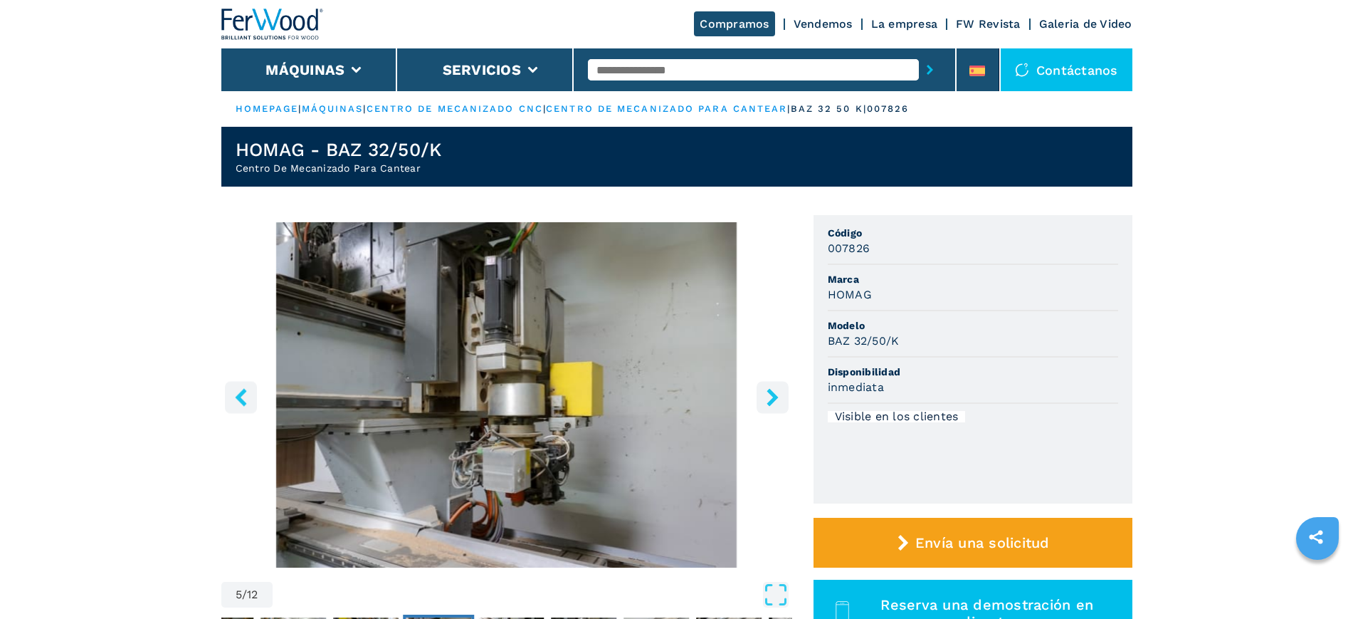
click at [765, 394] on icon "right-button" at bounding box center [773, 397] width 18 height 18
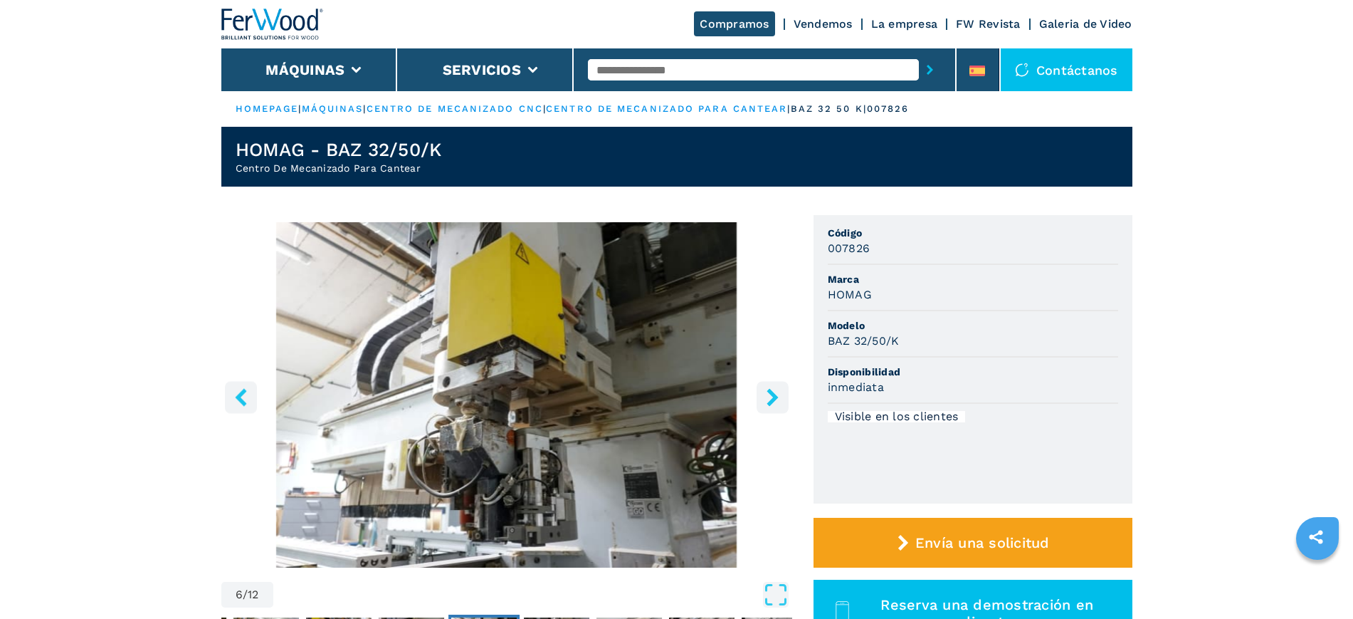
click at [765, 394] on icon "right-button" at bounding box center [773, 397] width 18 height 18
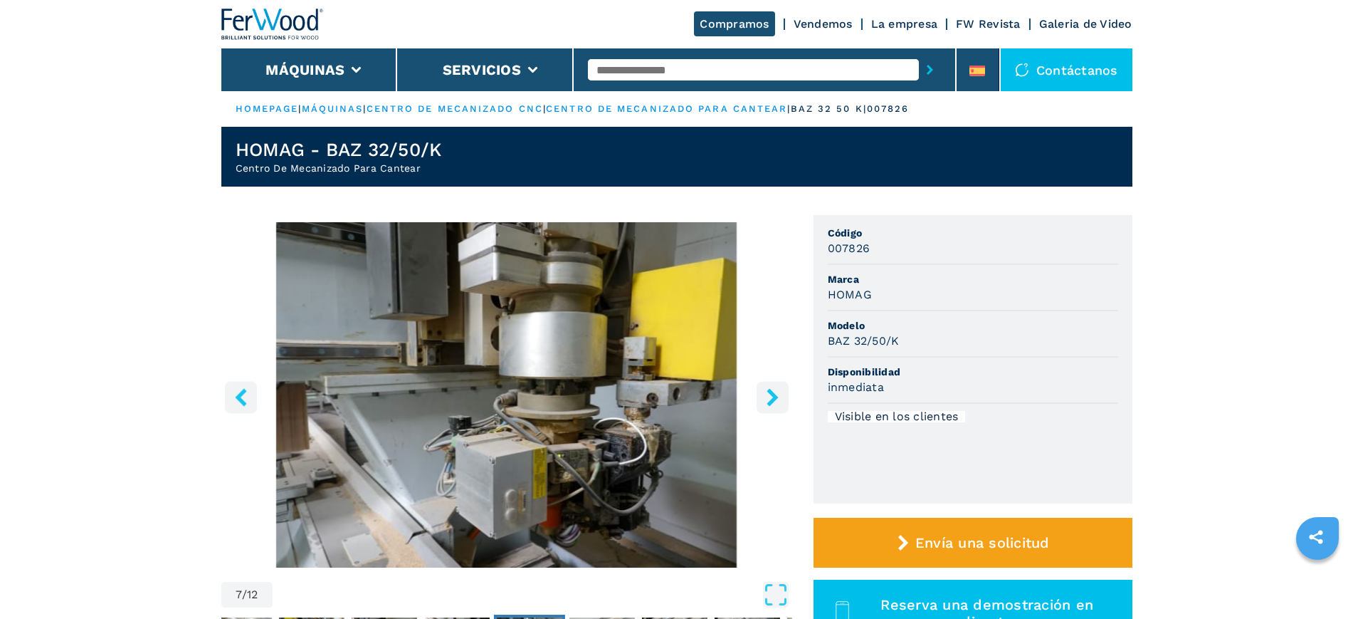
click at [765, 394] on icon "right-button" at bounding box center [773, 397] width 18 height 18
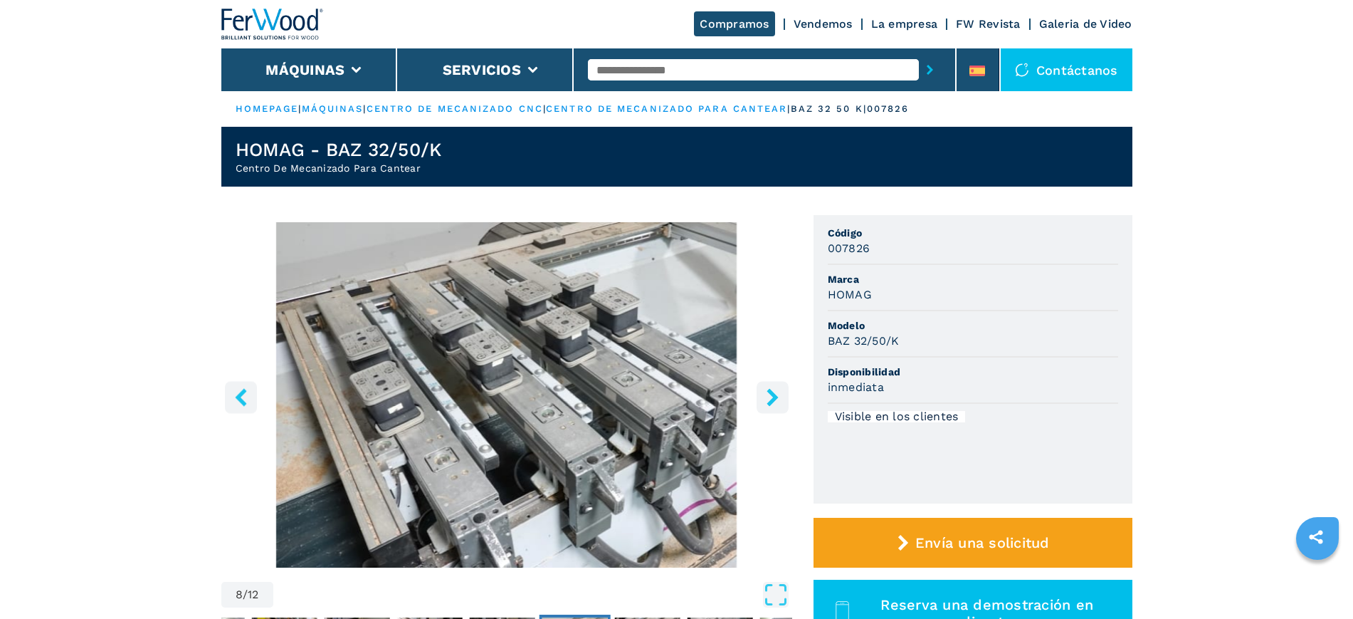
click at [765, 394] on icon "right-button" at bounding box center [773, 397] width 18 height 18
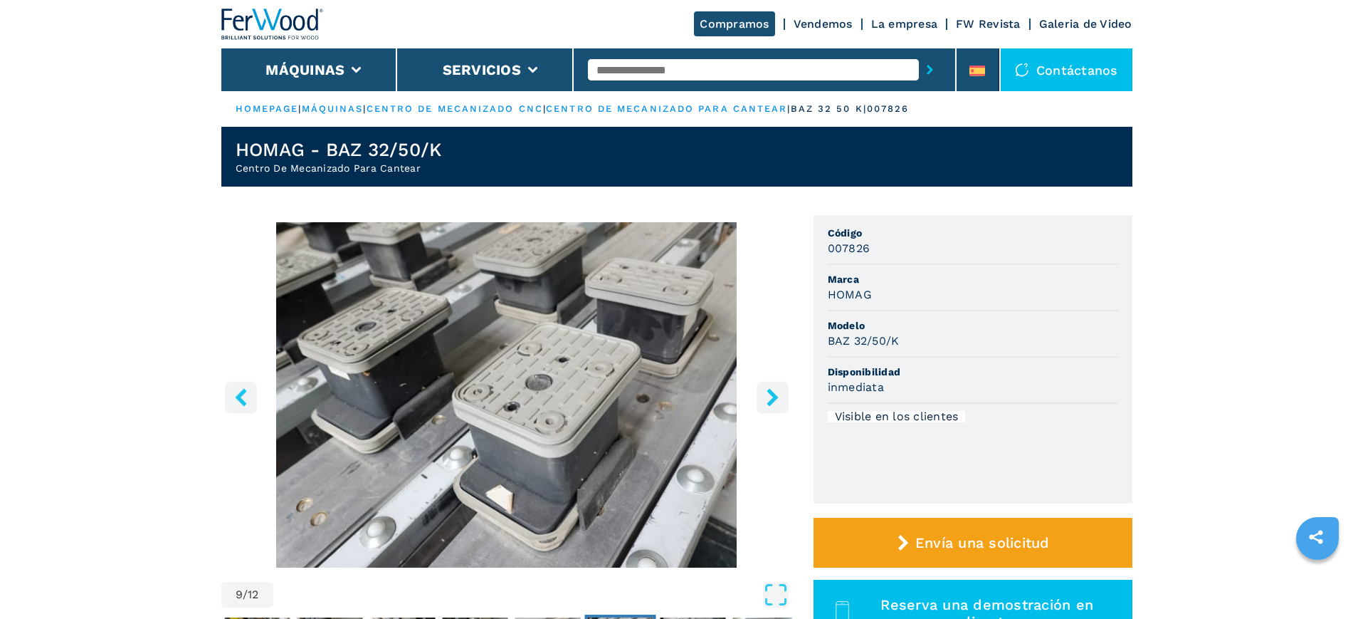
click at [765, 394] on icon "right-button" at bounding box center [773, 397] width 18 height 18
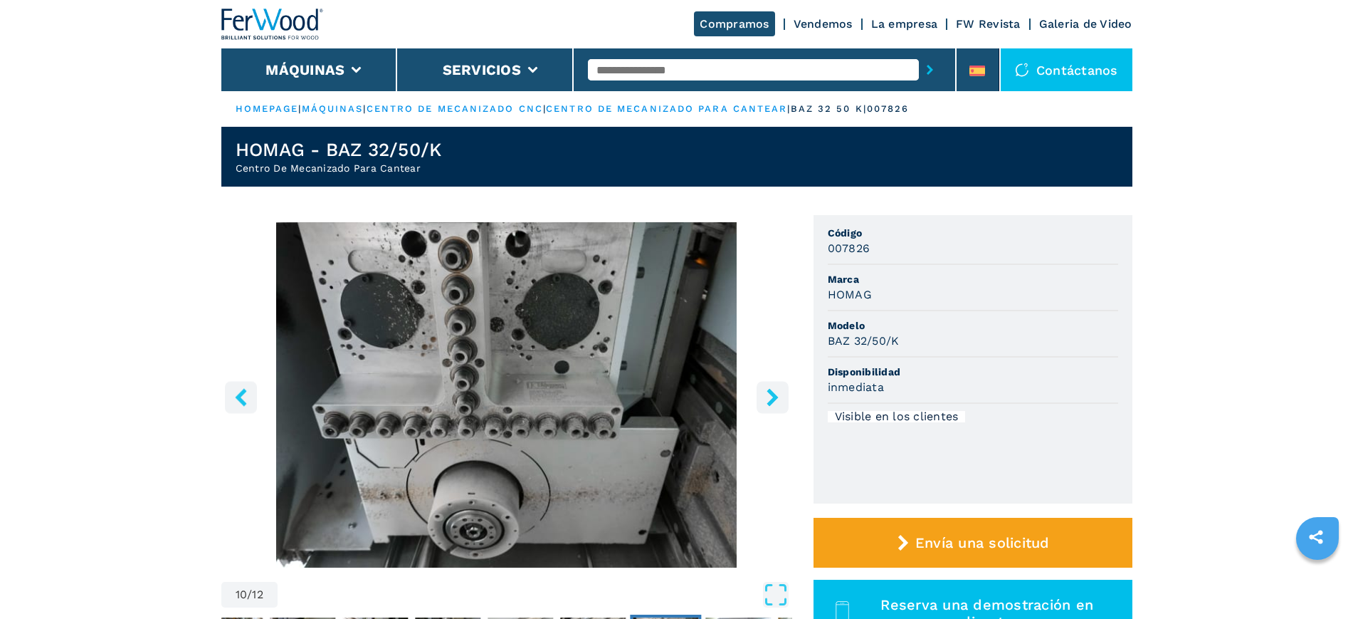
click at [765, 394] on icon "right-button" at bounding box center [773, 397] width 18 height 18
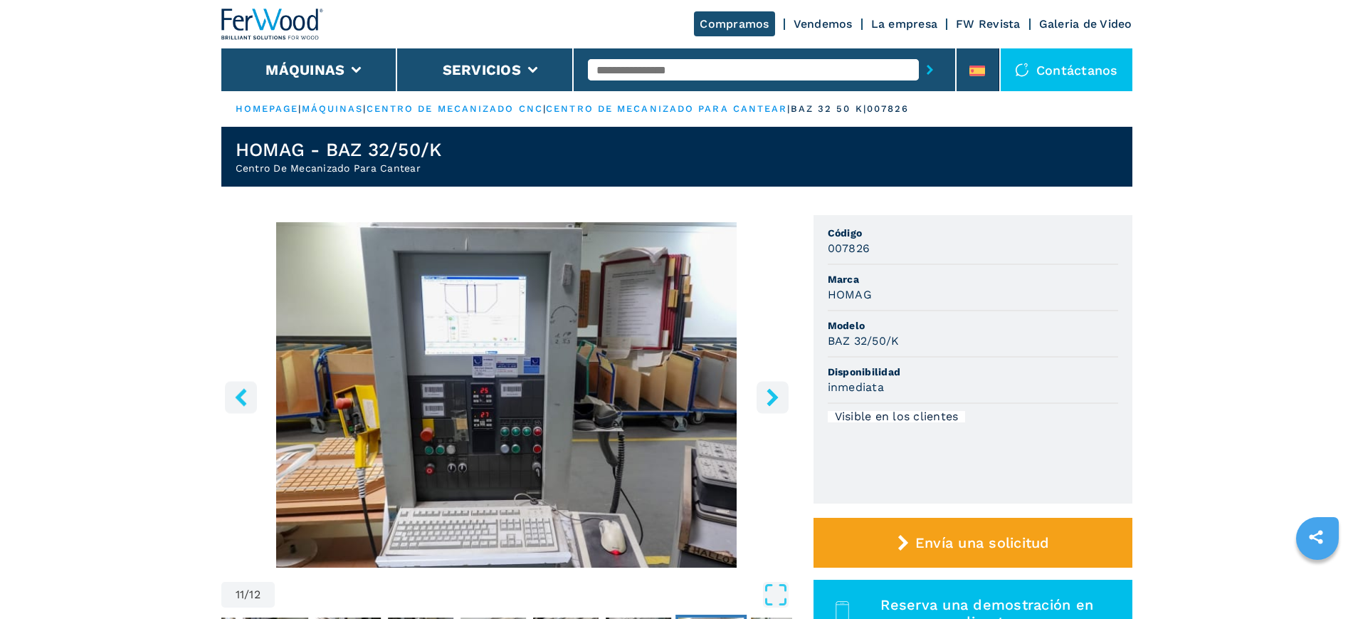
click at [765, 394] on icon "right-button" at bounding box center [773, 397] width 18 height 18
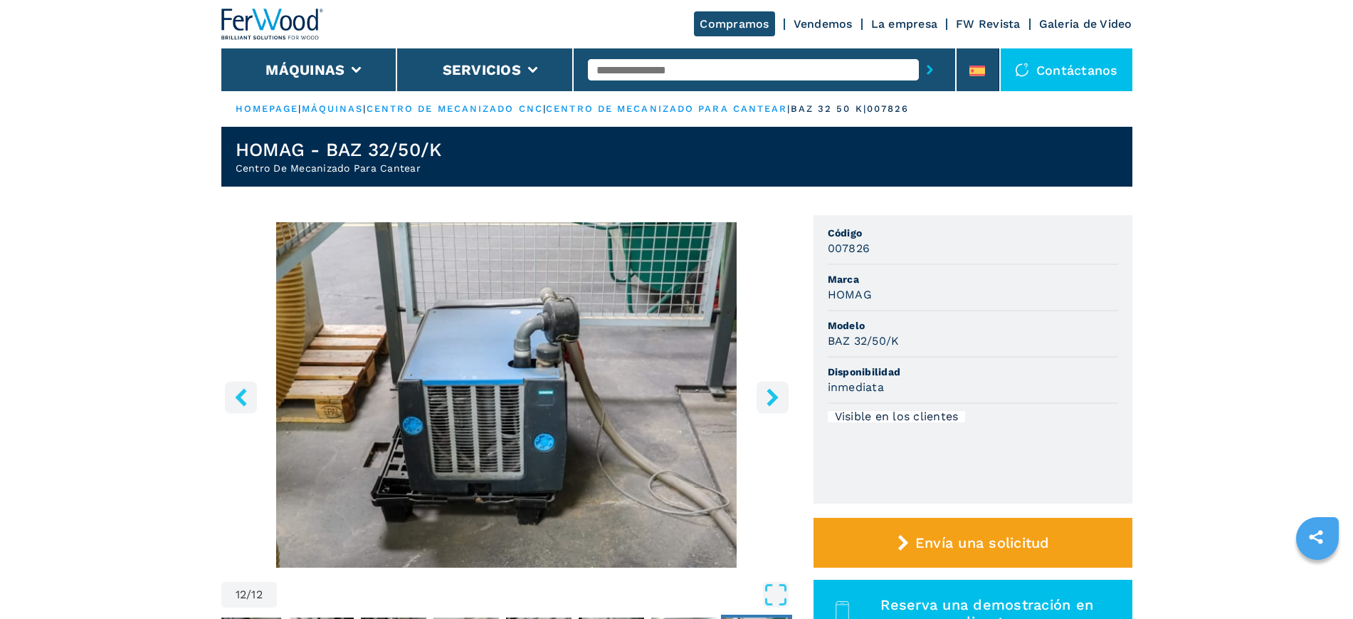
click at [765, 394] on icon "right-button" at bounding box center [773, 397] width 18 height 18
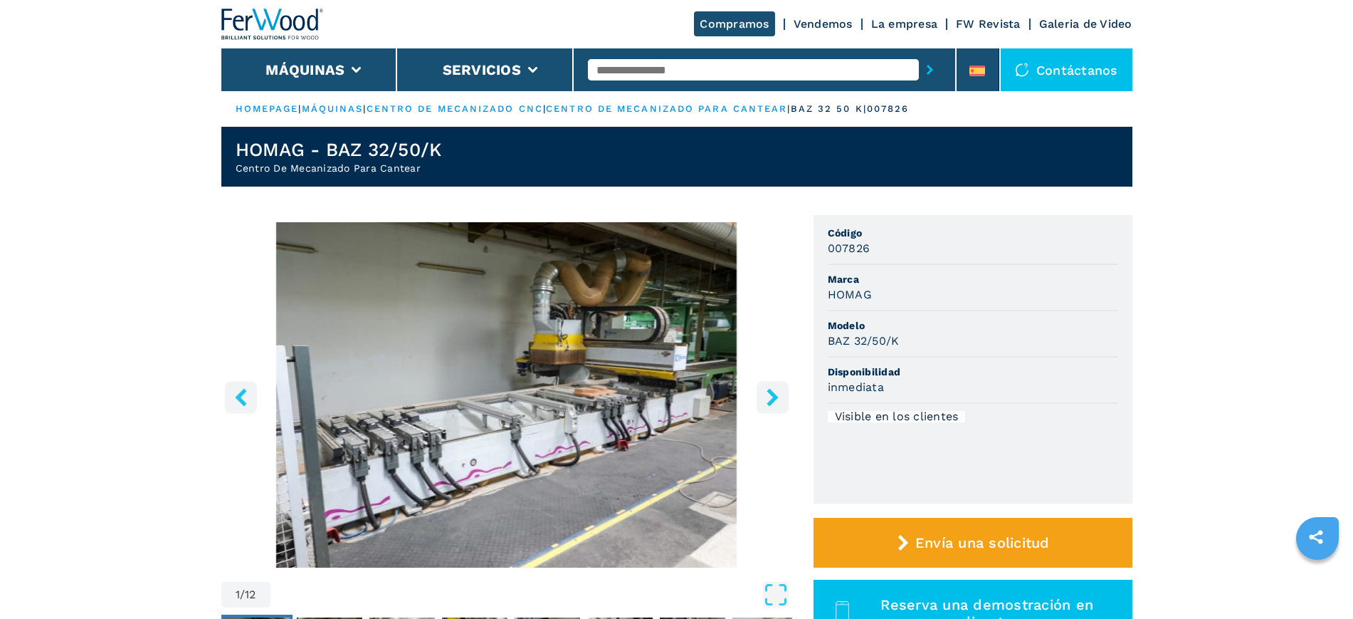
click at [765, 394] on icon "right-button" at bounding box center [773, 397] width 18 height 18
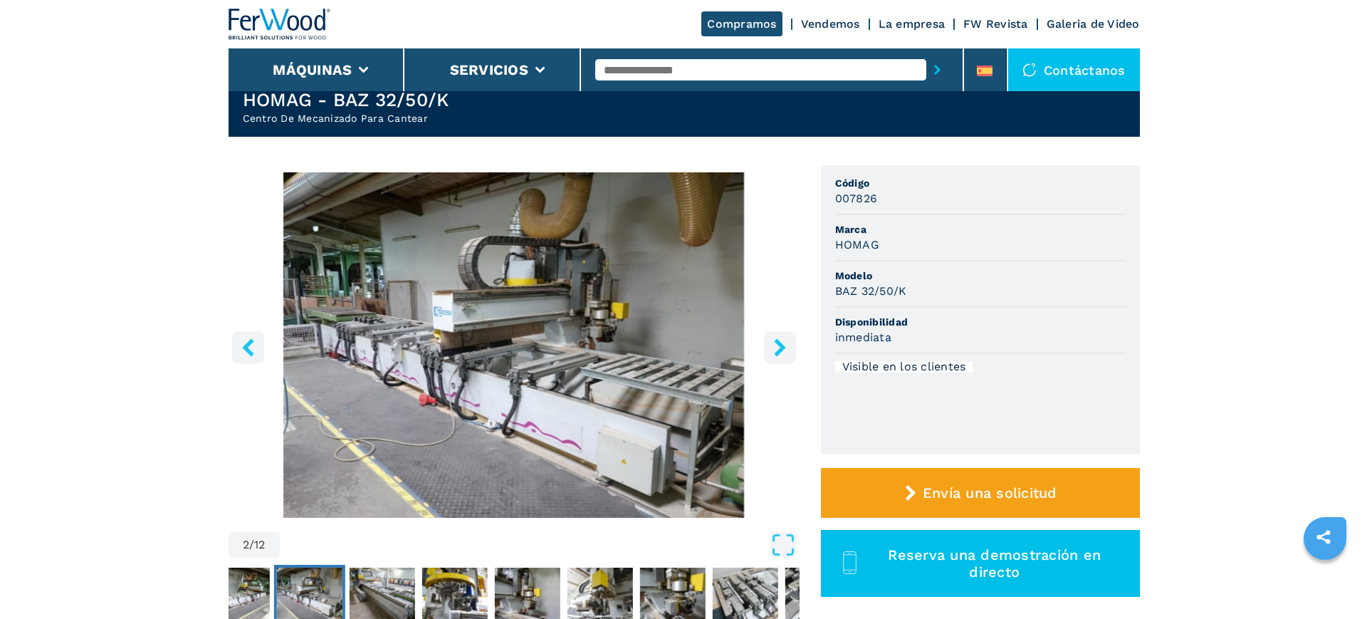
scroll to position [89, 0]
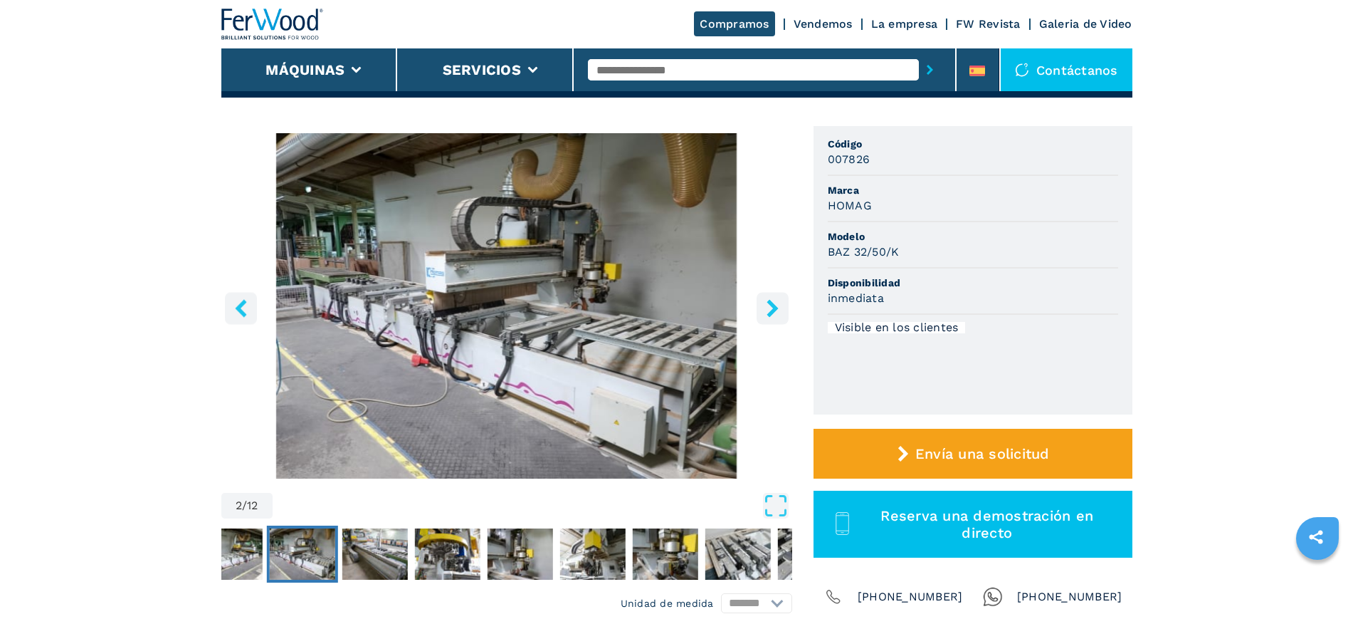
click at [780, 309] on icon "right-button" at bounding box center [773, 308] width 18 height 18
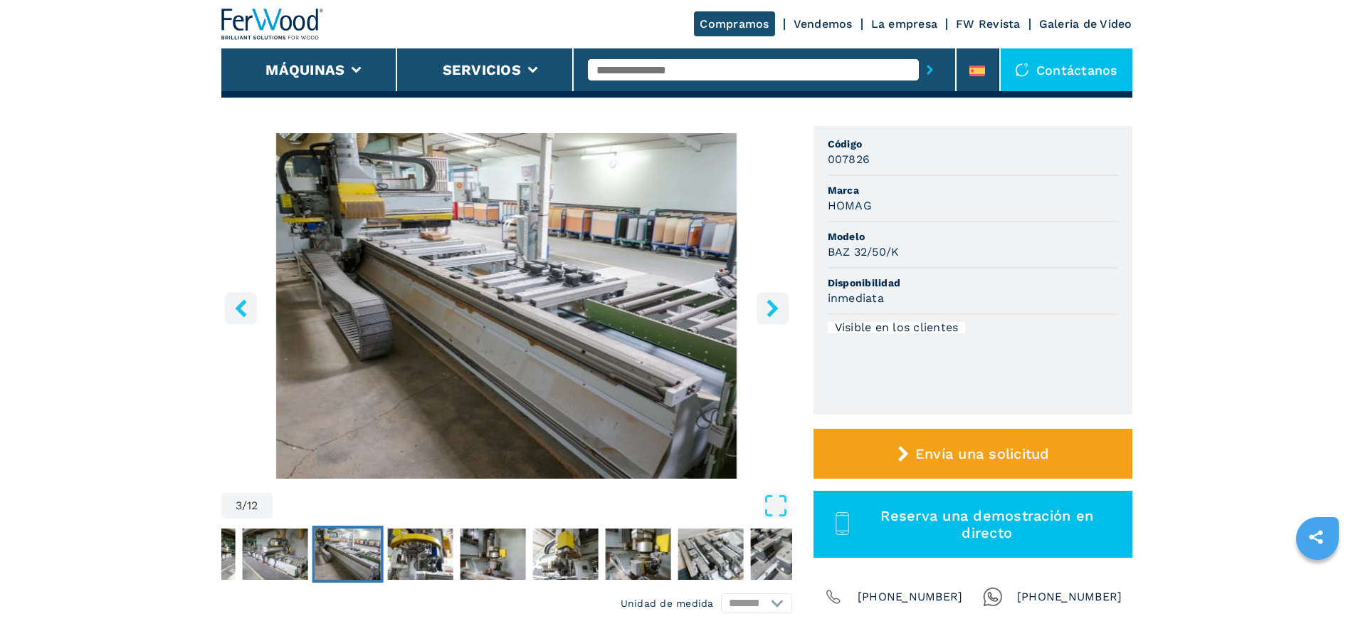
click at [780, 309] on icon "right-button" at bounding box center [773, 308] width 18 height 18
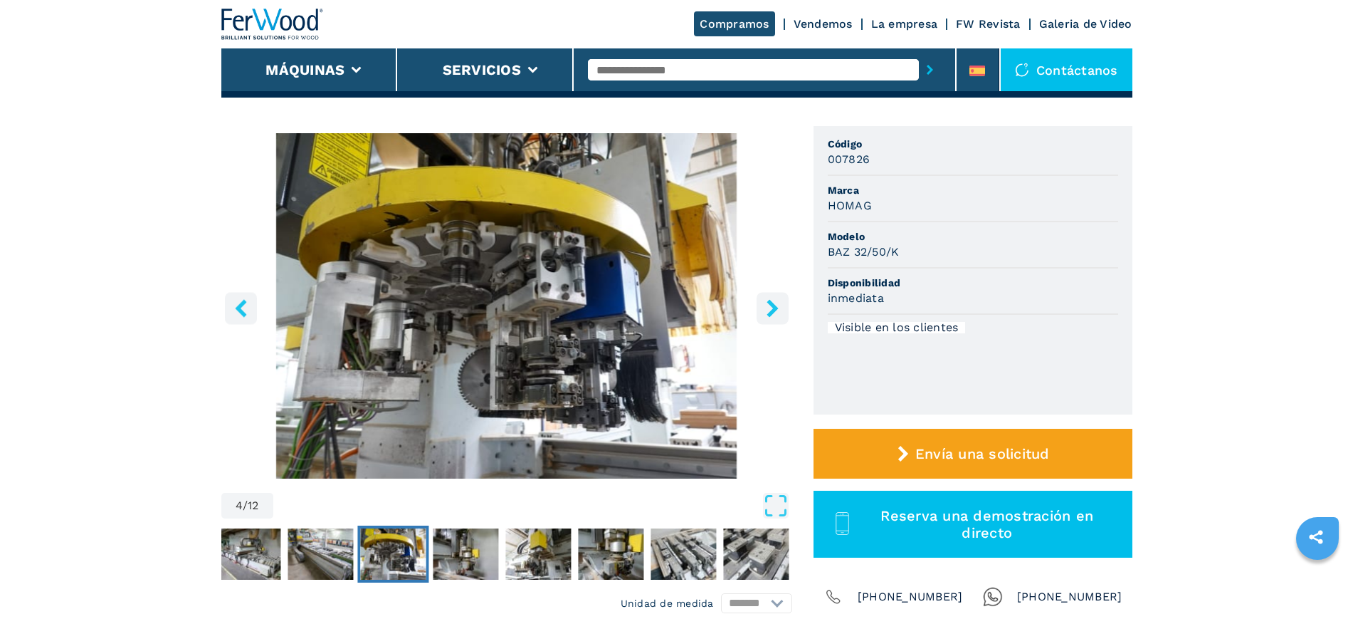
click at [780, 309] on icon "right-button" at bounding box center [773, 308] width 18 height 18
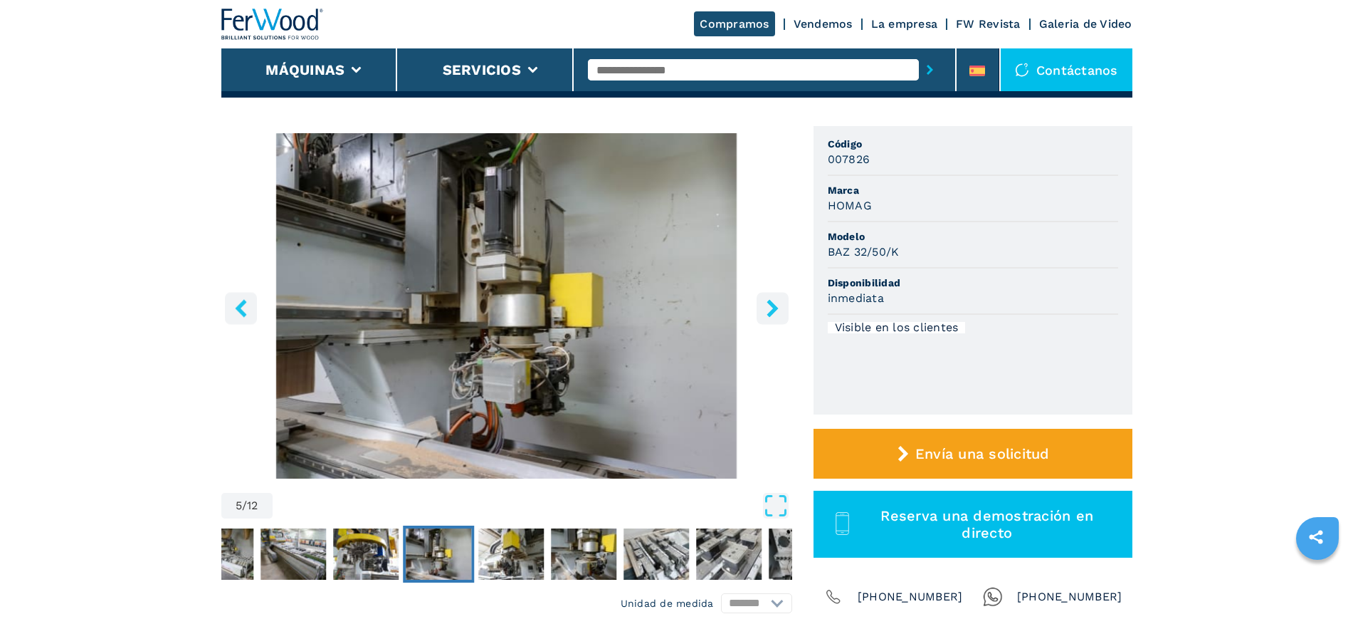
click at [778, 310] on icon "right-button" at bounding box center [773, 308] width 18 height 18
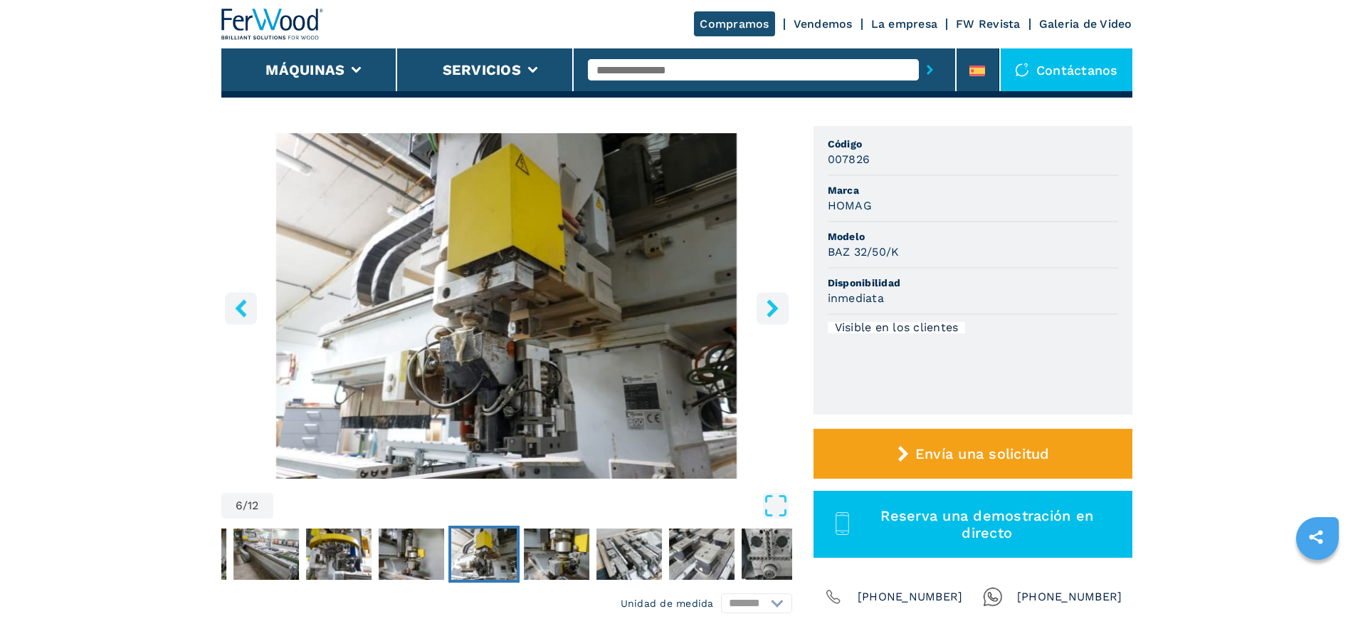
click at [778, 310] on icon "right-button" at bounding box center [773, 308] width 18 height 18
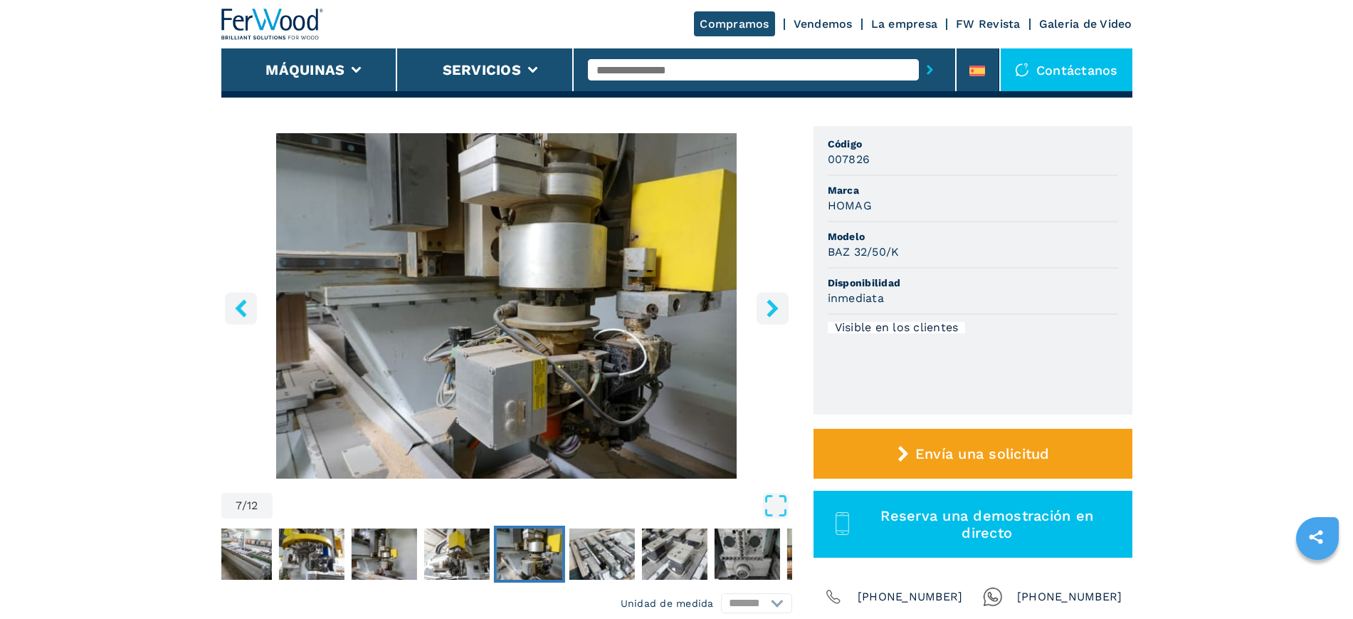
click at [778, 310] on icon "right-button" at bounding box center [773, 308] width 18 height 18
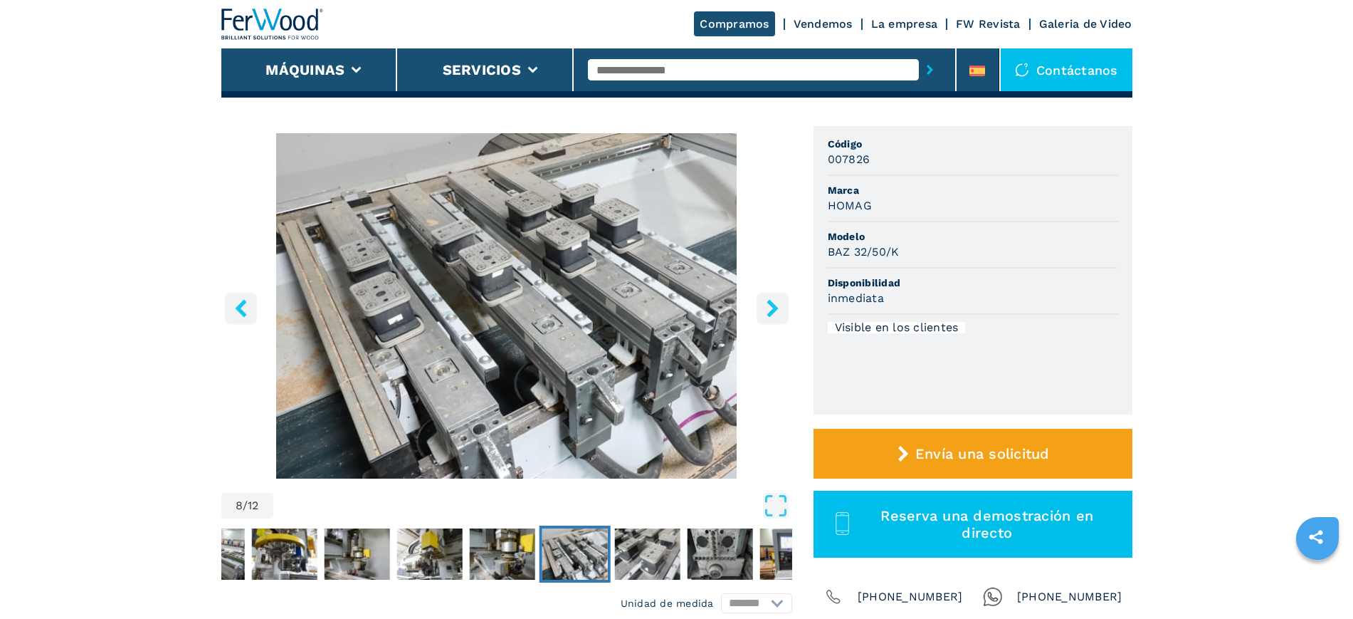
click at [778, 310] on icon "right-button" at bounding box center [773, 308] width 18 height 18
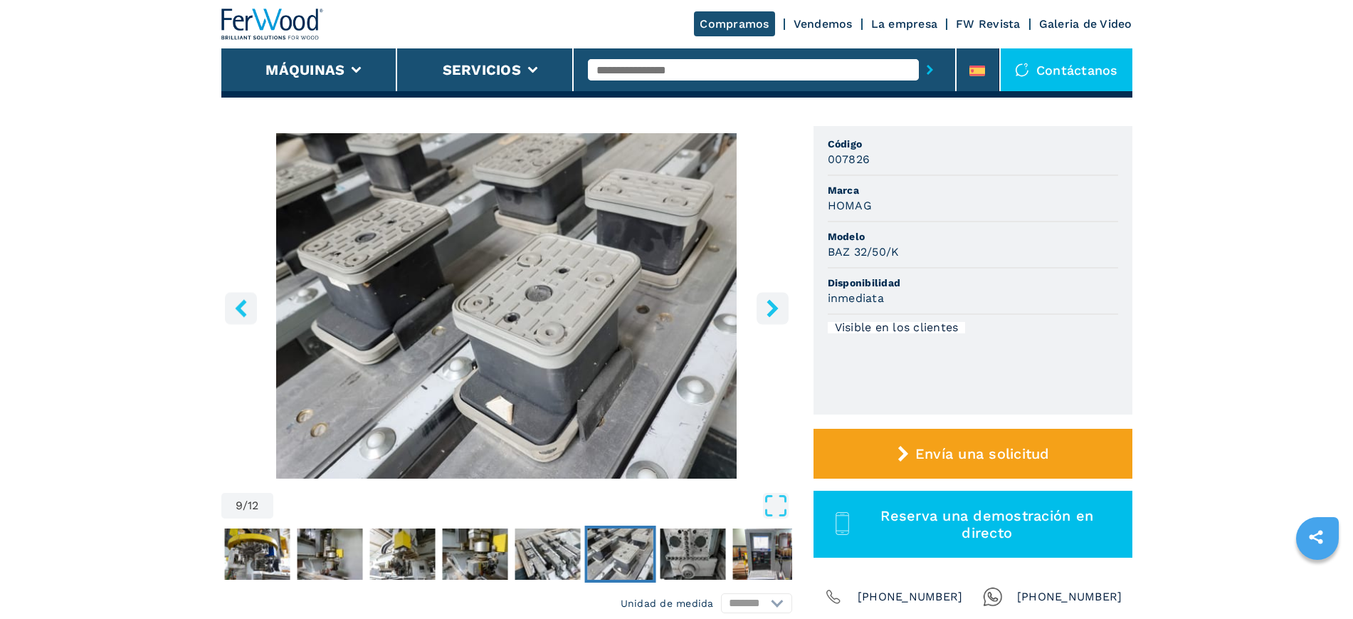
click at [778, 310] on icon "right-button" at bounding box center [773, 308] width 18 height 18
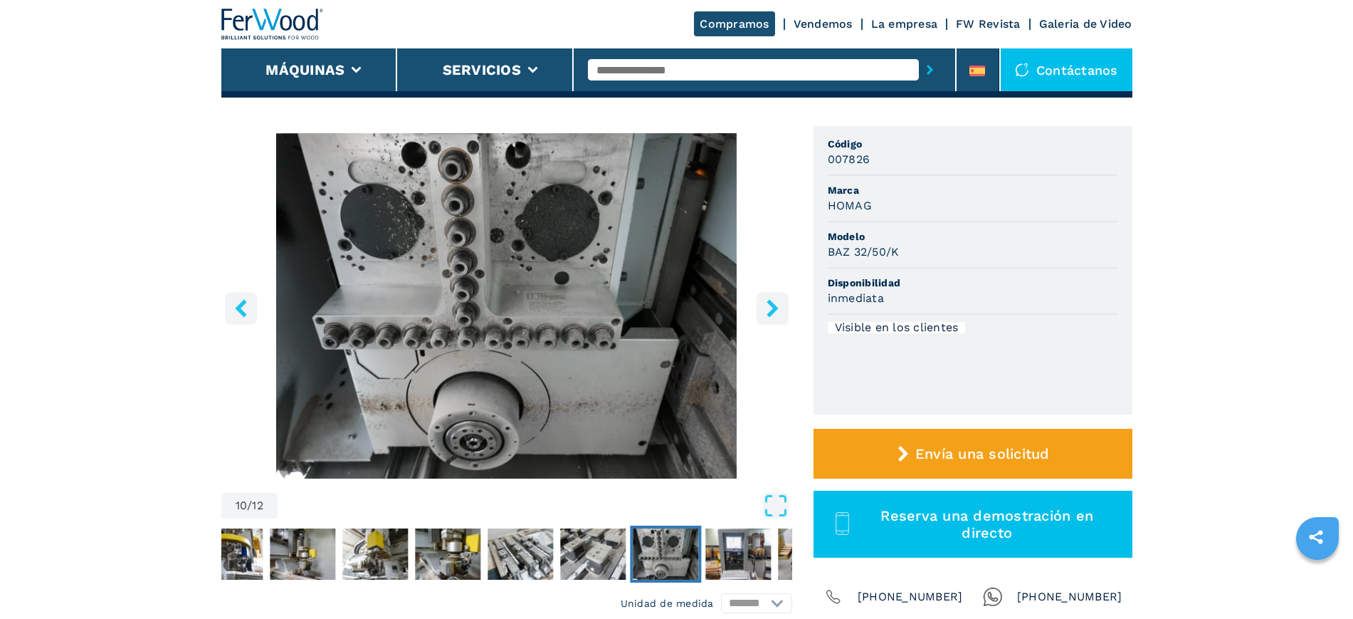
click at [778, 310] on icon "right-button" at bounding box center [773, 308] width 18 height 18
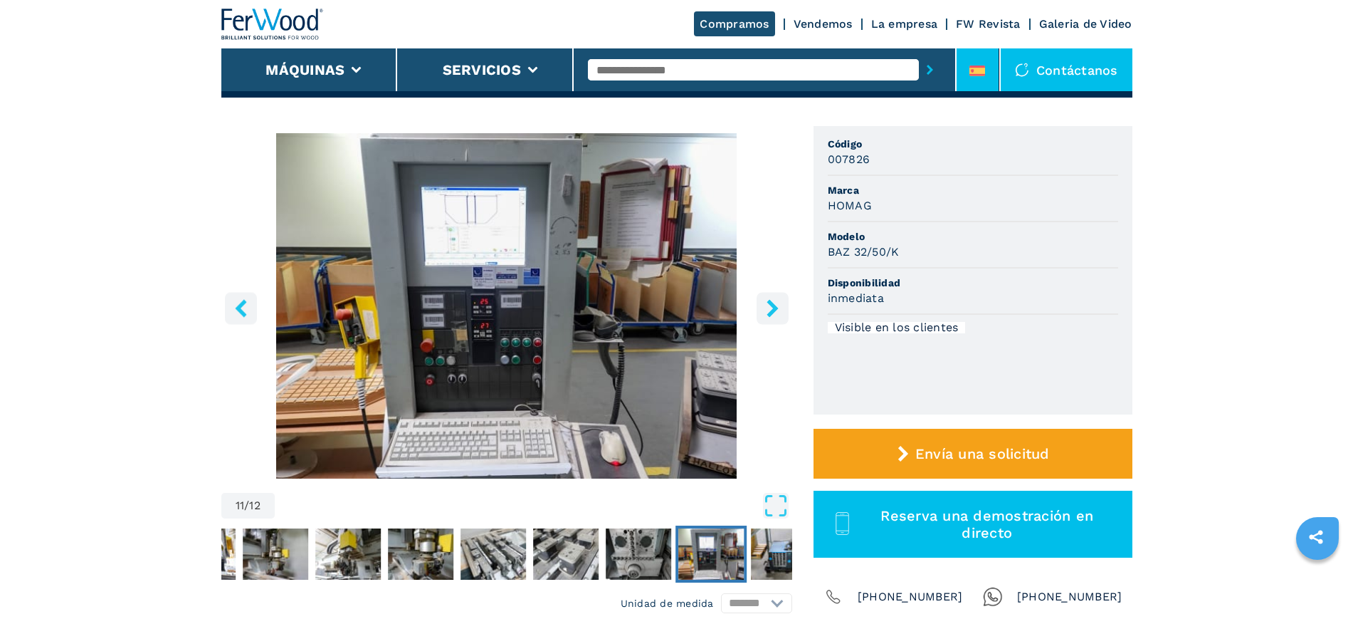
click at [995, 70] on li at bounding box center [978, 69] width 43 height 43
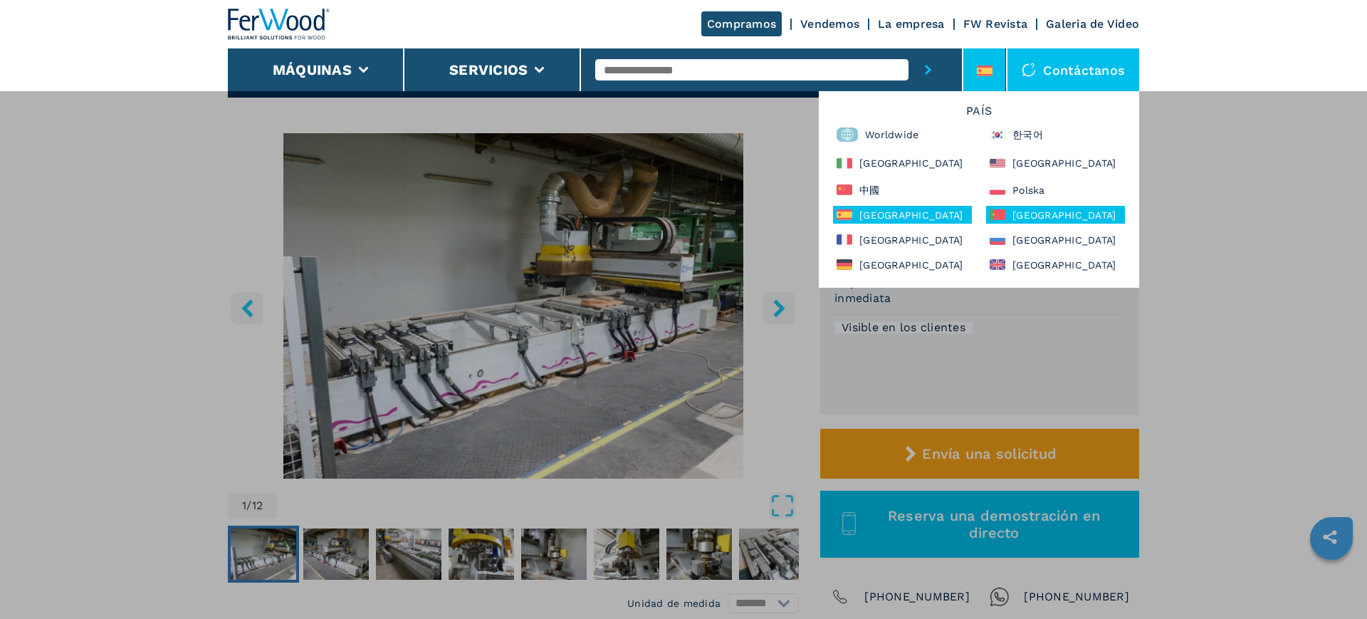
click at [1003, 216] on icon at bounding box center [997, 214] width 16 height 11
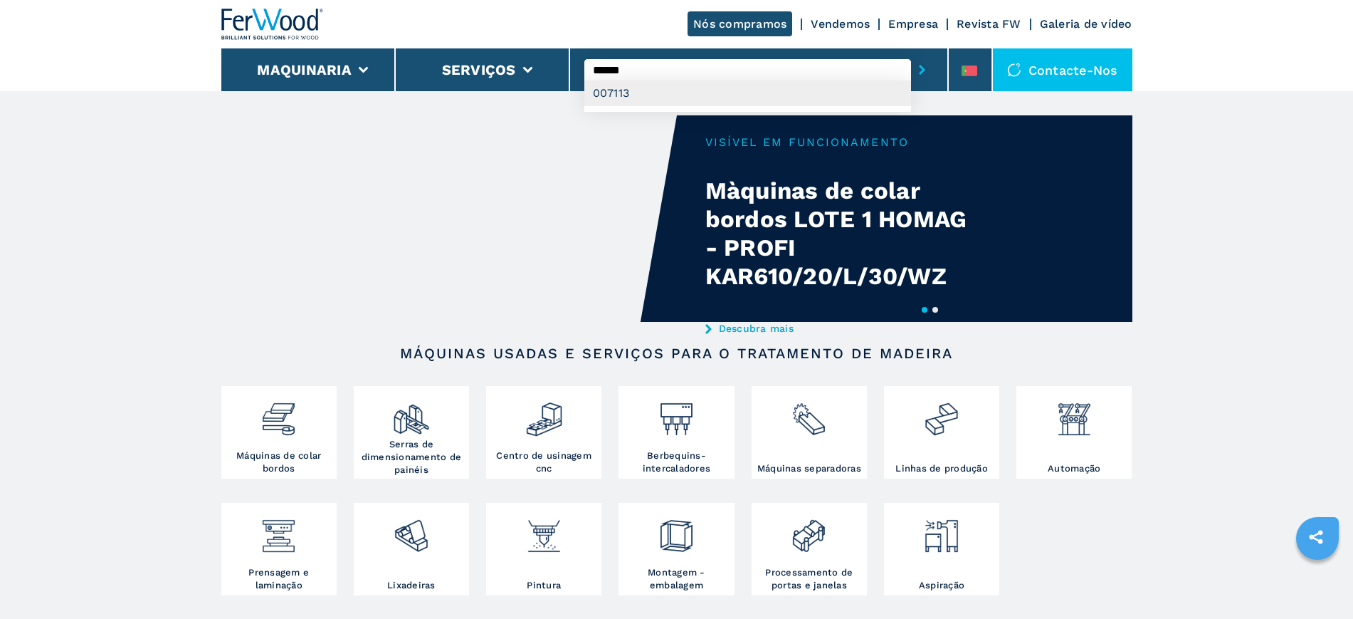
type input "******"
click at [610, 85] on div "007113" at bounding box center [747, 93] width 327 height 26
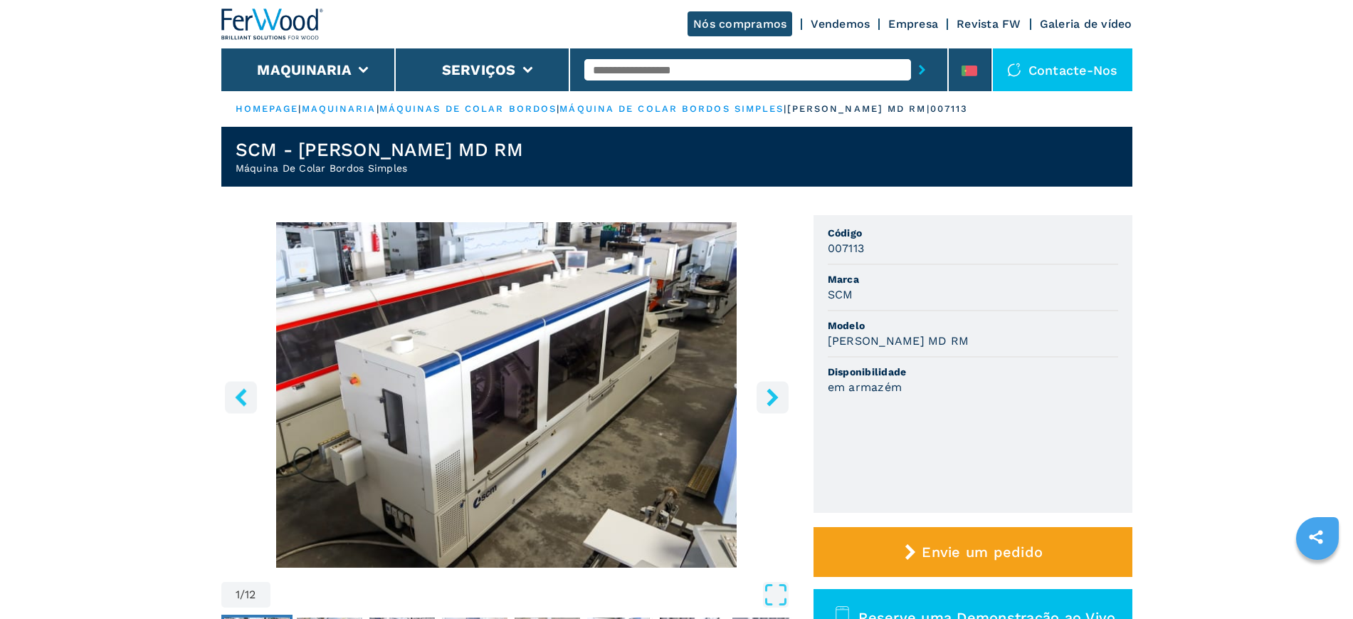
click at [546, 377] on img "Go to Slide 1" at bounding box center [506, 394] width 571 height 345
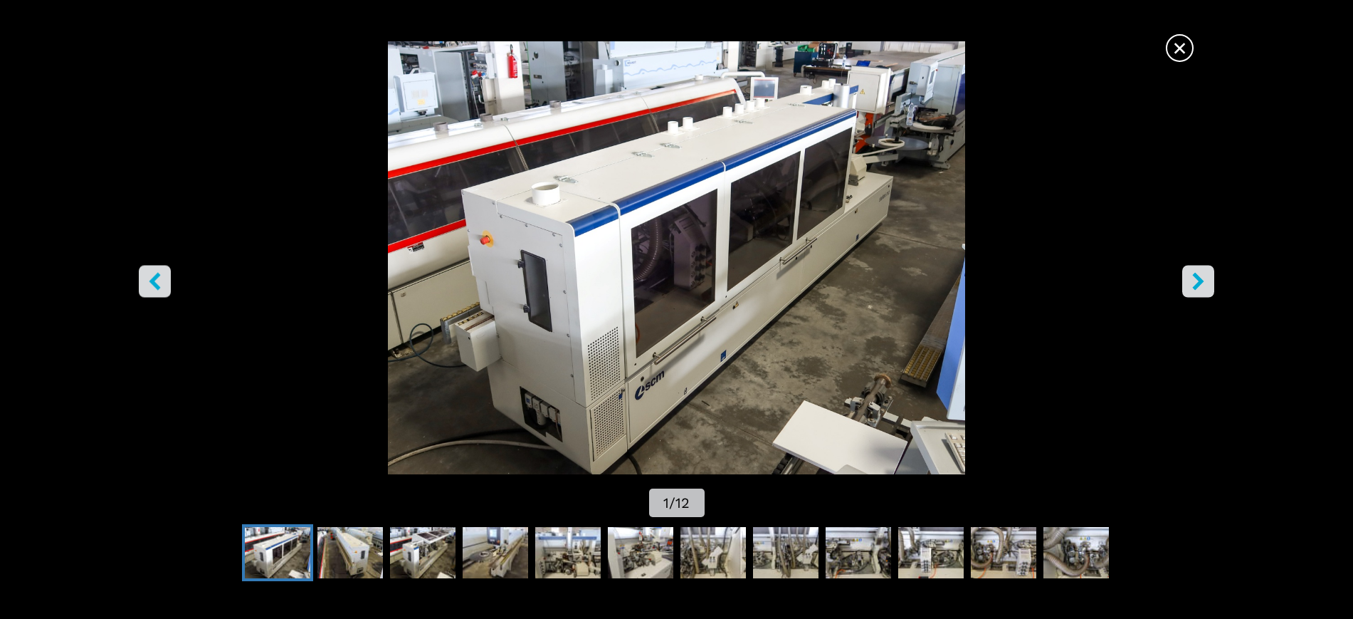
click at [1189, 46] on span "×" at bounding box center [1179, 45] width 25 height 25
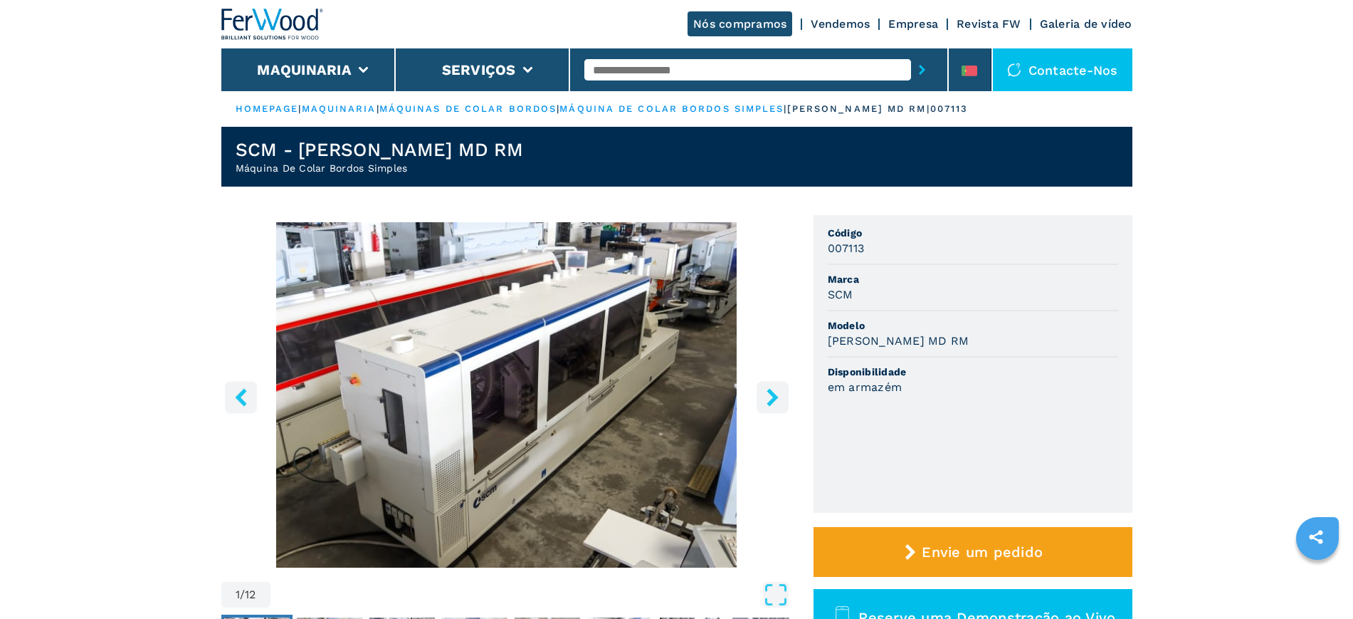
click at [772, 402] on icon "right-button" at bounding box center [772, 397] width 11 height 18
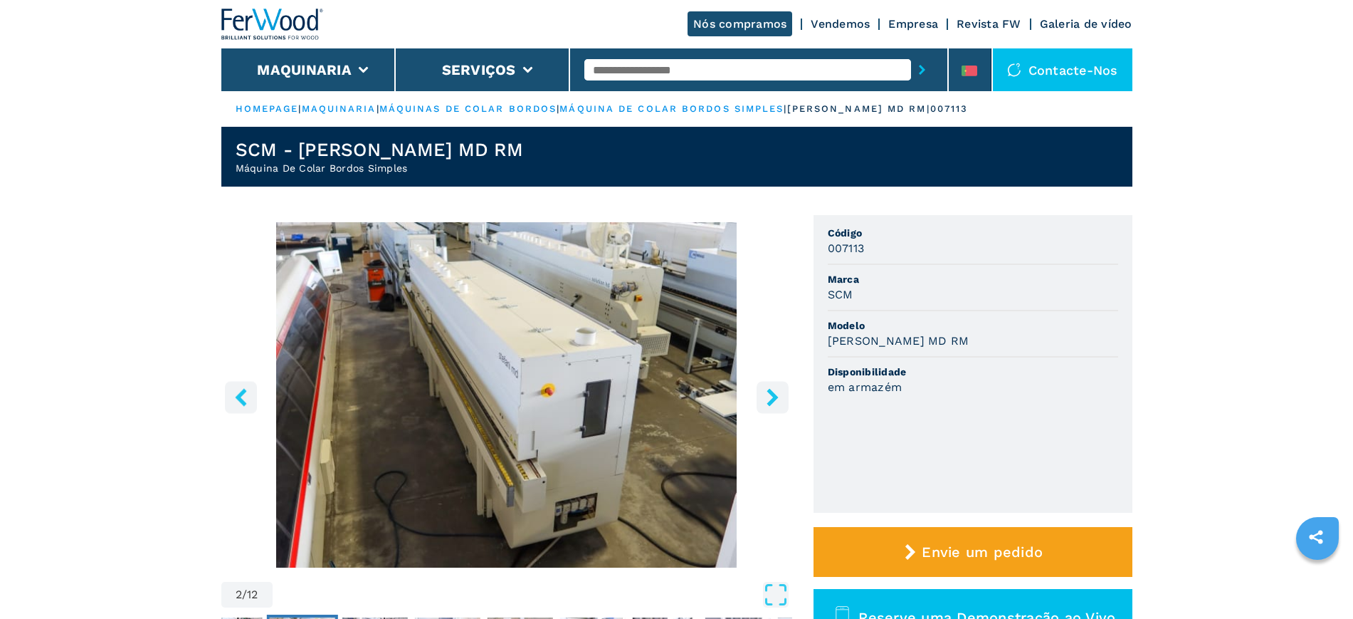
click at [772, 402] on icon "right-button" at bounding box center [772, 397] width 11 height 18
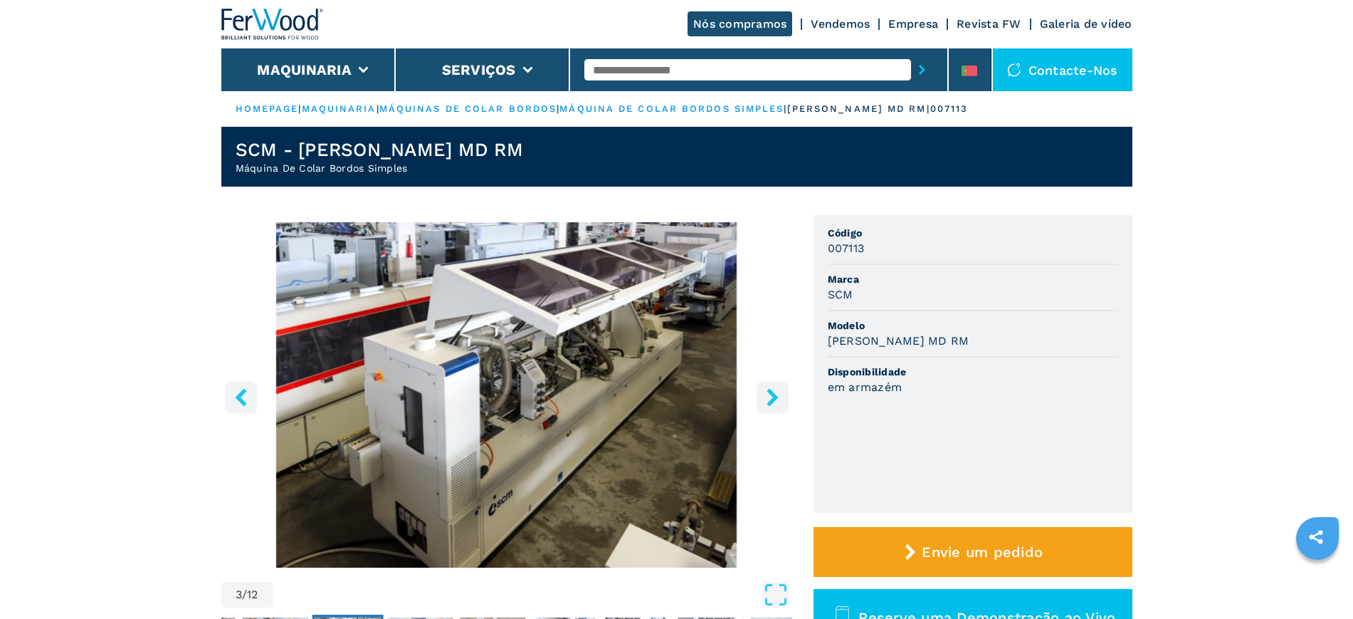
click at [912, 17] on link "Empresa" at bounding box center [913, 24] width 50 height 14
